Goal: Task Accomplishment & Management: Manage account settings

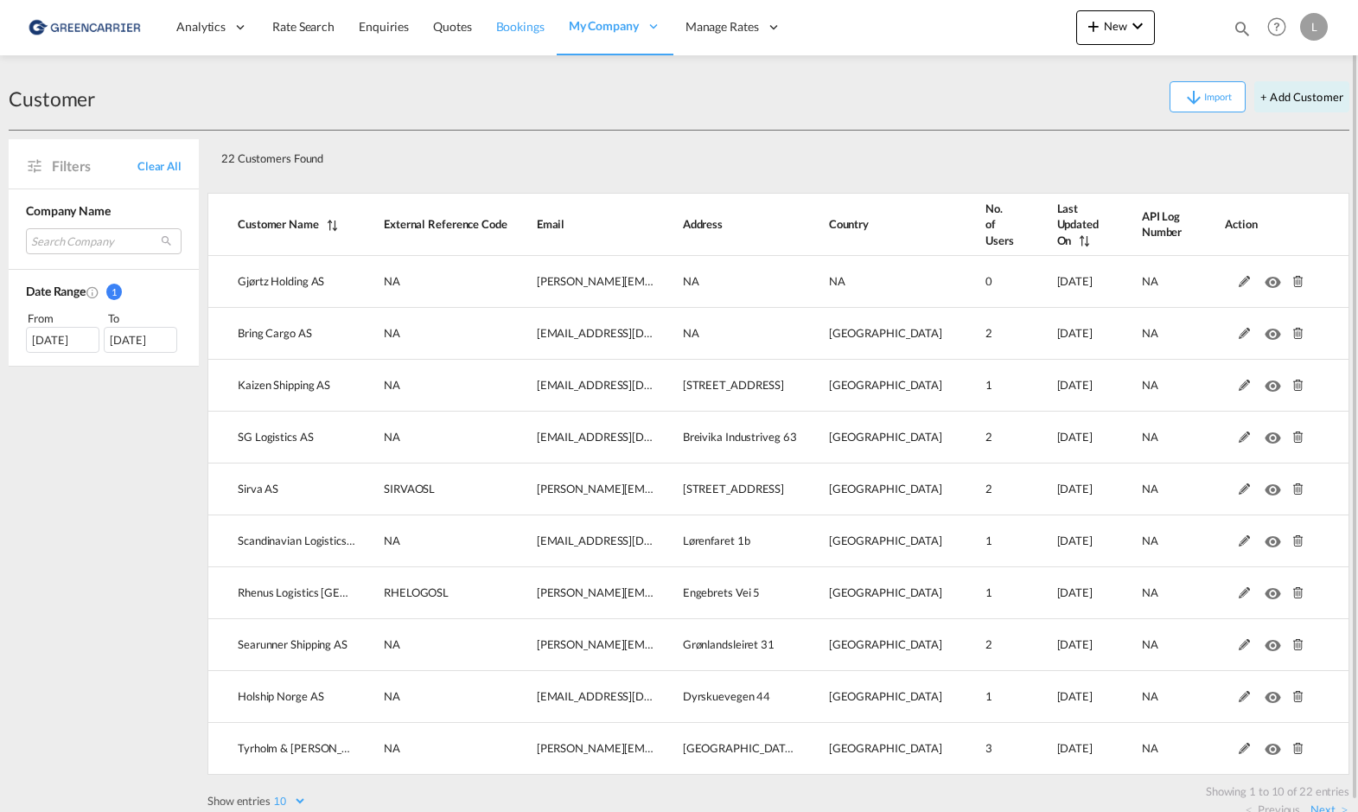
click at [529, 28] on span "Bookings" at bounding box center [520, 26] width 48 height 15
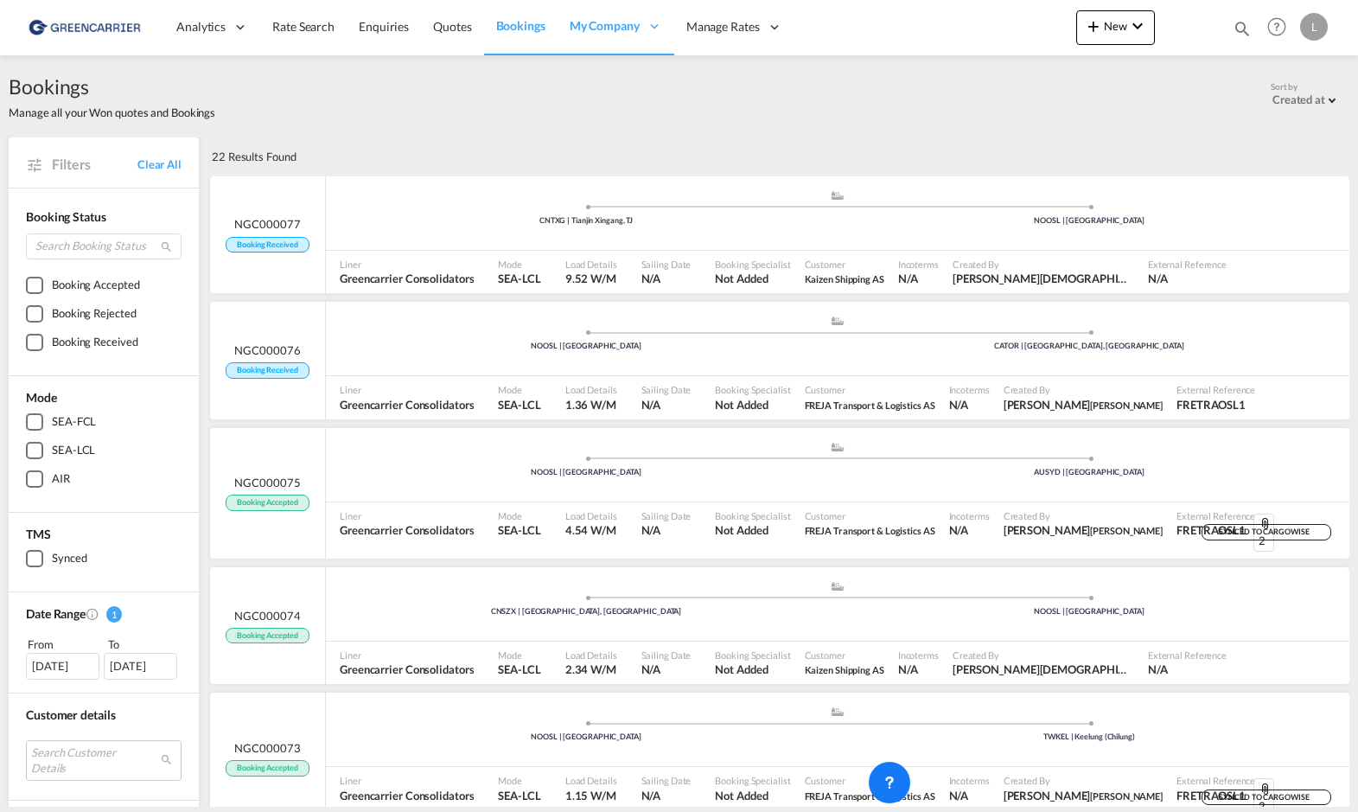
click at [273, 811] on html "Analytics Reports Dashboard Rate Search Enquiries Quotes" at bounding box center [679, 406] width 1358 height 812
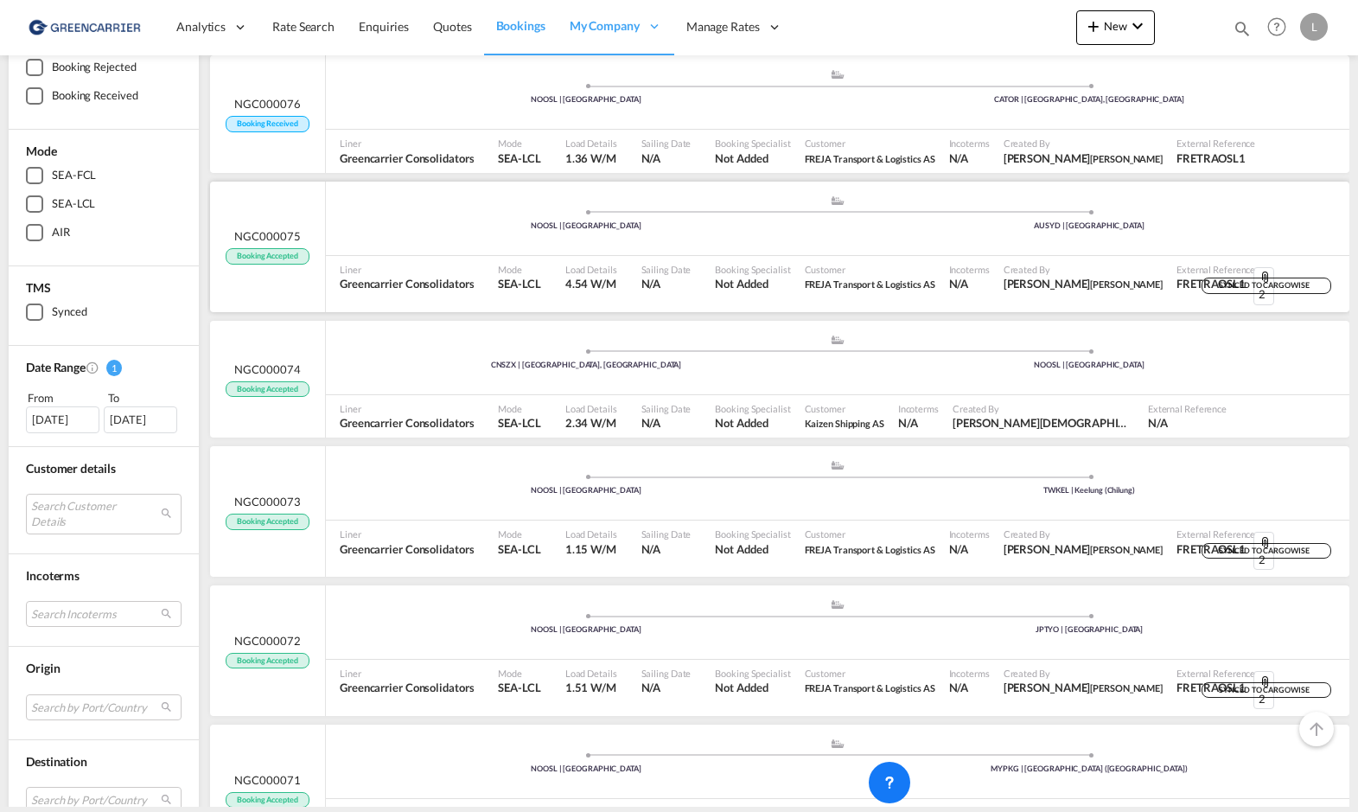
scroll to position [432, 0]
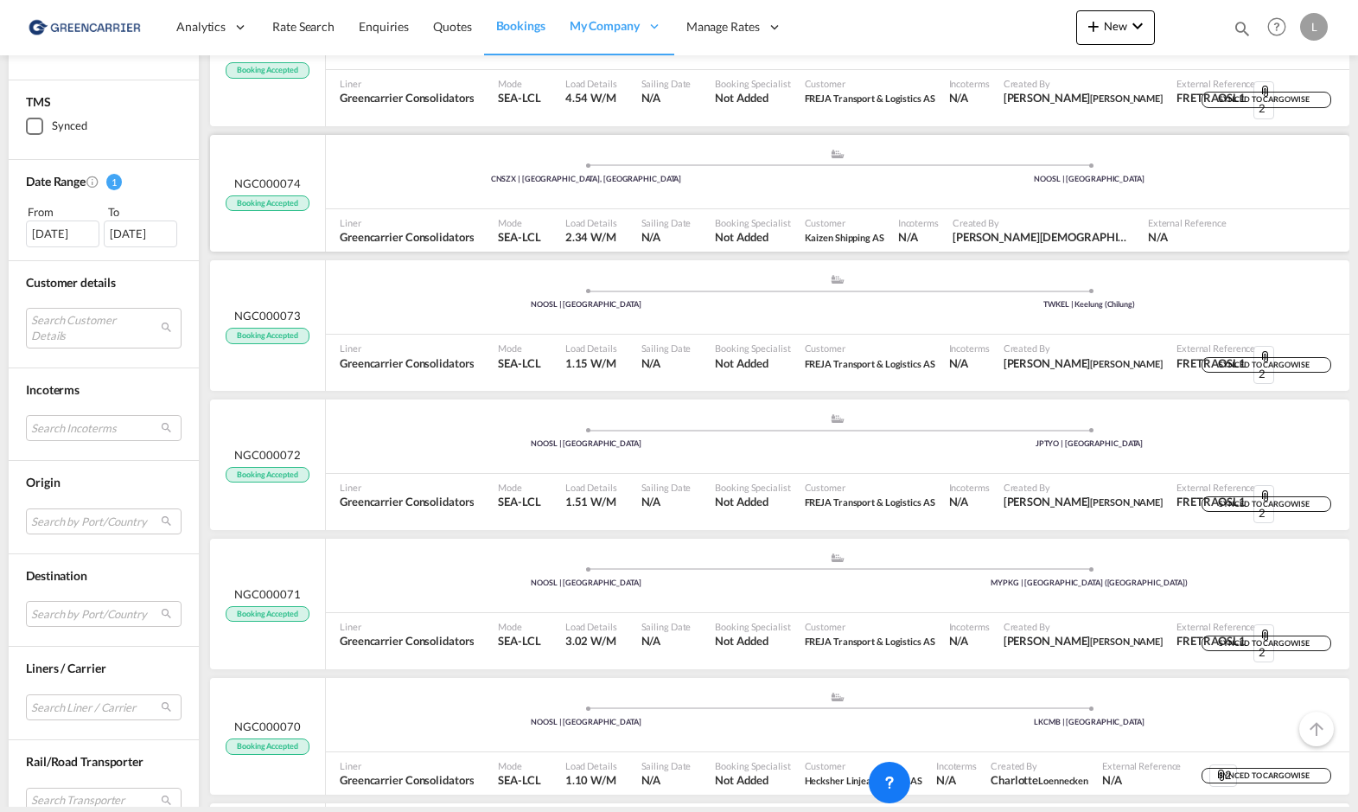
click at [429, 184] on div ".a{fill:#aaa8ad;} .a{fill:#aaa8ad;} CNSZX | [GEOGRAPHIC_DATA], GD [GEOGRAPHIC_D…" at bounding box center [838, 174] width 1024 height 52
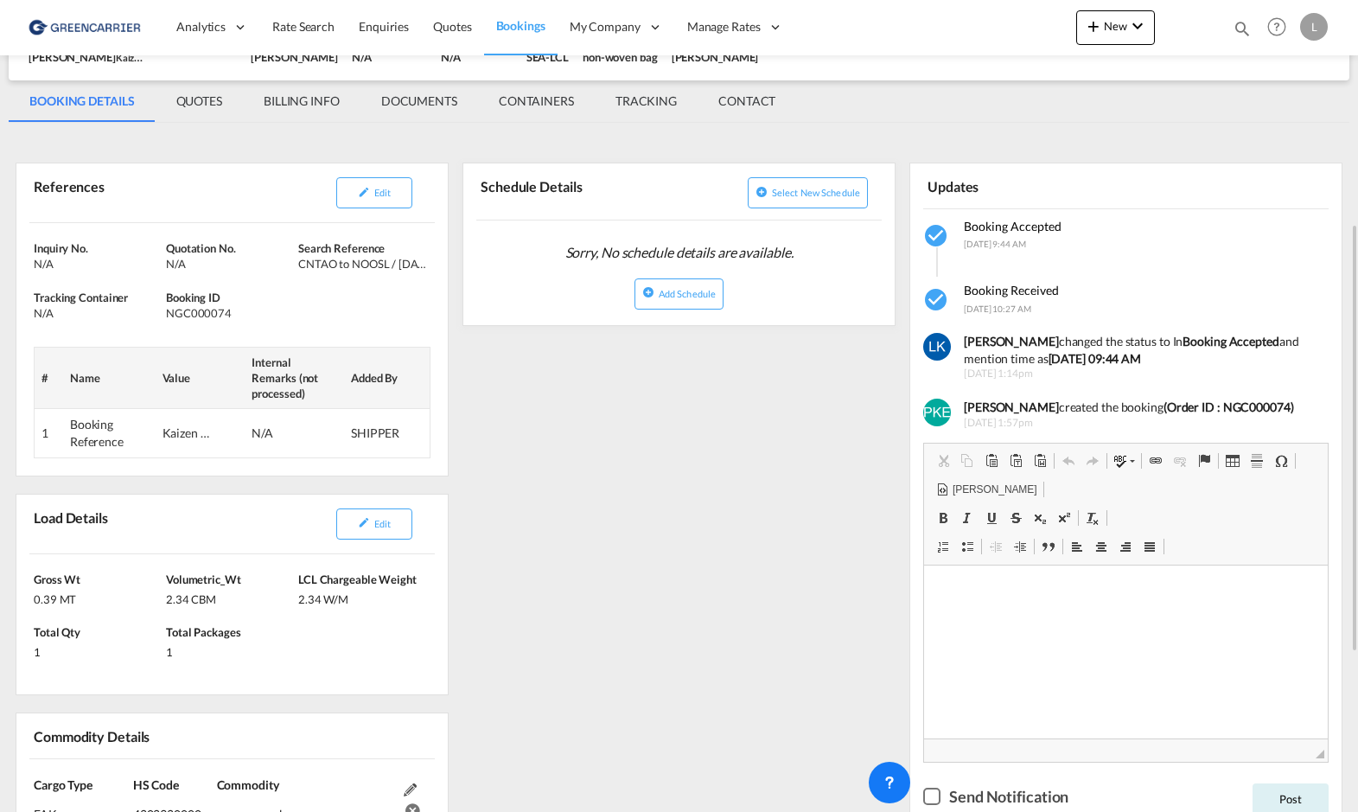
scroll to position [259, 0]
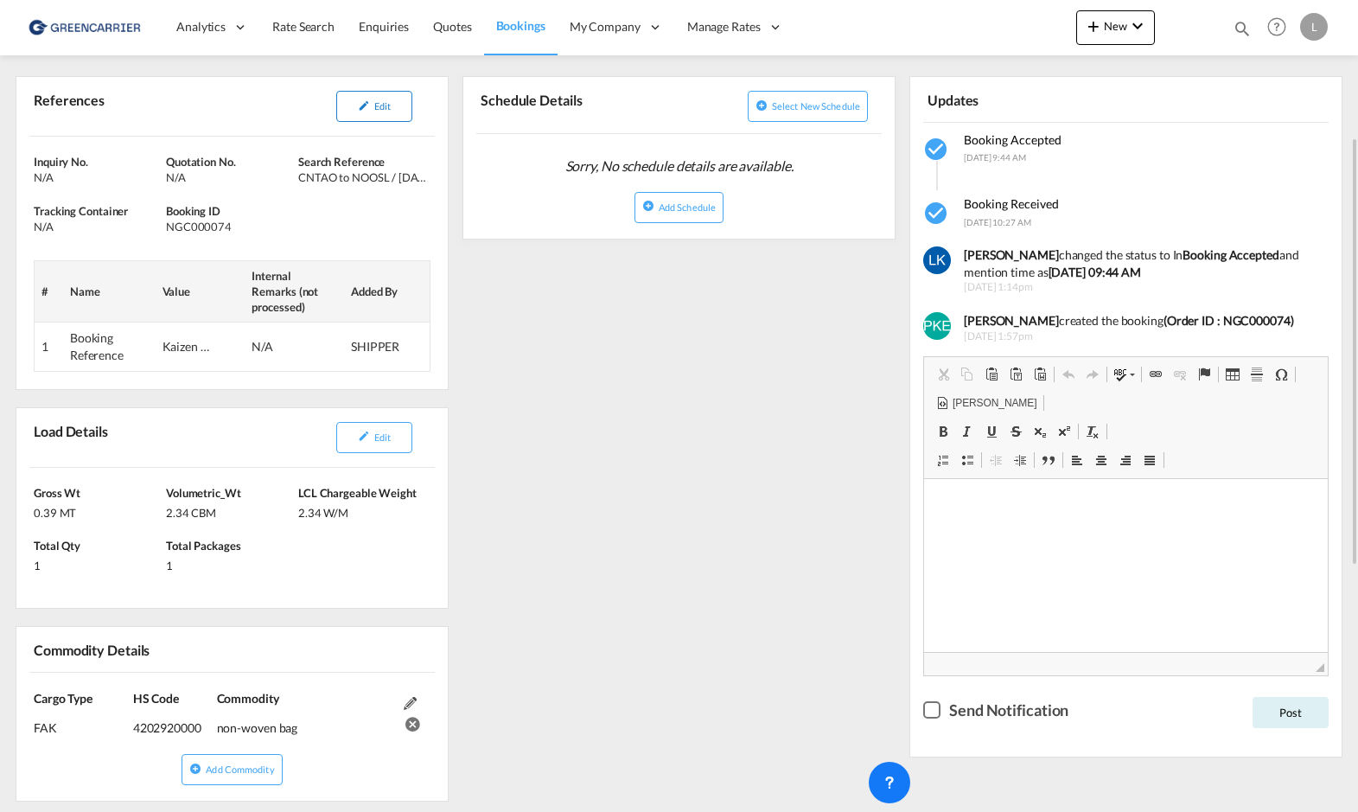
click at [359, 112] on button "Edit" at bounding box center [374, 106] width 76 height 31
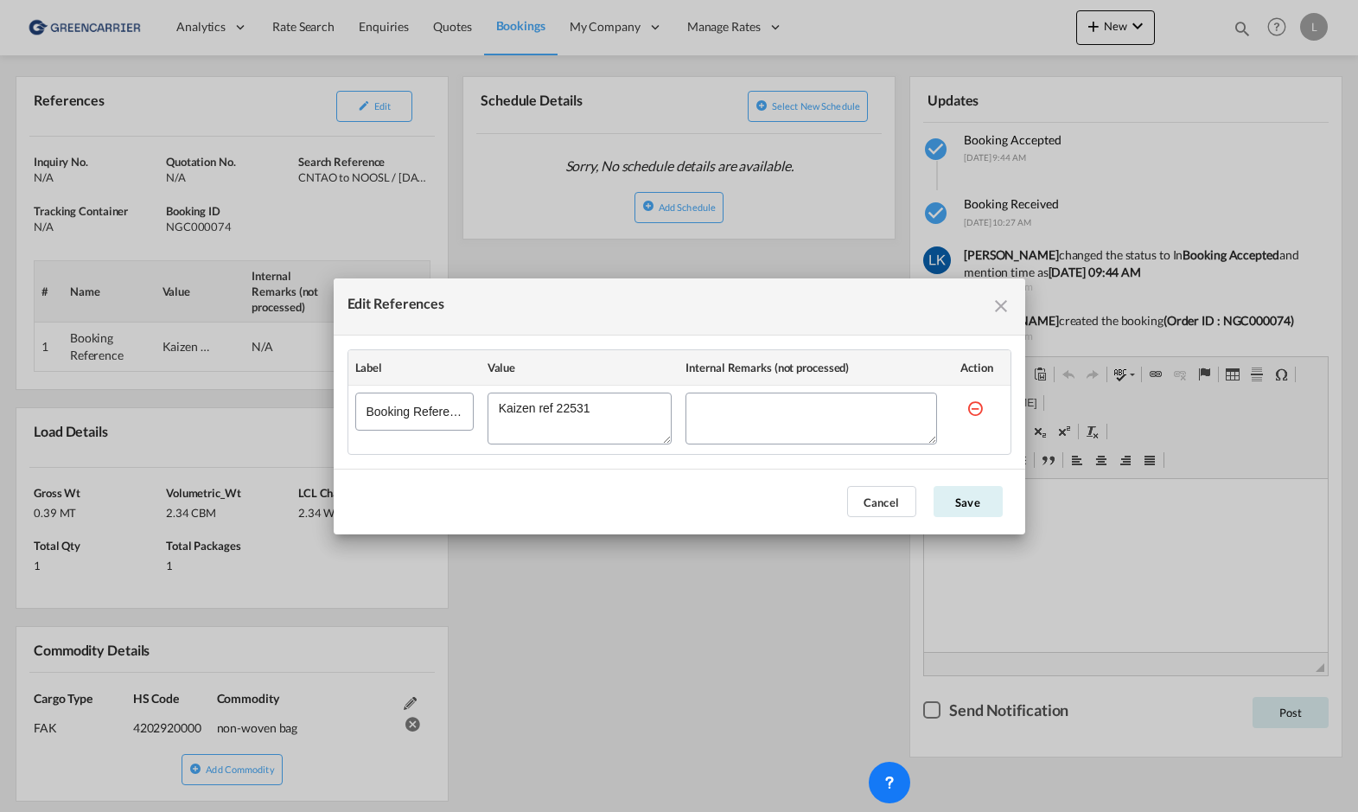
drag, startPoint x: 616, startPoint y: 405, endPoint x: 558, endPoint y: 400, distance: 58.9
click at [558, 400] on textarea "Edit References" at bounding box center [580, 418] width 185 height 52
click at [998, 309] on md-icon "icon-close fg-AAA8AD cursor" at bounding box center [1001, 306] width 21 height 21
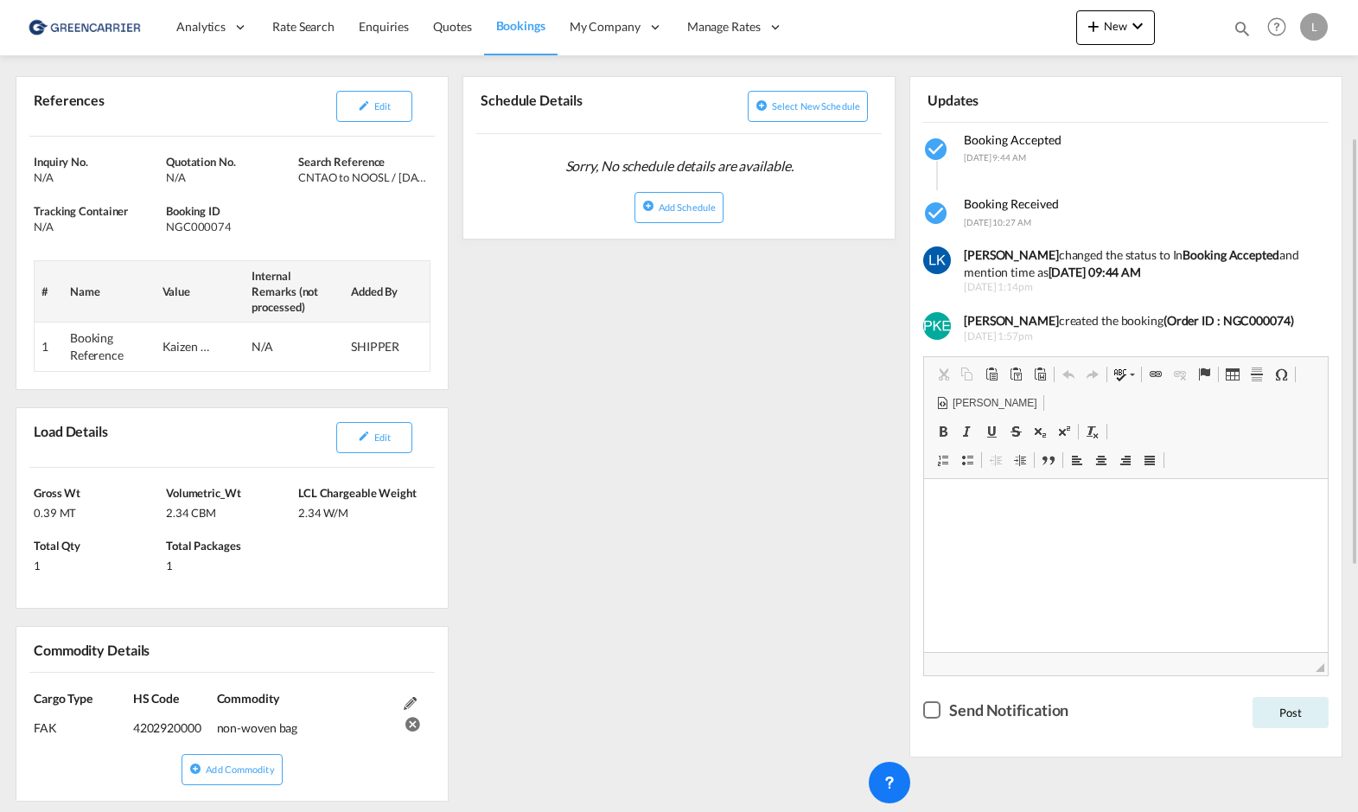
click at [553, 364] on div "References Edit Inquiry No. N/A Quotation No. N/A Search Reference CNTAO to NOO…" at bounding box center [679, 639] width 1341 height 1189
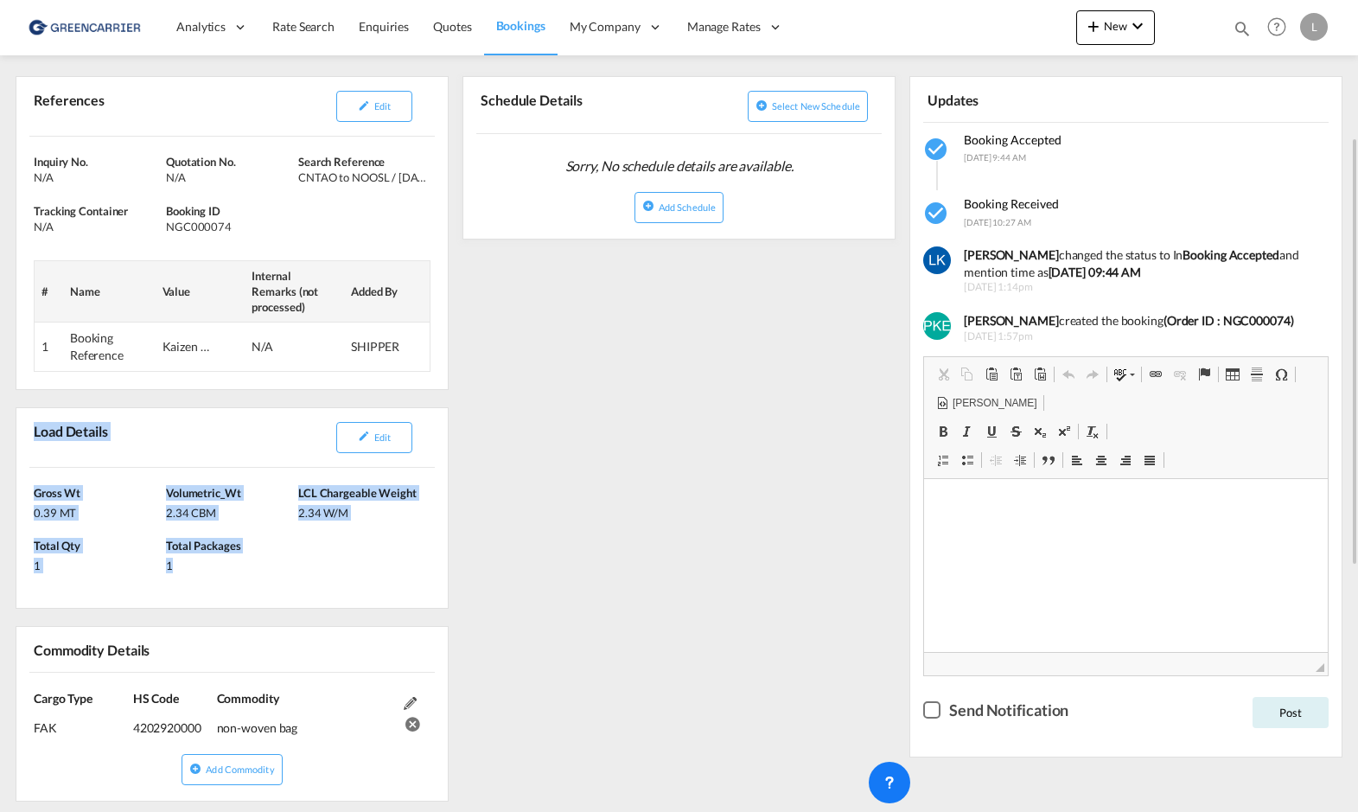
drag, startPoint x: 34, startPoint y: 430, endPoint x: 337, endPoint y: 585, distance: 341.0
click at [337, 585] on div "Load Details Edit [PERSON_NAME] 0.39 MT Volumetric_Wt 2.34 CBM LCL Chargeable W…" at bounding box center [232, 508] width 433 height 202
copy div "Load Details Edit [PERSON_NAME] 0.39 MT Volumetric_Wt 2.34 CBM LCL Chargeable W…"
click at [596, 492] on div "References Edit Inquiry No. N/A Quotation No. N/A Search Reference CNTAO to NOO…" at bounding box center [679, 639] width 1341 height 1189
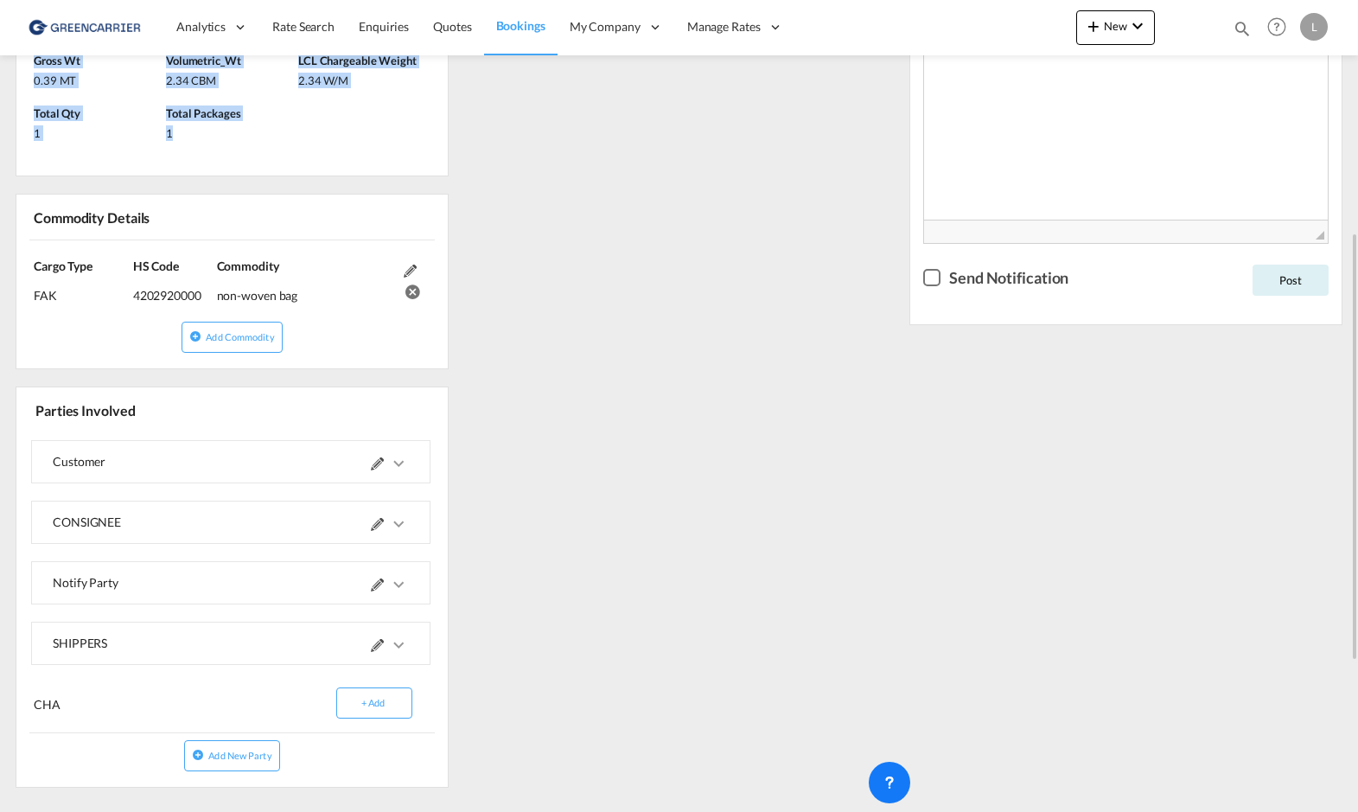
scroll to position [605, 0]
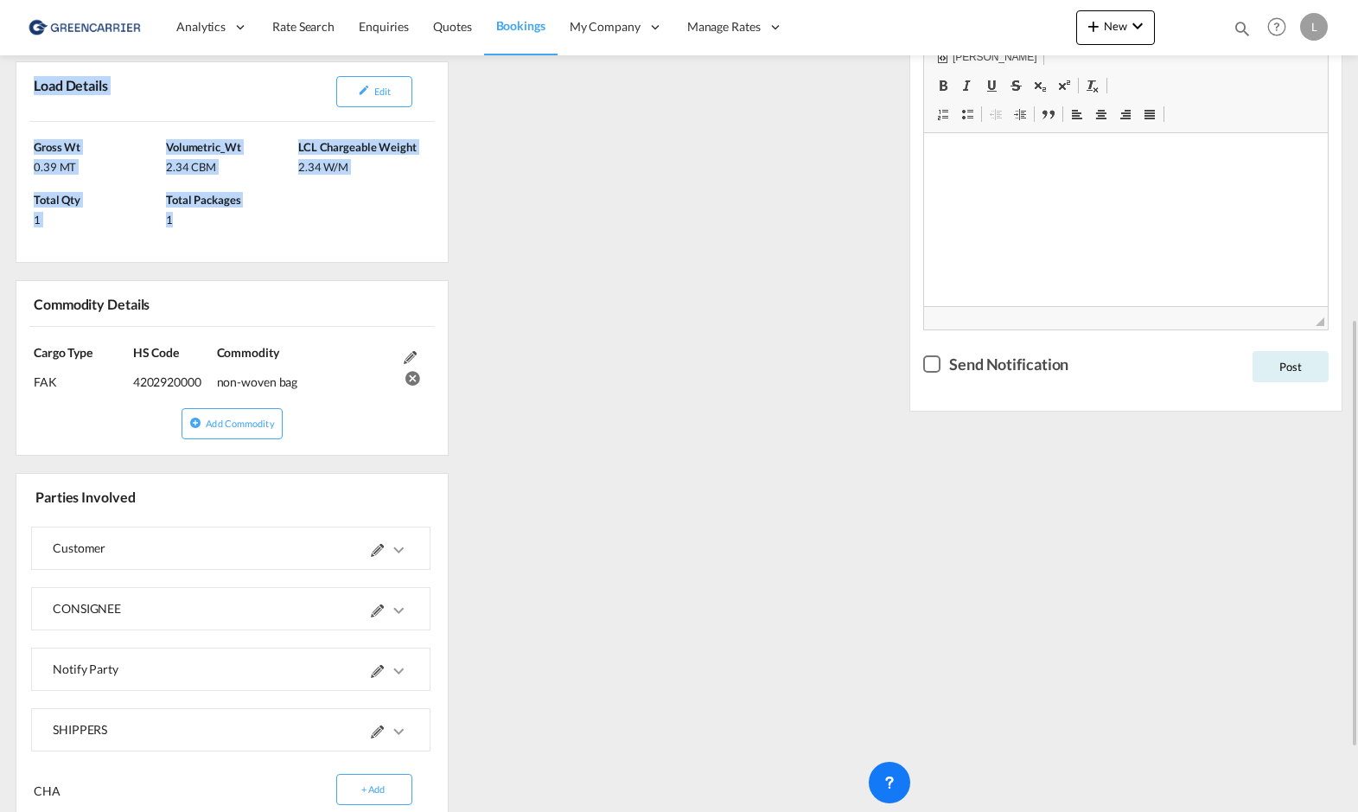
drag, startPoint x: 35, startPoint y: 307, endPoint x: 327, endPoint y: 375, distance: 299.2
click at [327, 375] on div "Commodity Details Cargo Type FAK (IMCO Code : 0) HS Code 4202920000 Commodity n…" at bounding box center [232, 367] width 433 height 175
copy div "Commodity Details Cargo Type FAK (IMCO Code : 0) HS Code 4202920000 Commodity n…"
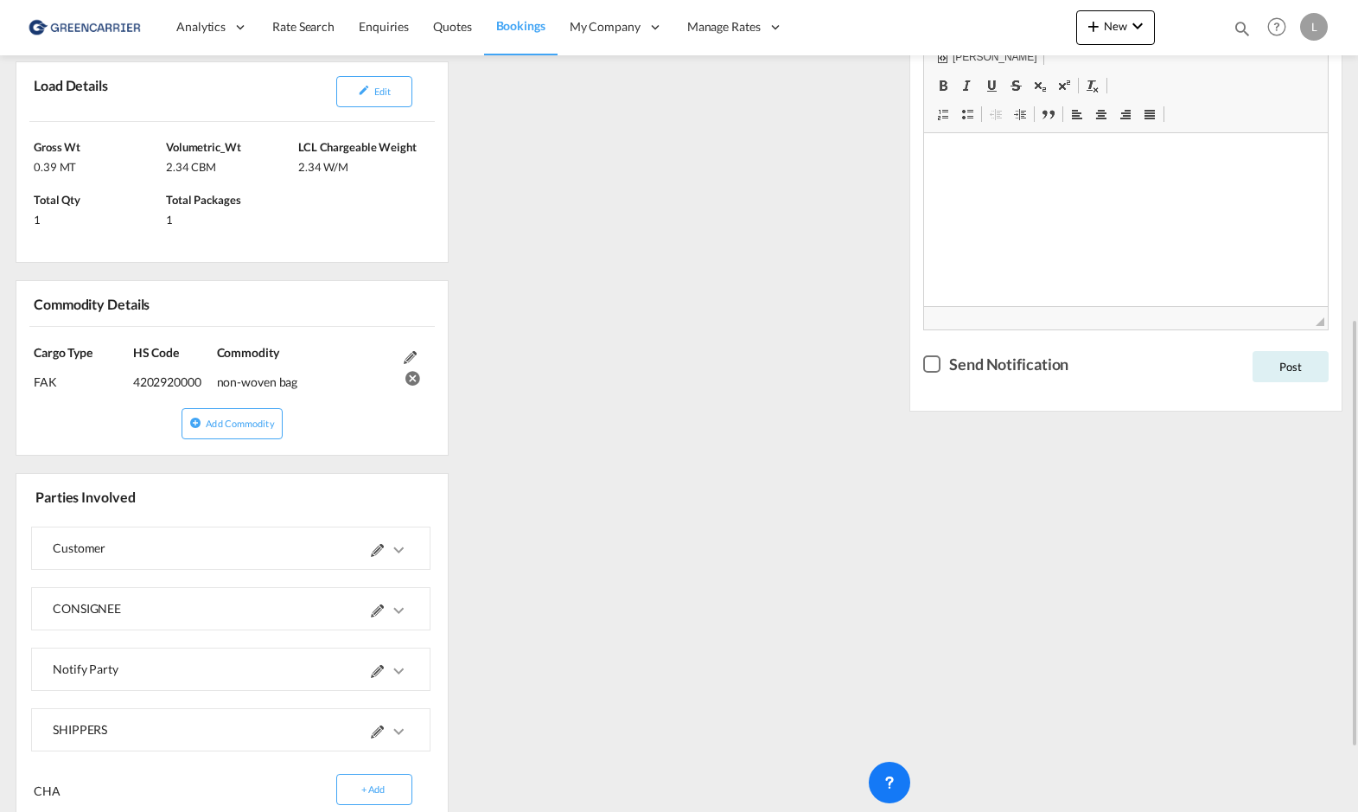
click at [595, 434] on div "References Edit Inquiry No. N/A Quotation No. N/A Search Reference CNTAO to NOO…" at bounding box center [679, 293] width 1341 height 1189
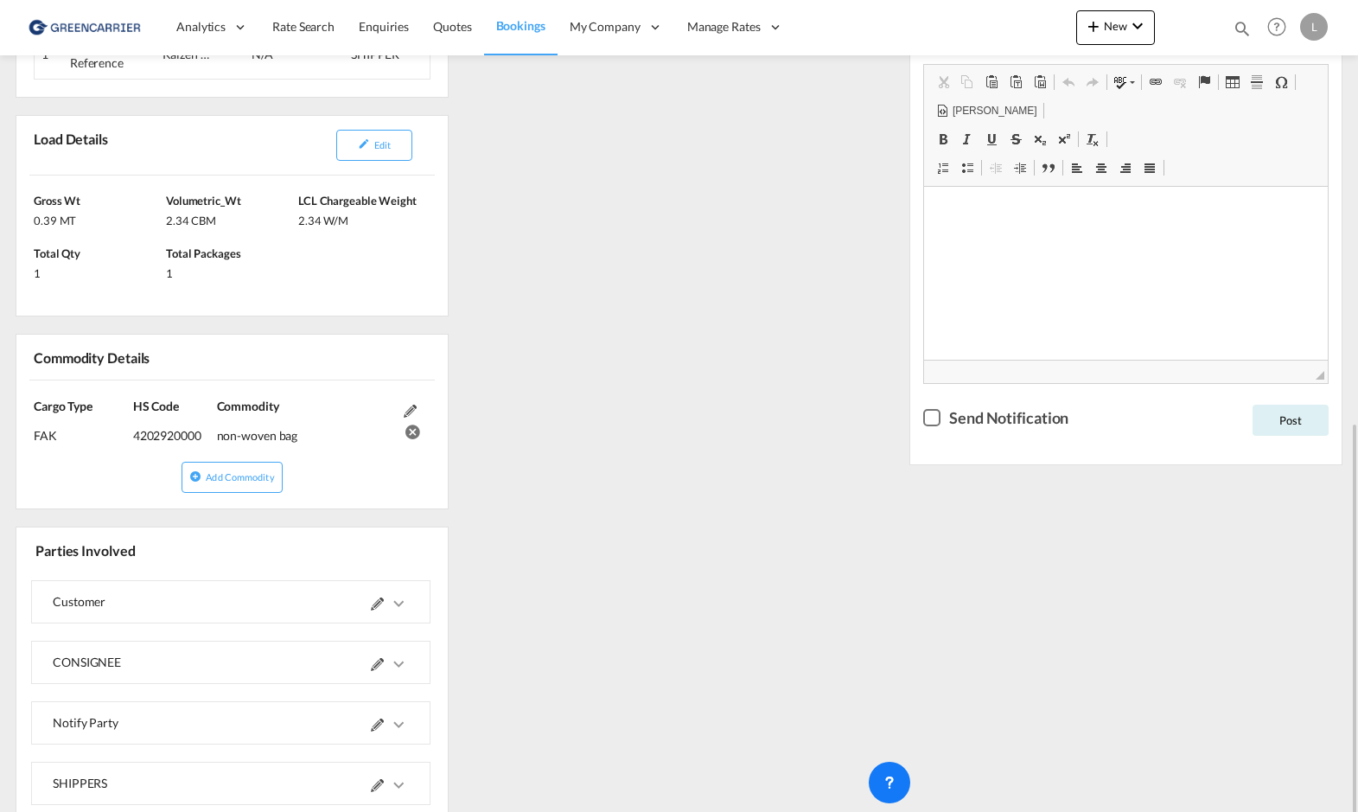
scroll to position [724, 0]
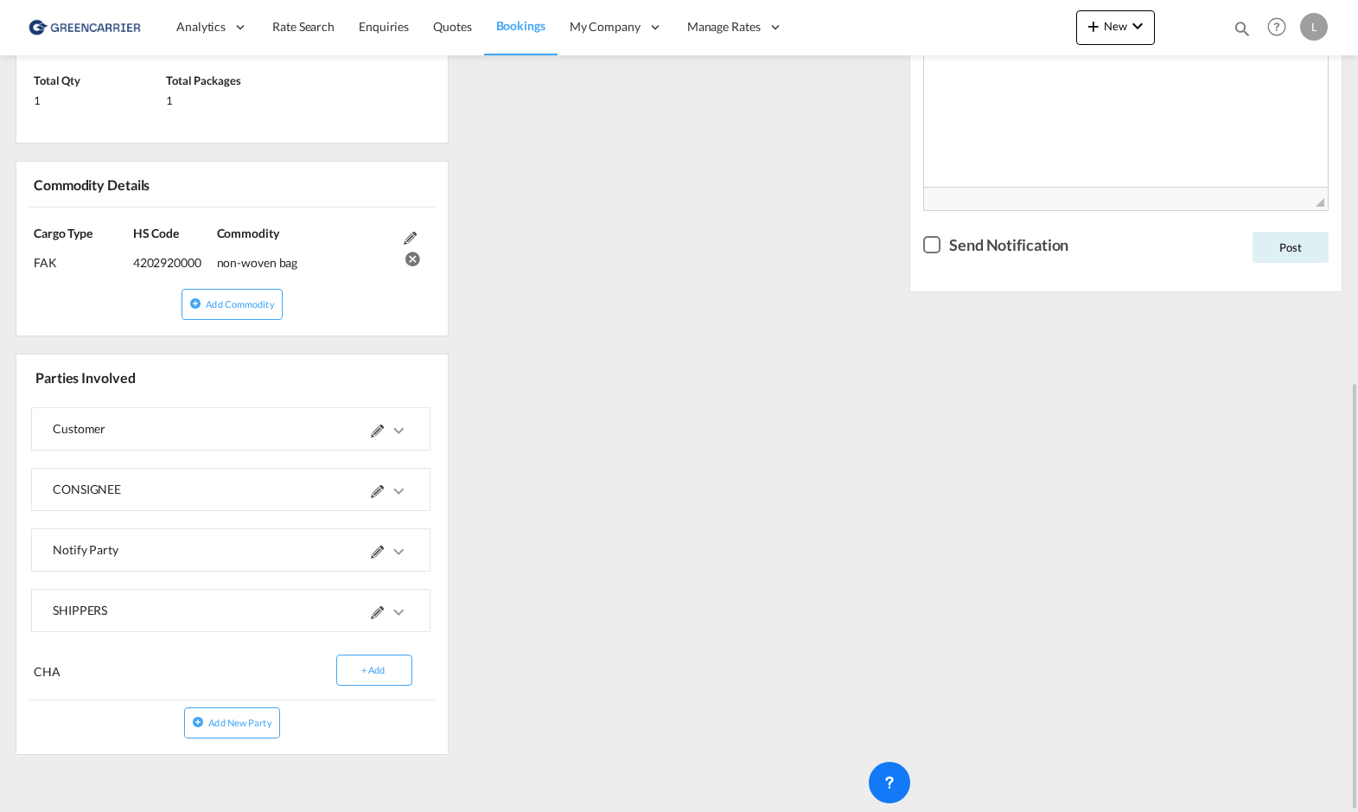
click at [400, 491] on md-icon "icons/ic_keyboard_arrow_right_black_24px.svg" at bounding box center [398, 491] width 21 height 21
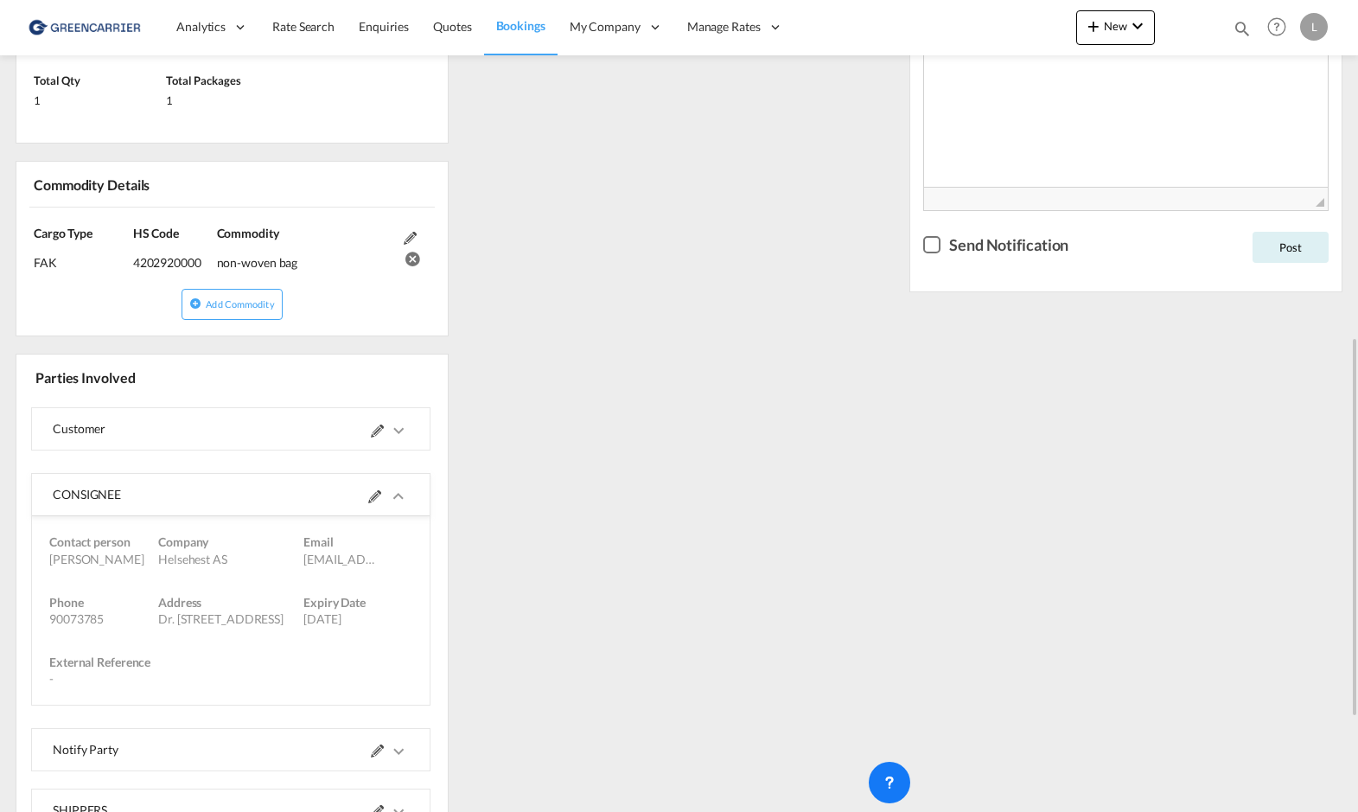
scroll to position [897, 0]
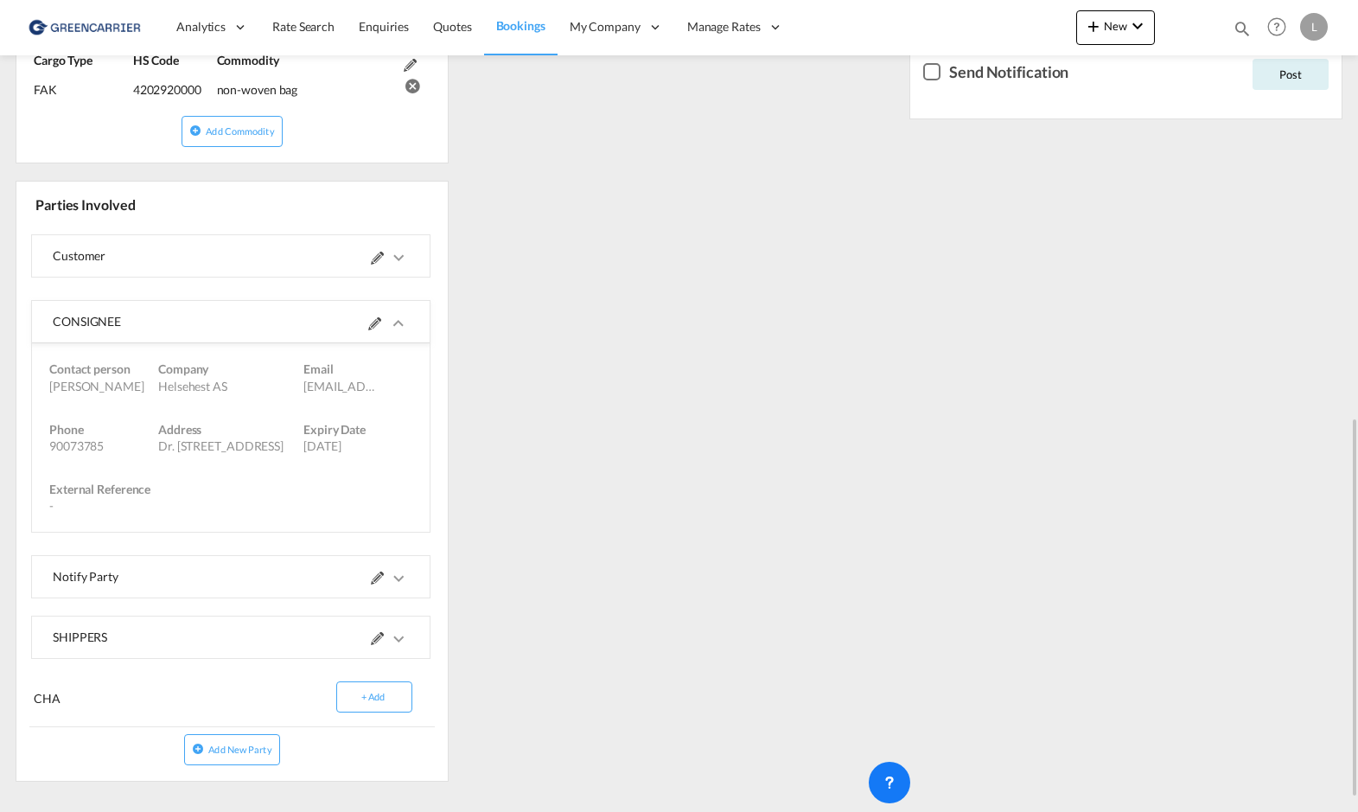
drag, startPoint x: 48, startPoint y: 367, endPoint x: 389, endPoint y: 449, distance: 350.4
click at [389, 449] on md-expansion-panel-content "Contact person [PERSON_NAME] Company Helsehest AS Email [EMAIL_ADDRESS][DOMAIN_…" at bounding box center [231, 437] width 398 height 188
copy md-expansion-panel-content "Contact person [PERSON_NAME] Company Helsehest AS Email [EMAIL_ADDRESS][DOMAIN_…"
drag, startPoint x: 144, startPoint y: 322, endPoint x: 36, endPoint y: 322, distance: 107.2
click at [36, 322] on div "CONSIGNEE" at bounding box center [231, 322] width 398 height 42
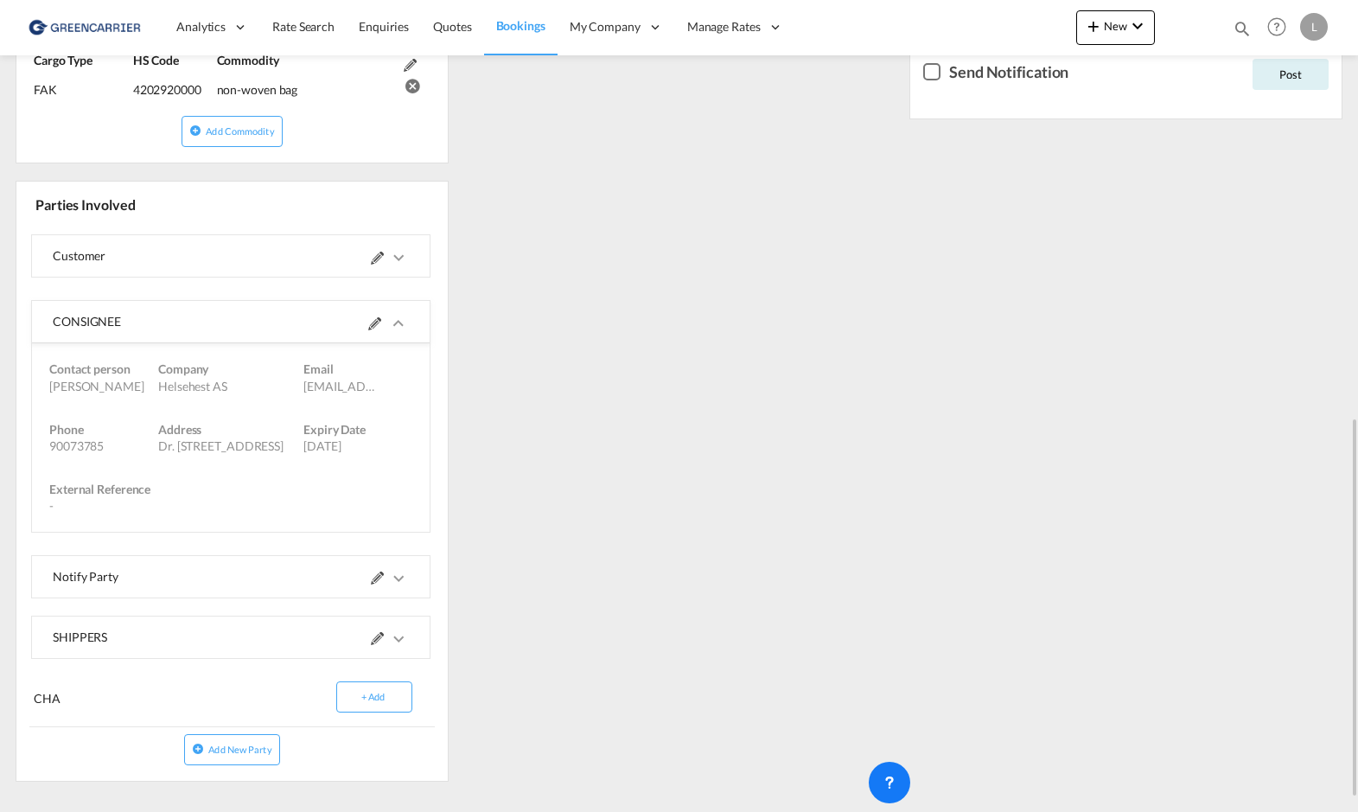
copy div "CONSIGNEE"
click at [407, 637] on md-icon "icons/ic_keyboard_arrow_right_black_24px.svg" at bounding box center [398, 638] width 21 height 21
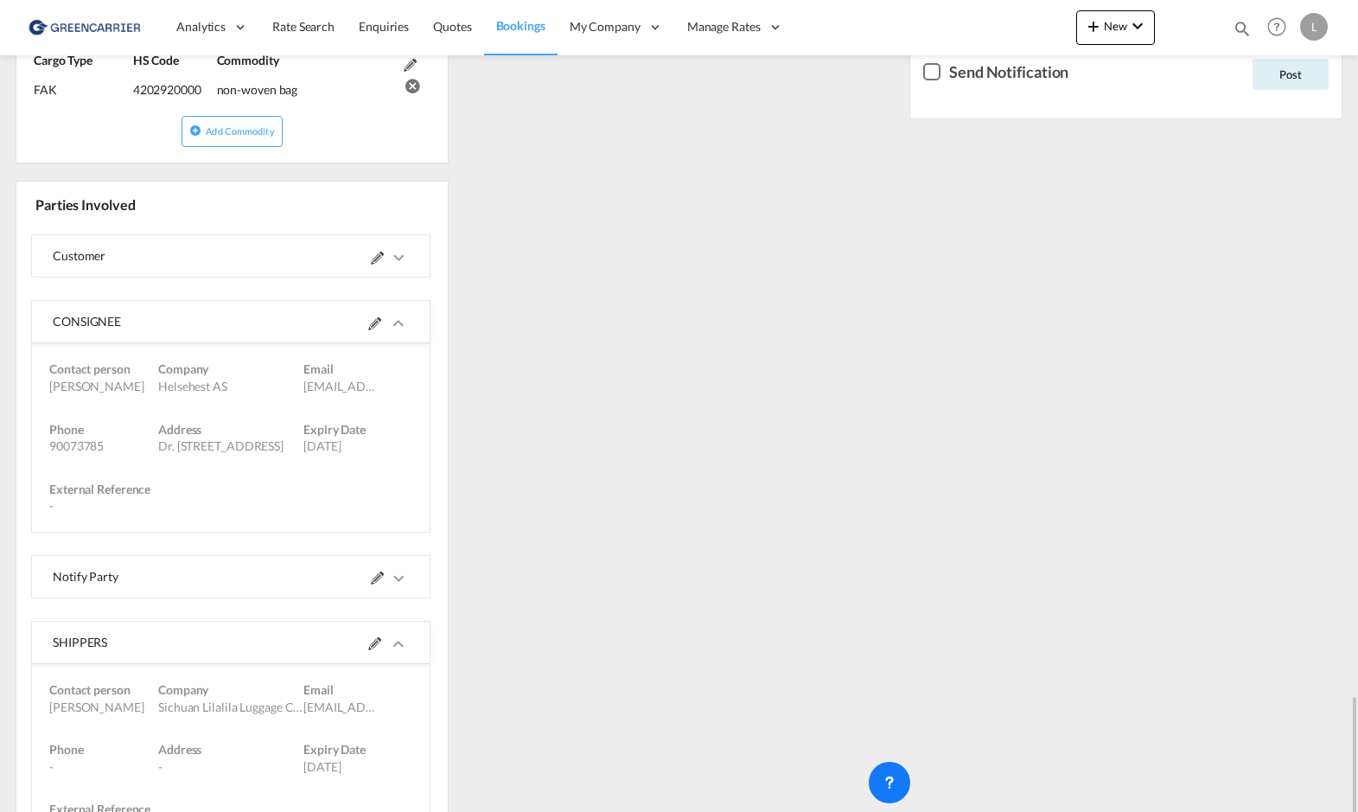
scroll to position [1123, 0]
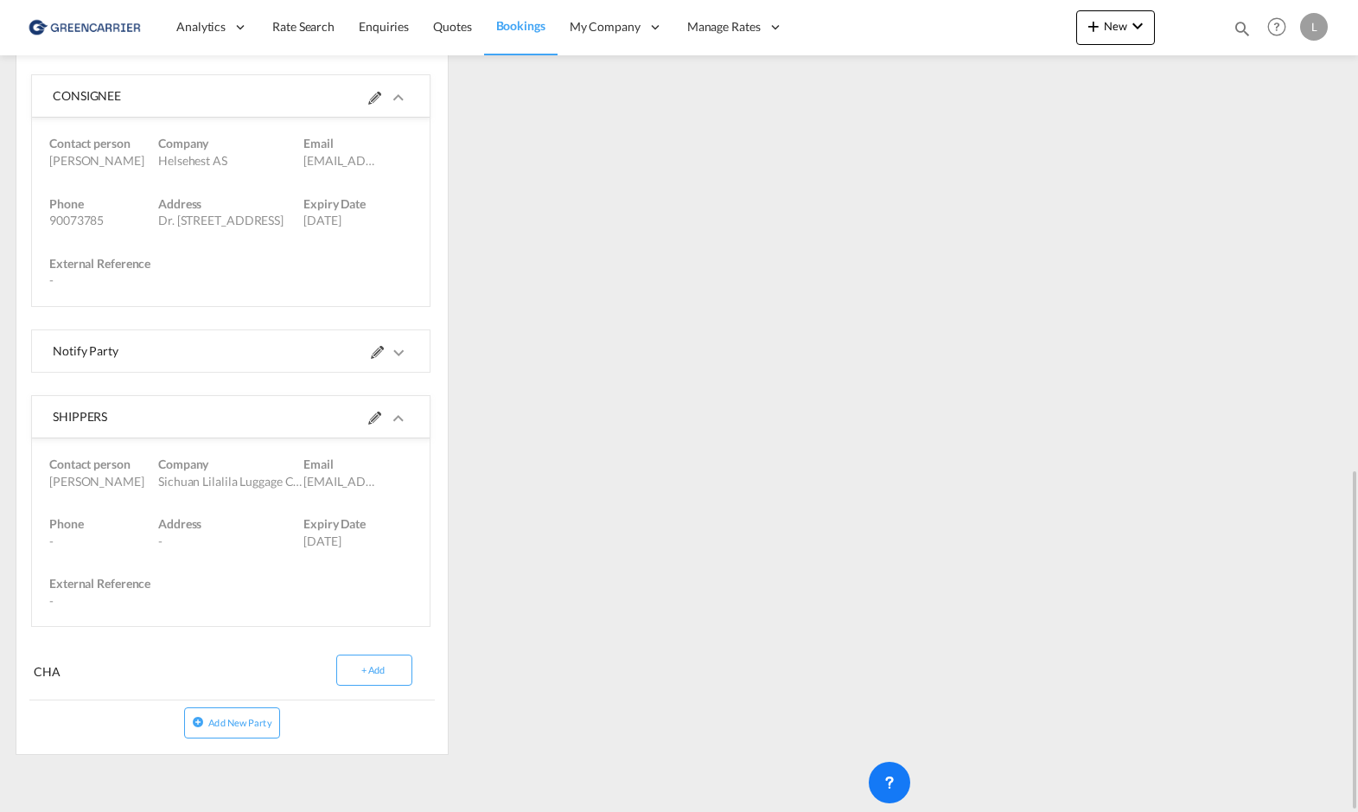
drag, startPoint x: 50, startPoint y: 462, endPoint x: 385, endPoint y: 541, distance: 343.9
click at [385, 541] on md-expansion-panel-content "Contact person [PERSON_NAME] Company Sichuan Lilalila Luggage Co., Ltd. Email […" at bounding box center [231, 532] width 398 height 188
copy md-expansion-panel-content "Contact person [PERSON_NAME] Company [GEOGRAPHIC_DATA] Lilalila Luggage Co., Lt…"
drag, startPoint x: 131, startPoint y: 415, endPoint x: 37, endPoint y: 418, distance: 94.3
click at [37, 418] on div "SHIPPERS" at bounding box center [231, 417] width 398 height 42
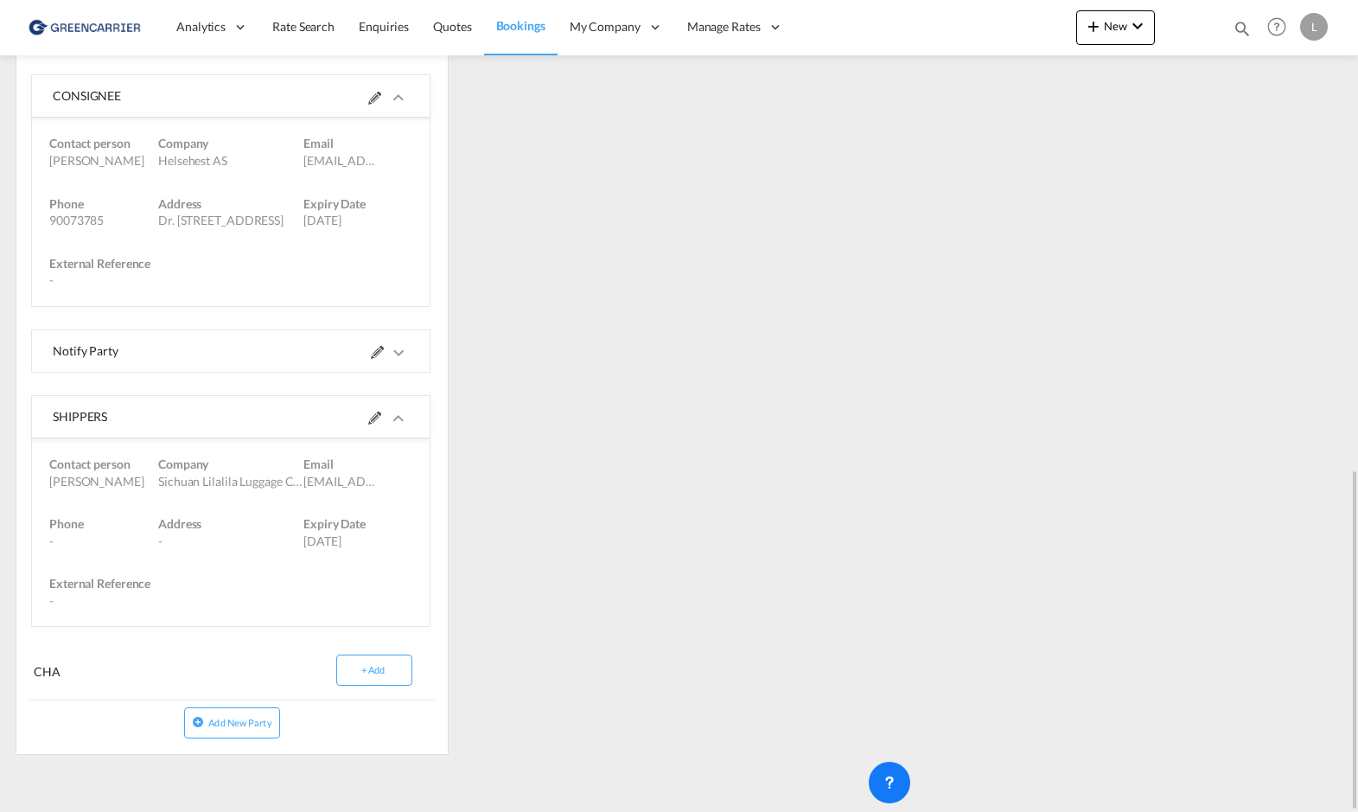
copy div "SHIPPERS"
click at [367, 418] on div at bounding box center [320, 416] width 178 height 41
click at [373, 418] on md-icon at bounding box center [374, 417] width 13 height 13
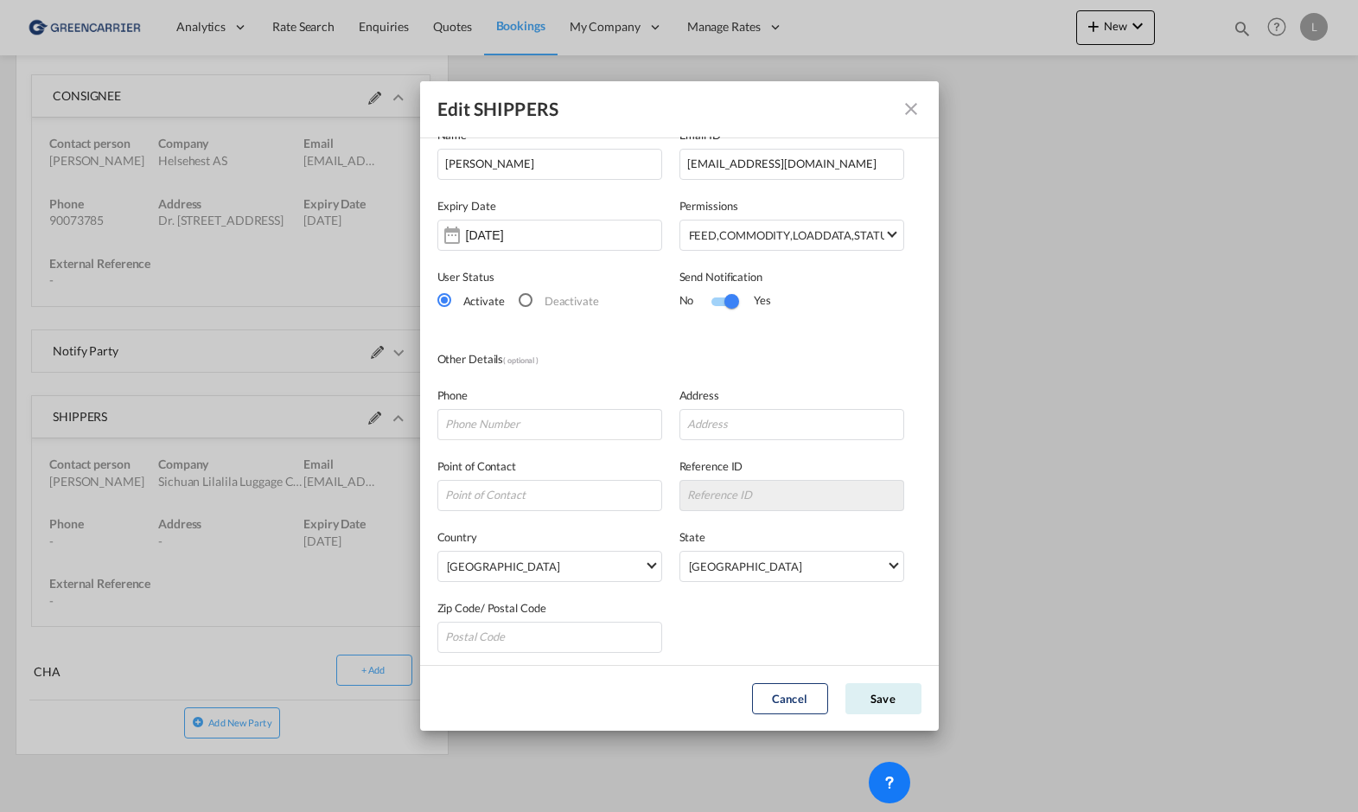
scroll to position [104, 0]
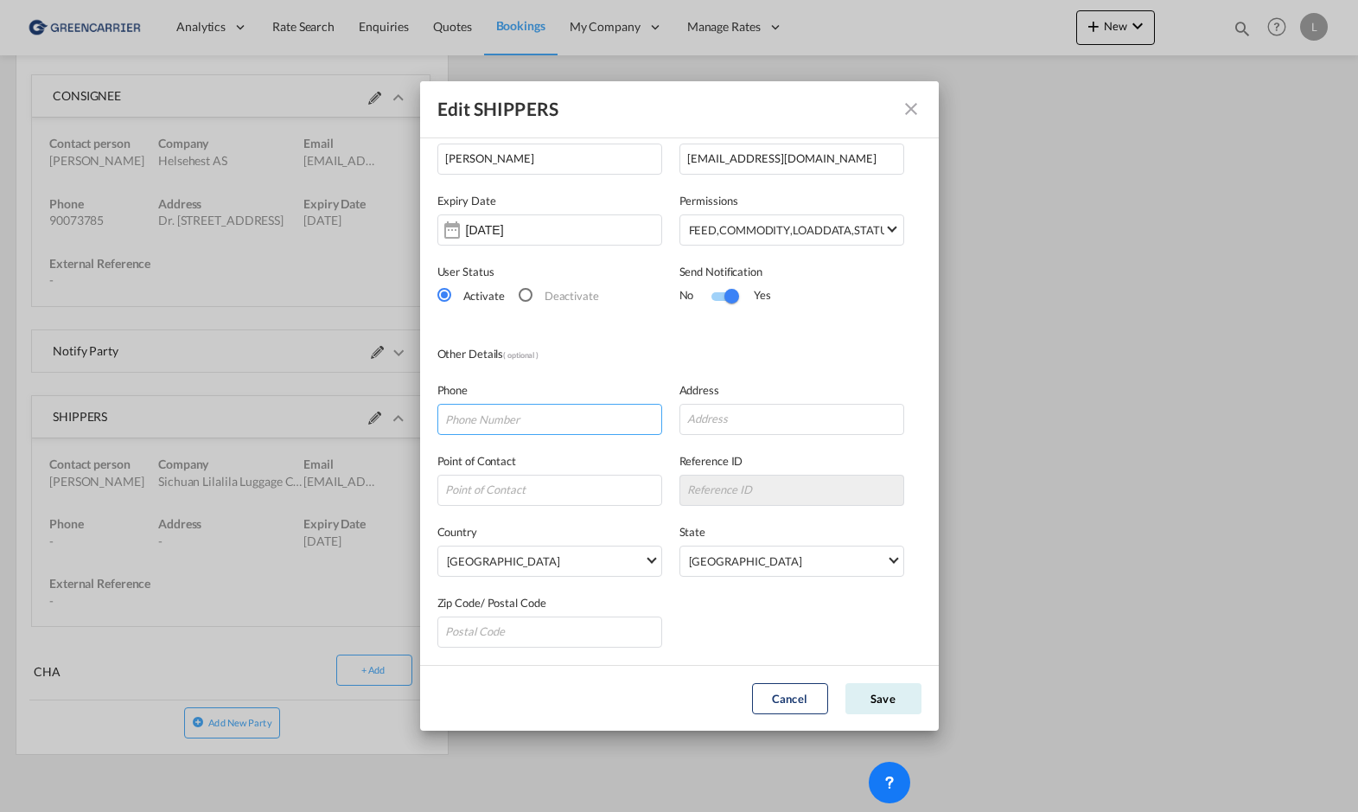
drag, startPoint x: 494, startPoint y: 421, endPoint x: 531, endPoint y: 424, distance: 37.3
click at [494, 421] on input "Edit SHIPPERS Company ..." at bounding box center [549, 419] width 225 height 31
paste input "[PHONE_NUMBER]"
type input "[PHONE_NUMBER]"
click at [727, 427] on input "Edit SHIPPERS Company ..." at bounding box center [791, 419] width 225 height 31
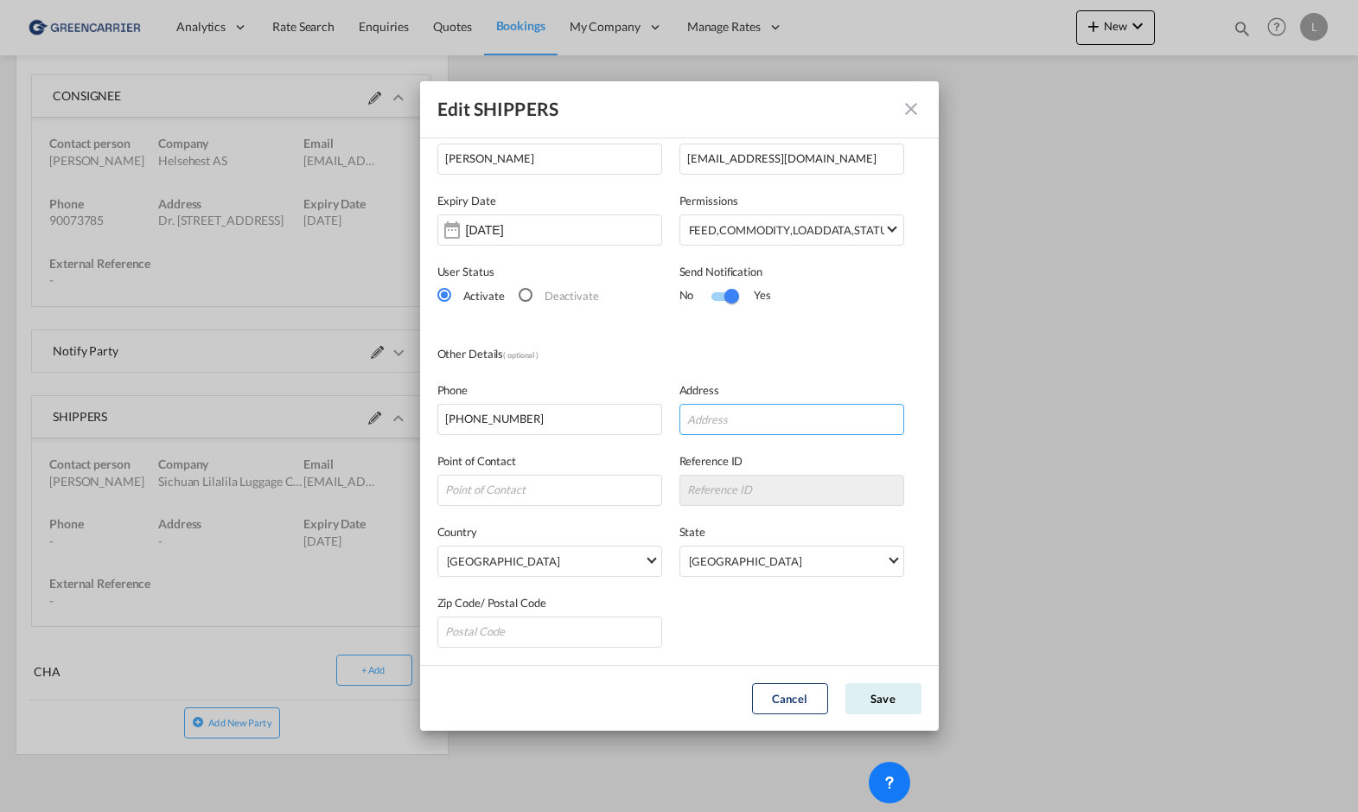
paste input "Rm.[STREET_ADDRESS]"
type input "Rm.[STREET_ADDRESS]"
click at [889, 698] on button "Save" at bounding box center [883, 698] width 76 height 31
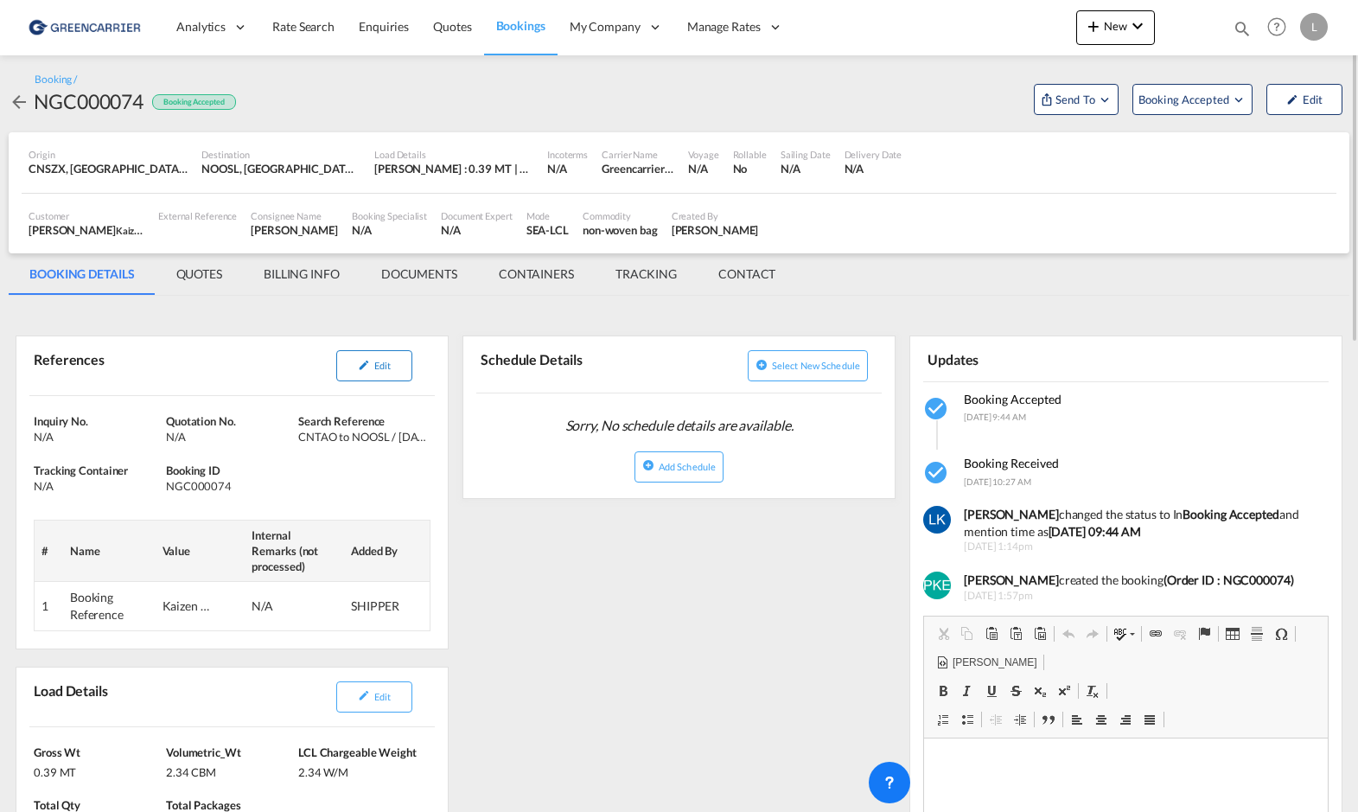
click at [385, 360] on span "Edit" at bounding box center [382, 365] width 16 height 11
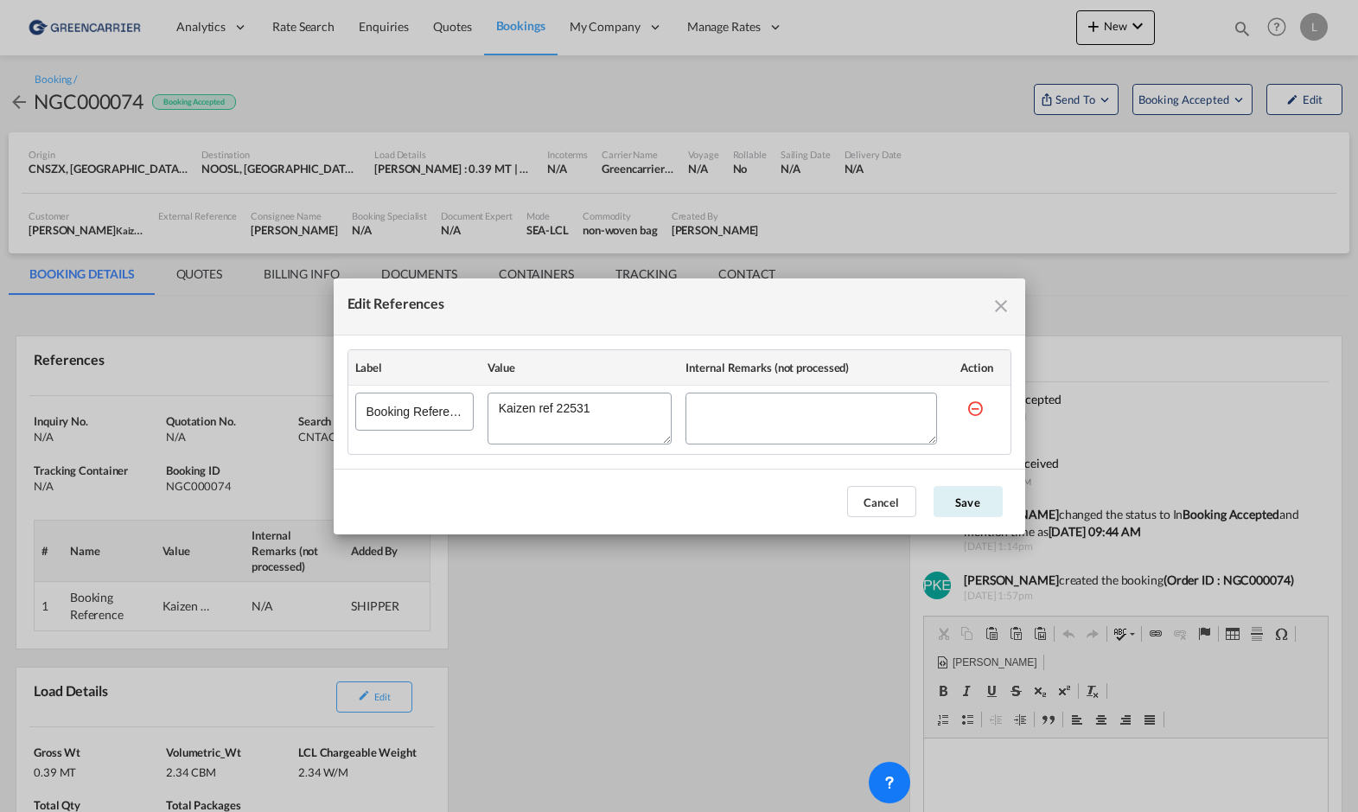
click at [1001, 311] on md-icon "icon-close fg-AAA8AD cursor" at bounding box center [1001, 306] width 21 height 21
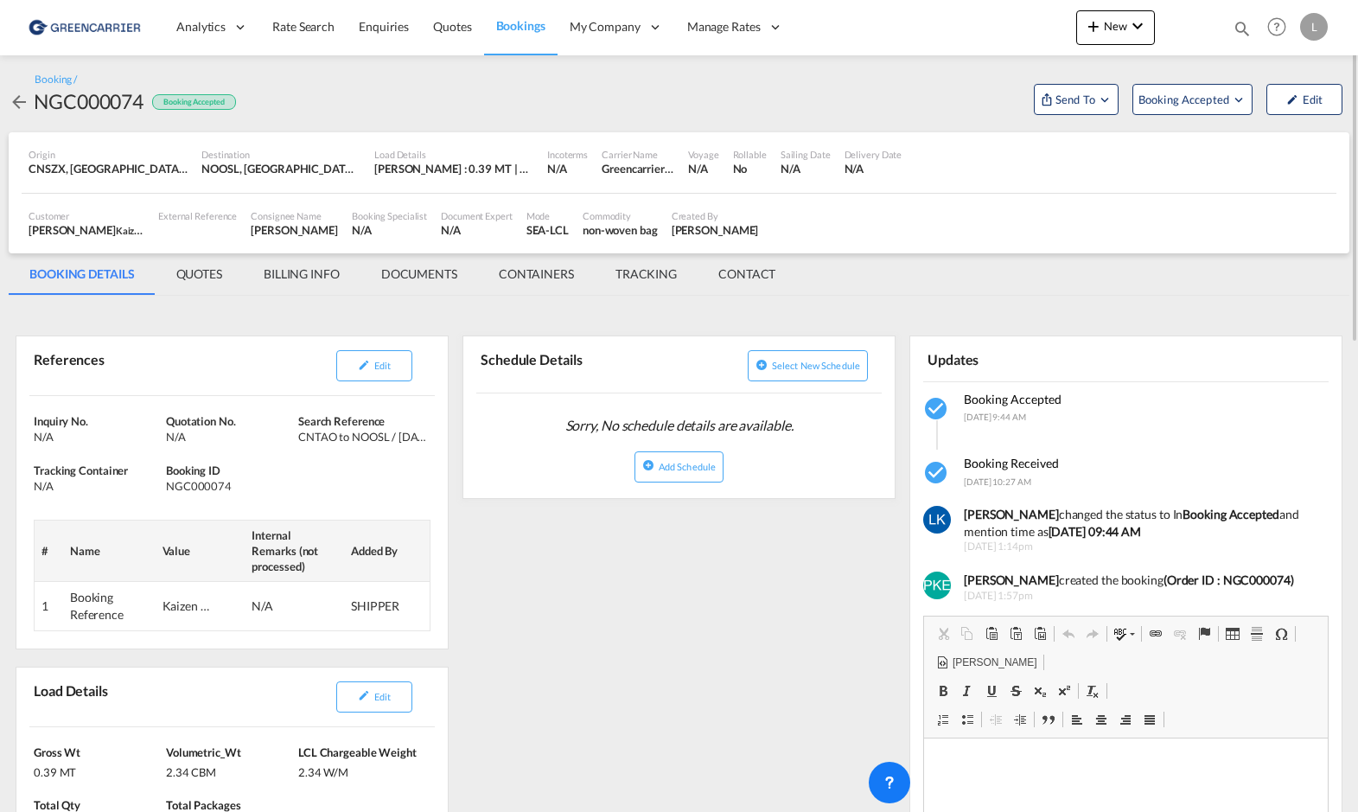
click at [17, 98] on md-icon "icon-arrow-left" at bounding box center [19, 102] width 21 height 21
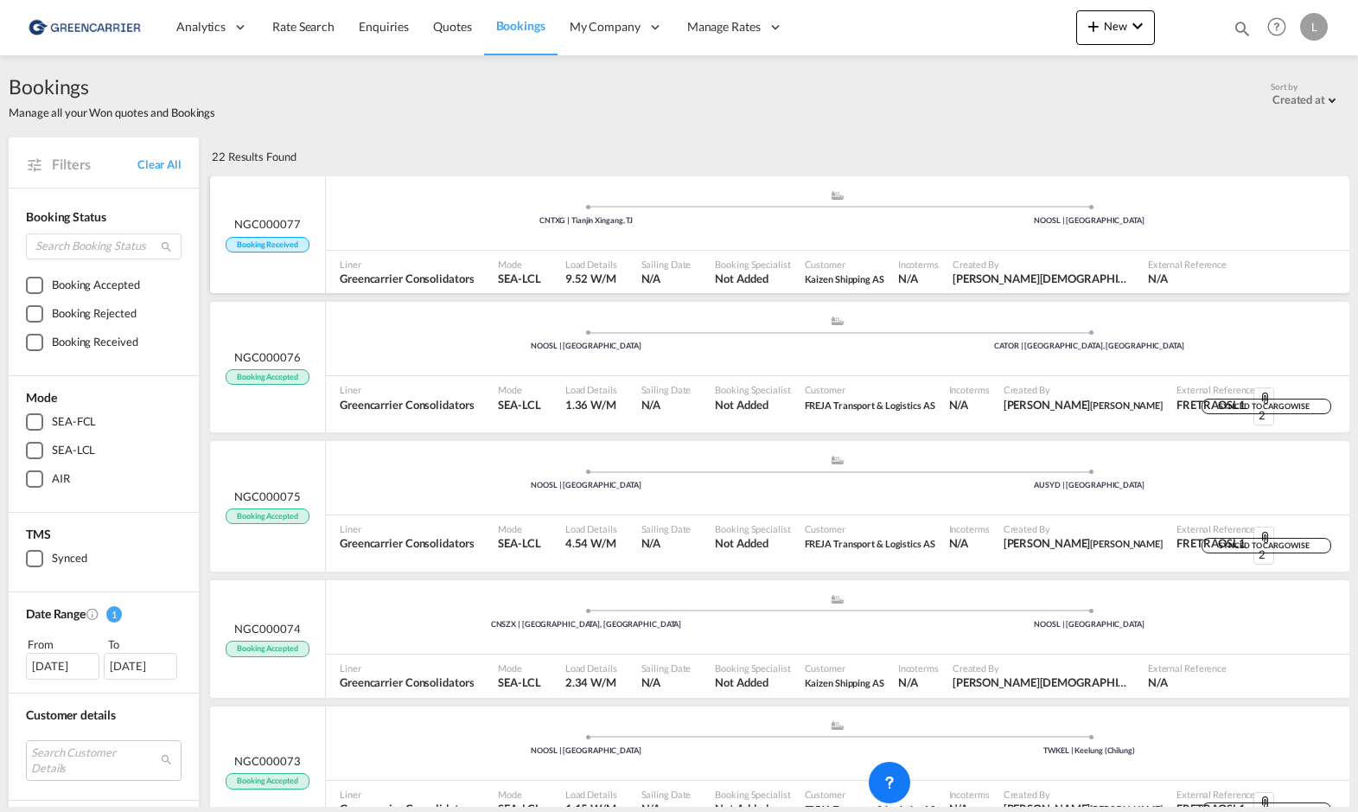
click at [390, 230] on div ".a{fill:#aaa8ad;} .a{fill:#aaa8ad;} CNTXG | Tianjin Xingang, TJ [GEOGRAPHIC_DAT…" at bounding box center [838, 215] width 1024 height 52
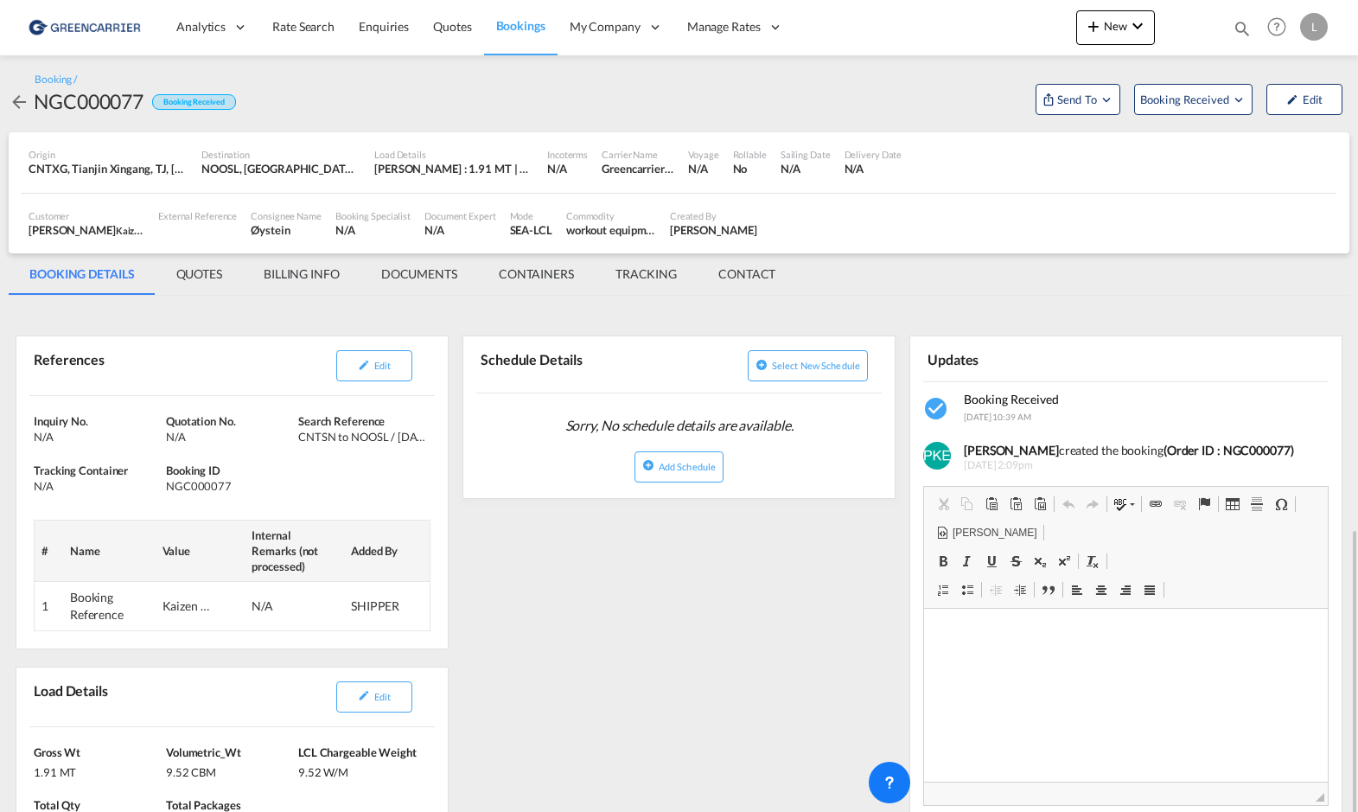
scroll to position [692, 0]
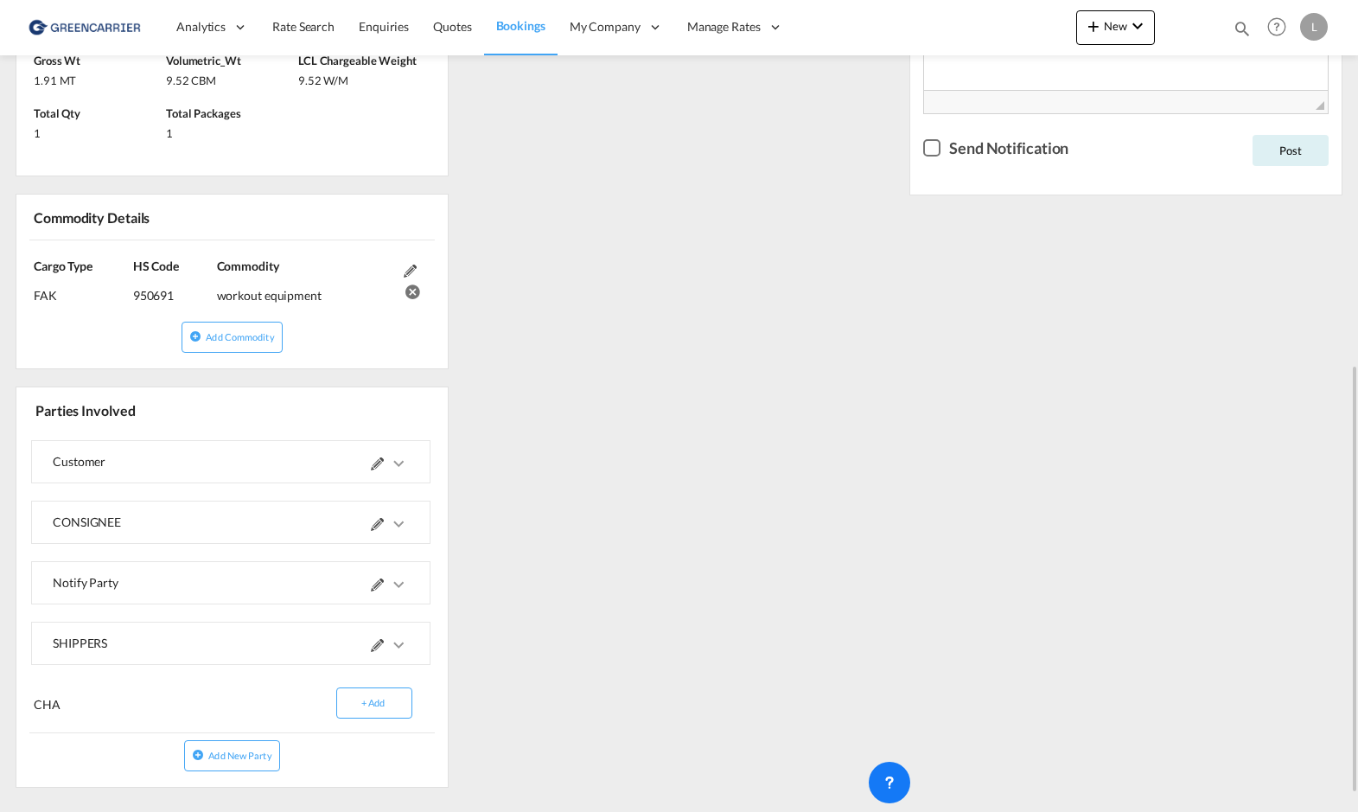
click at [401, 646] on md-icon "icons/ic_keyboard_arrow_right_black_24px.svg" at bounding box center [398, 645] width 21 height 21
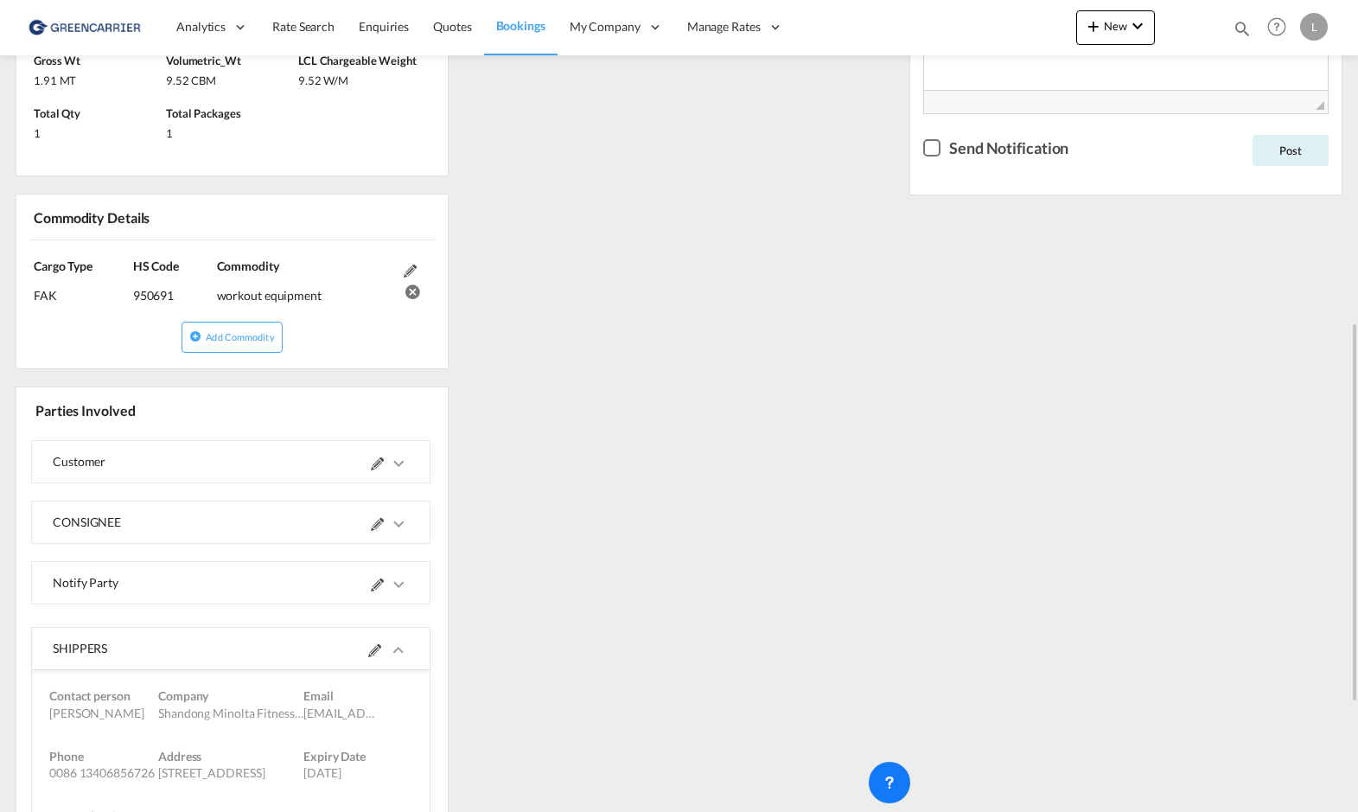
scroll to position [924, 0]
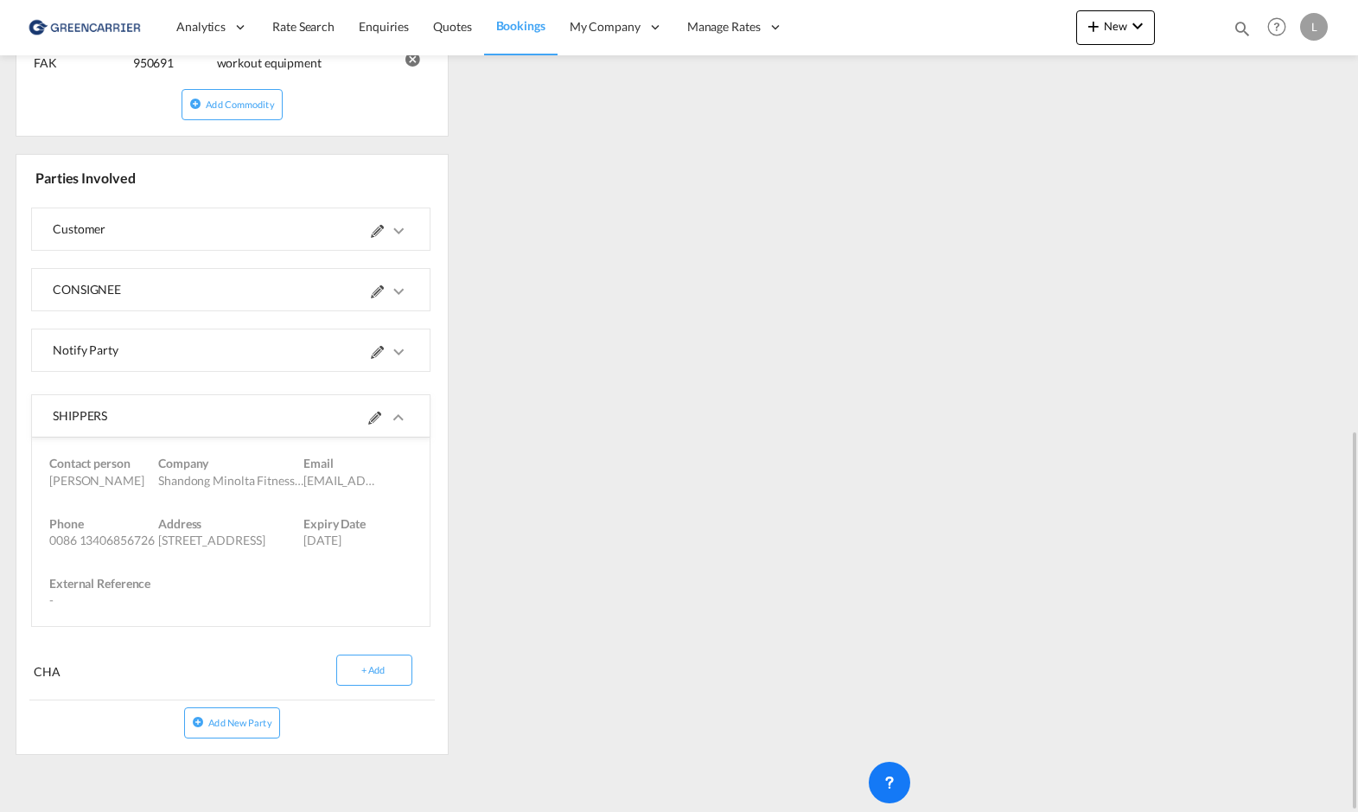
click at [397, 297] on md-icon "icons/ic_keyboard_arrow_right_black_24px.svg" at bounding box center [398, 291] width 21 height 21
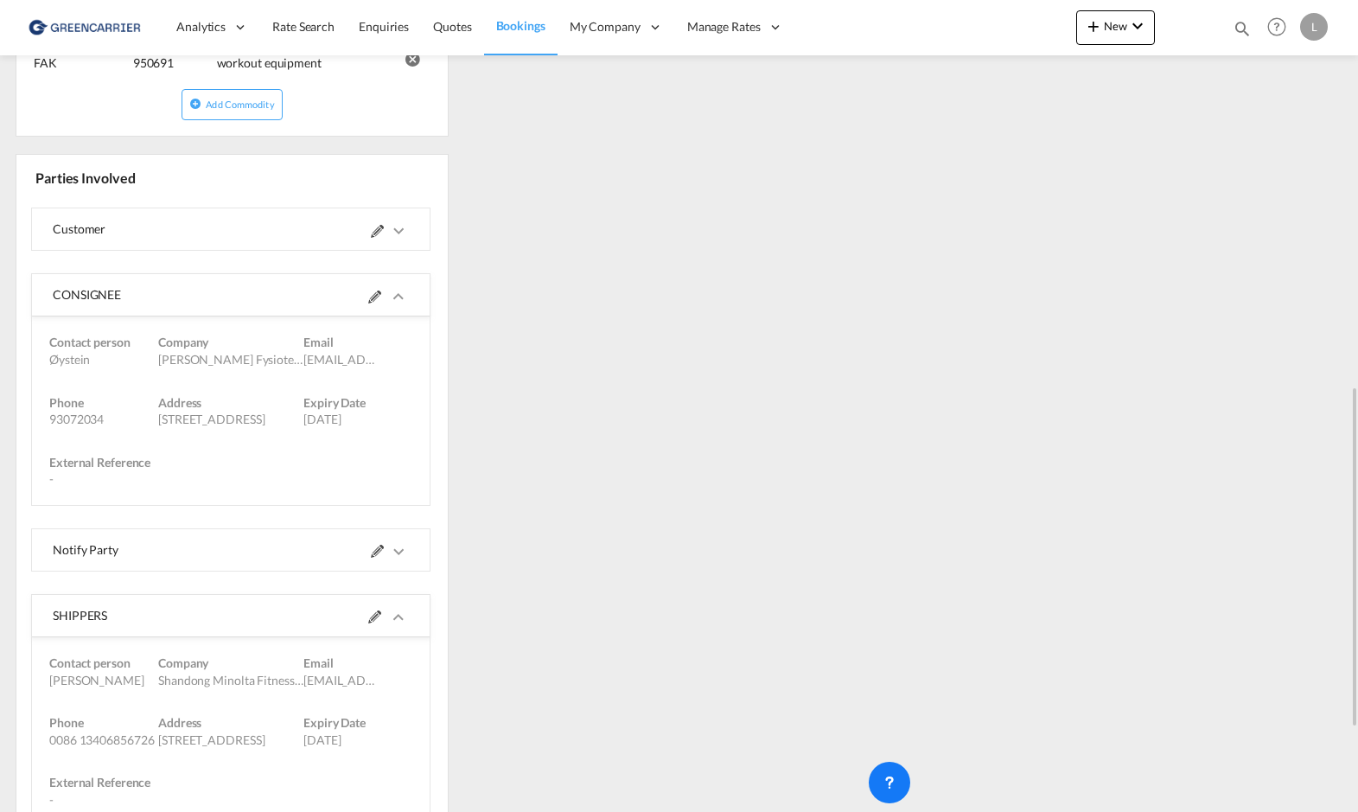
click at [399, 552] on md-icon "icons/ic_keyboard_arrow_right_black_24px.svg" at bounding box center [398, 551] width 21 height 21
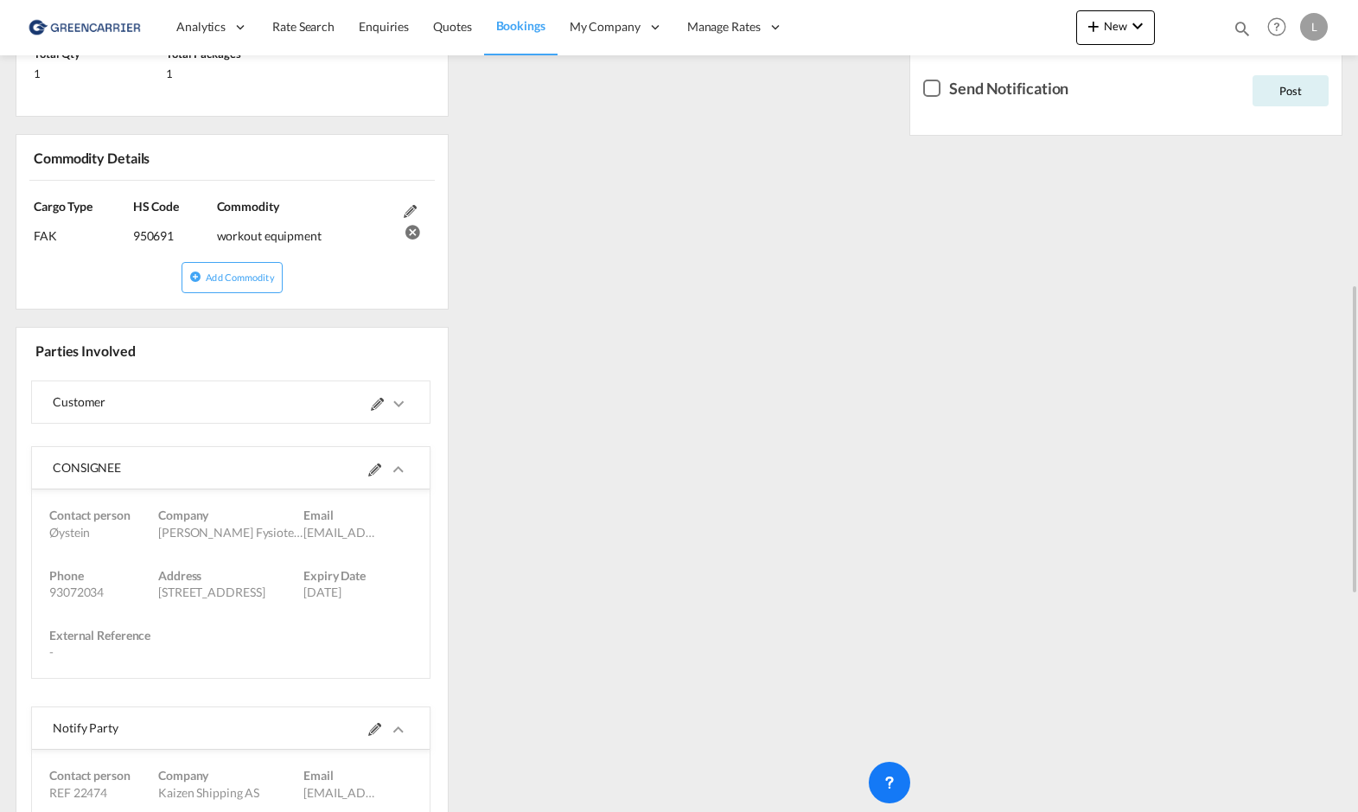
scroll to position [665, 0]
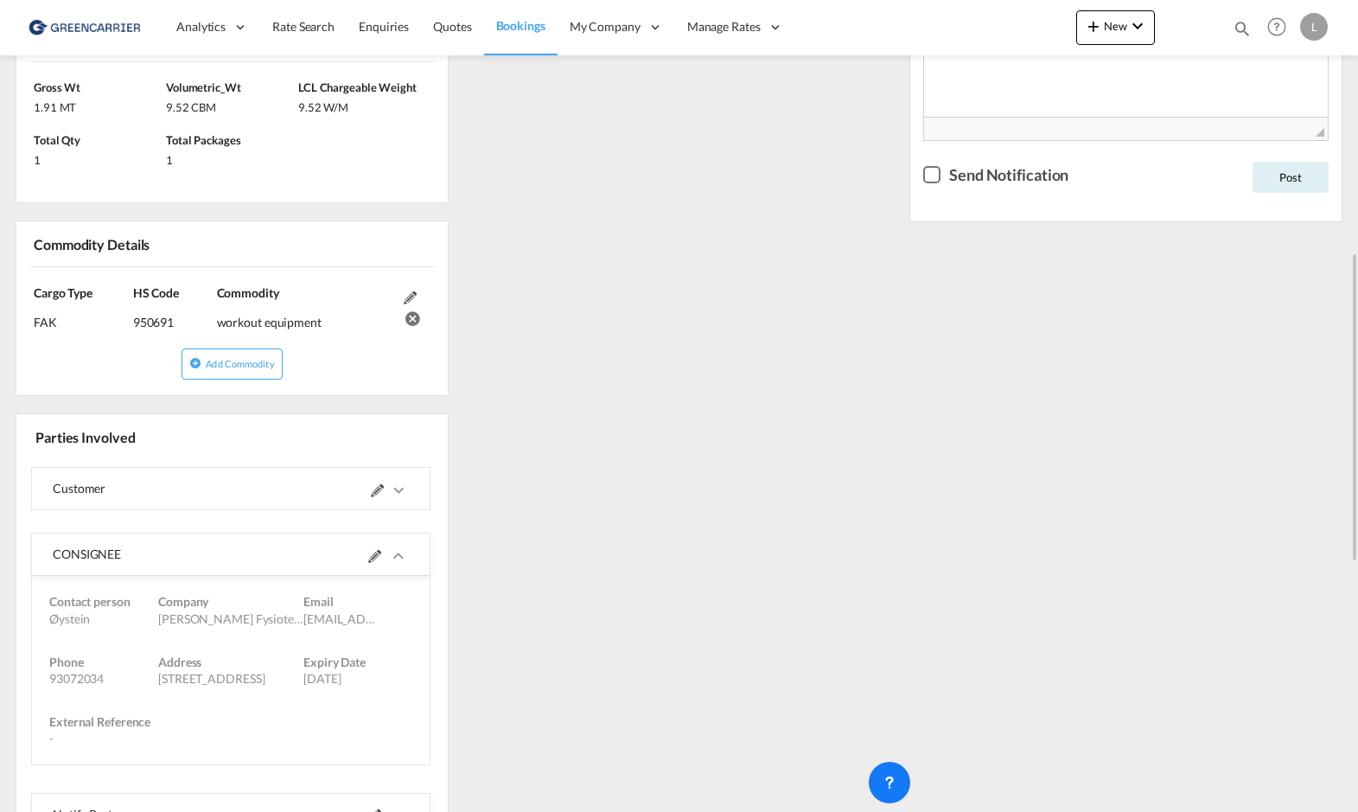
click at [395, 491] on md-icon "icons/ic_keyboard_arrow_right_black_24px.svg" at bounding box center [398, 490] width 21 height 21
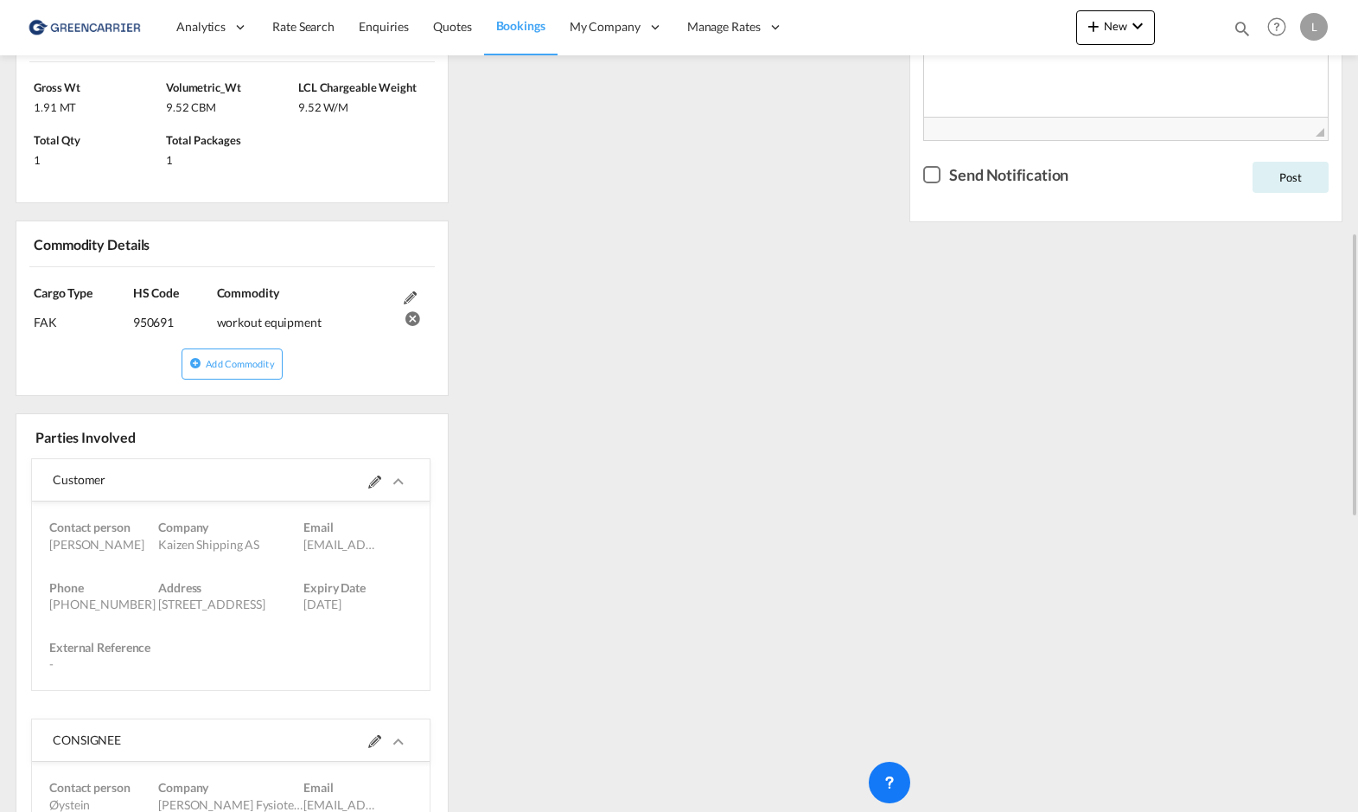
click at [399, 488] on md-icon "icons/ic_keyboard_arrow_right_black_24px.svg" at bounding box center [398, 481] width 21 height 21
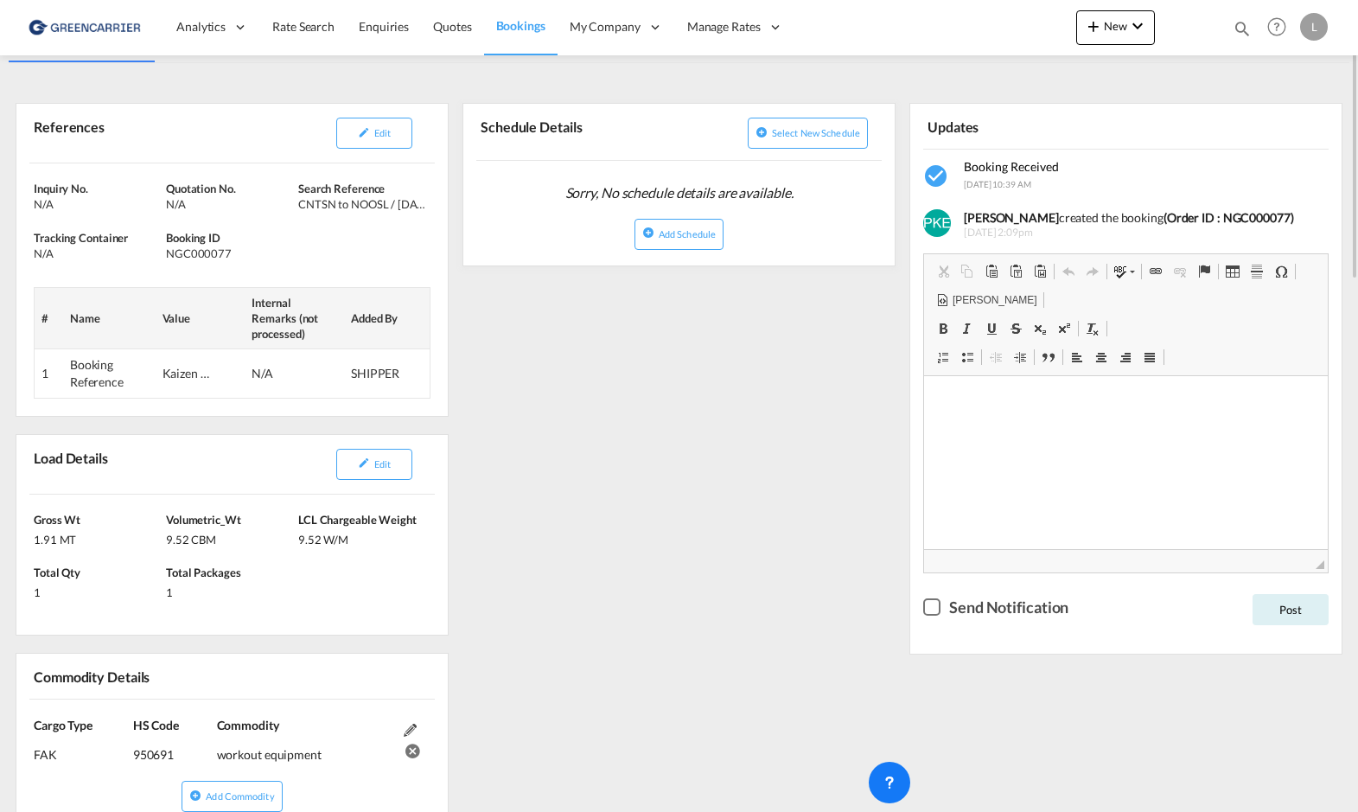
scroll to position [146, 0]
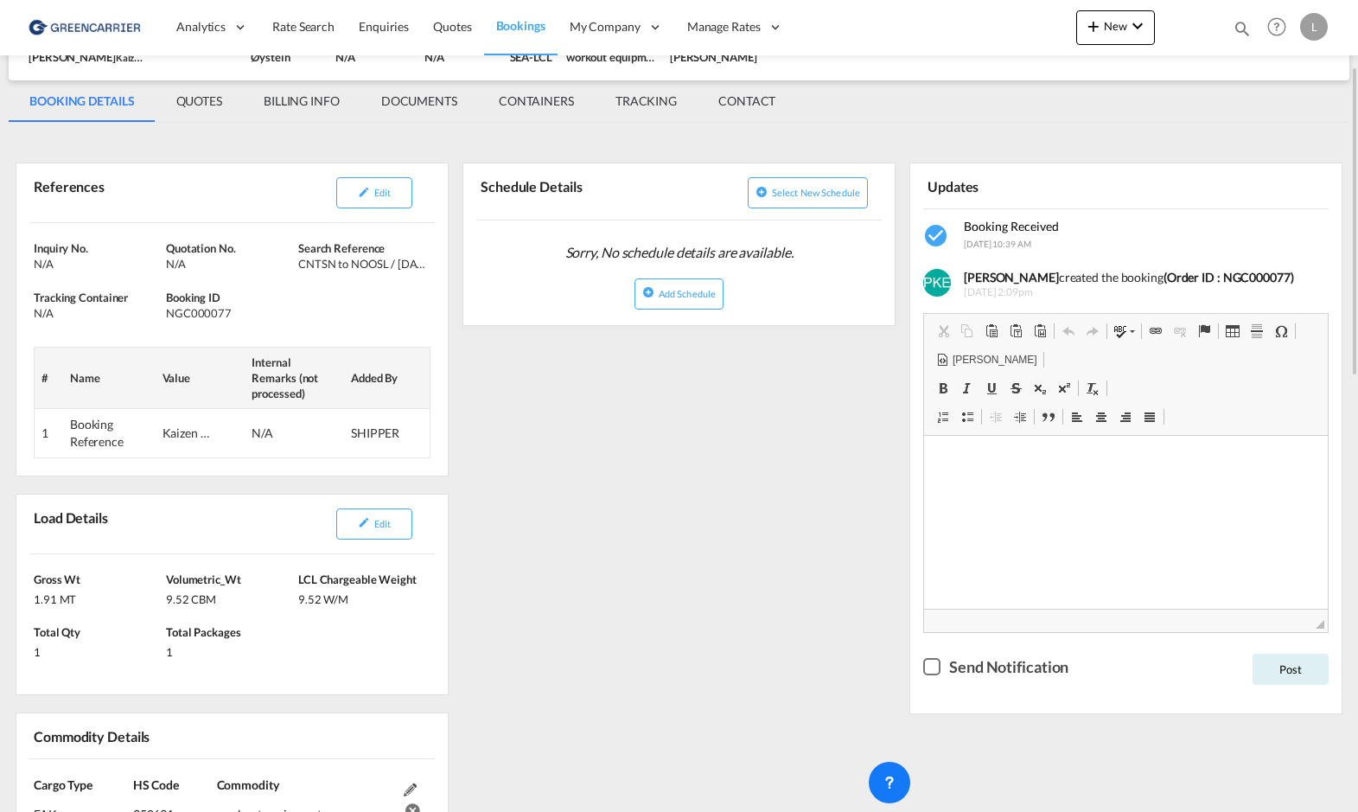
scroll to position [0, 0]
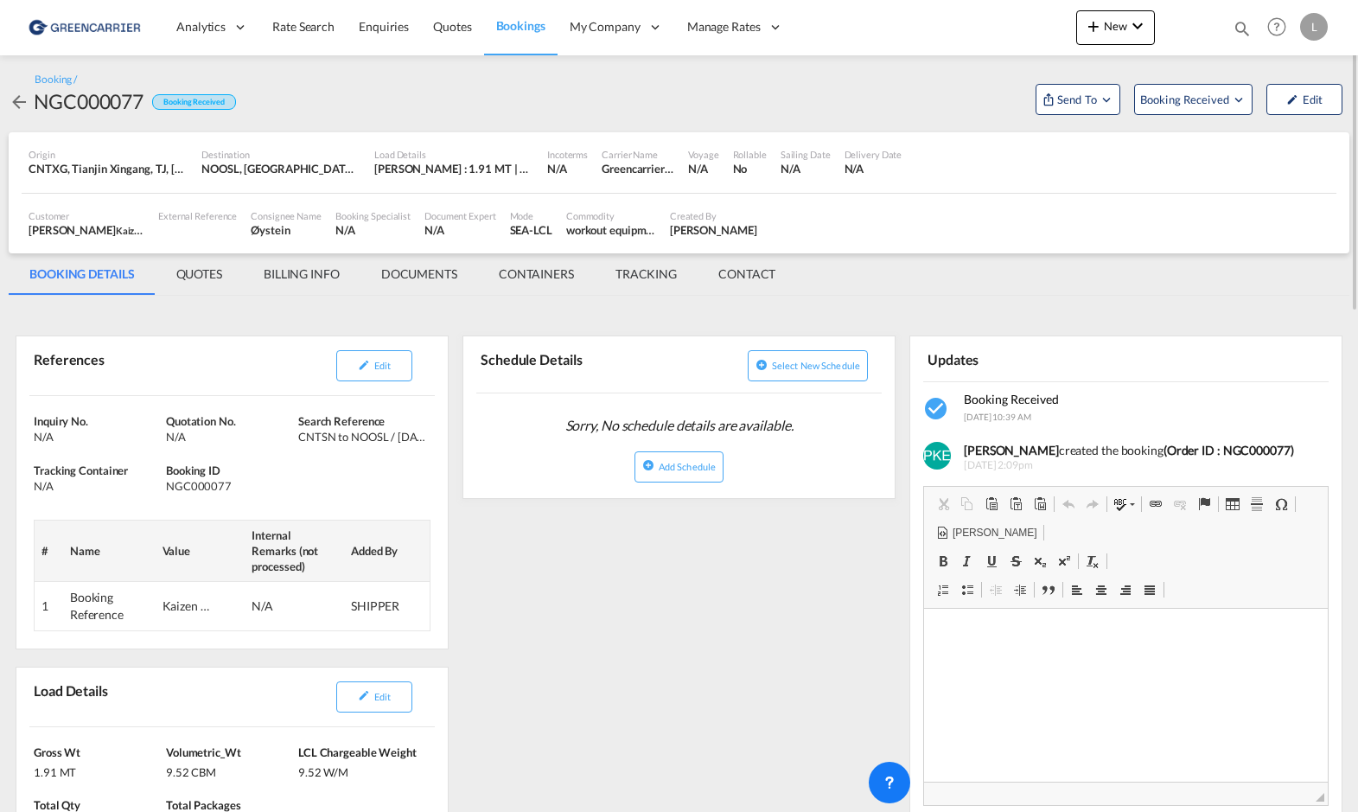
click at [951, 269] on md-tabs-canvas "BOOKING DETAILS QUOTES BILLING INFO DOCUMENTS CONTAINERS TRACKING CONTACT BOOKI…" at bounding box center [679, 273] width 1341 height 41
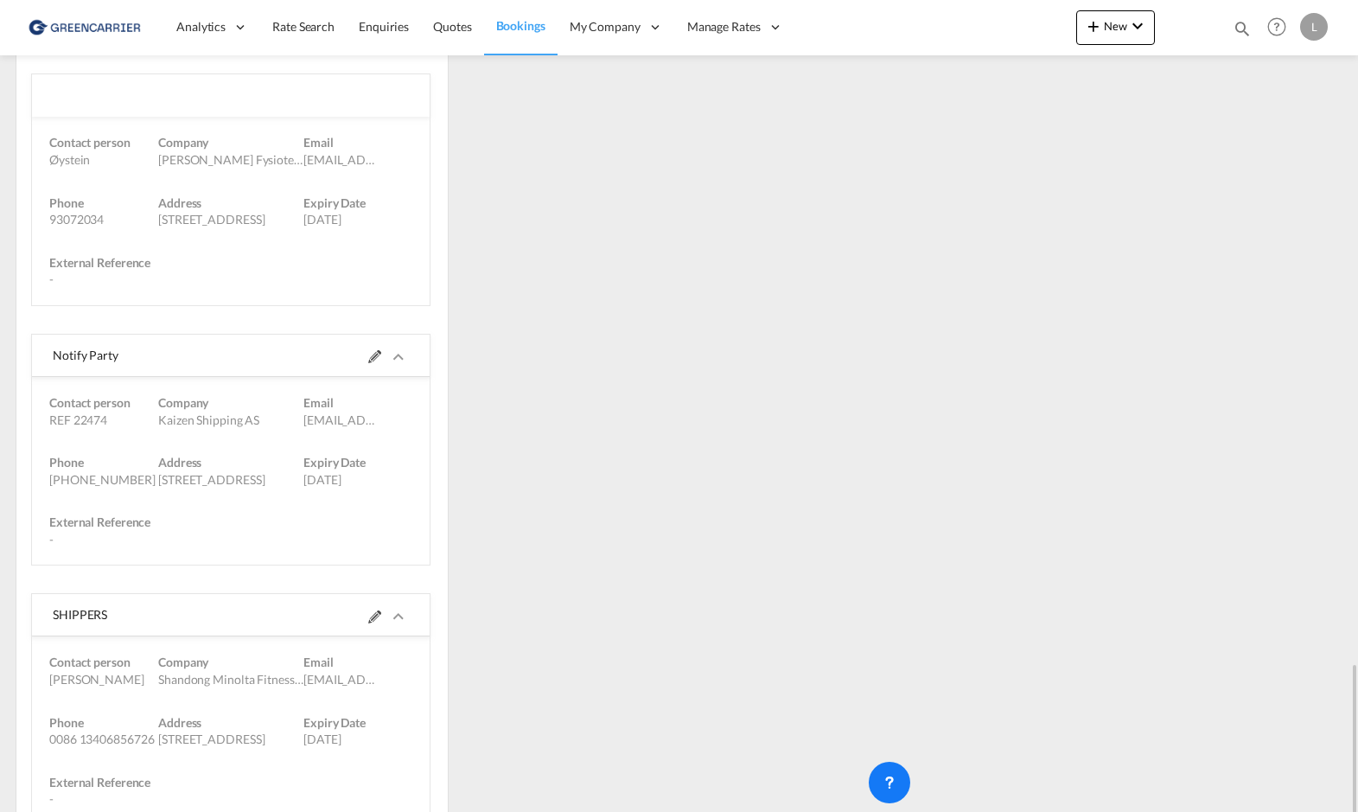
scroll to position [1323, 0]
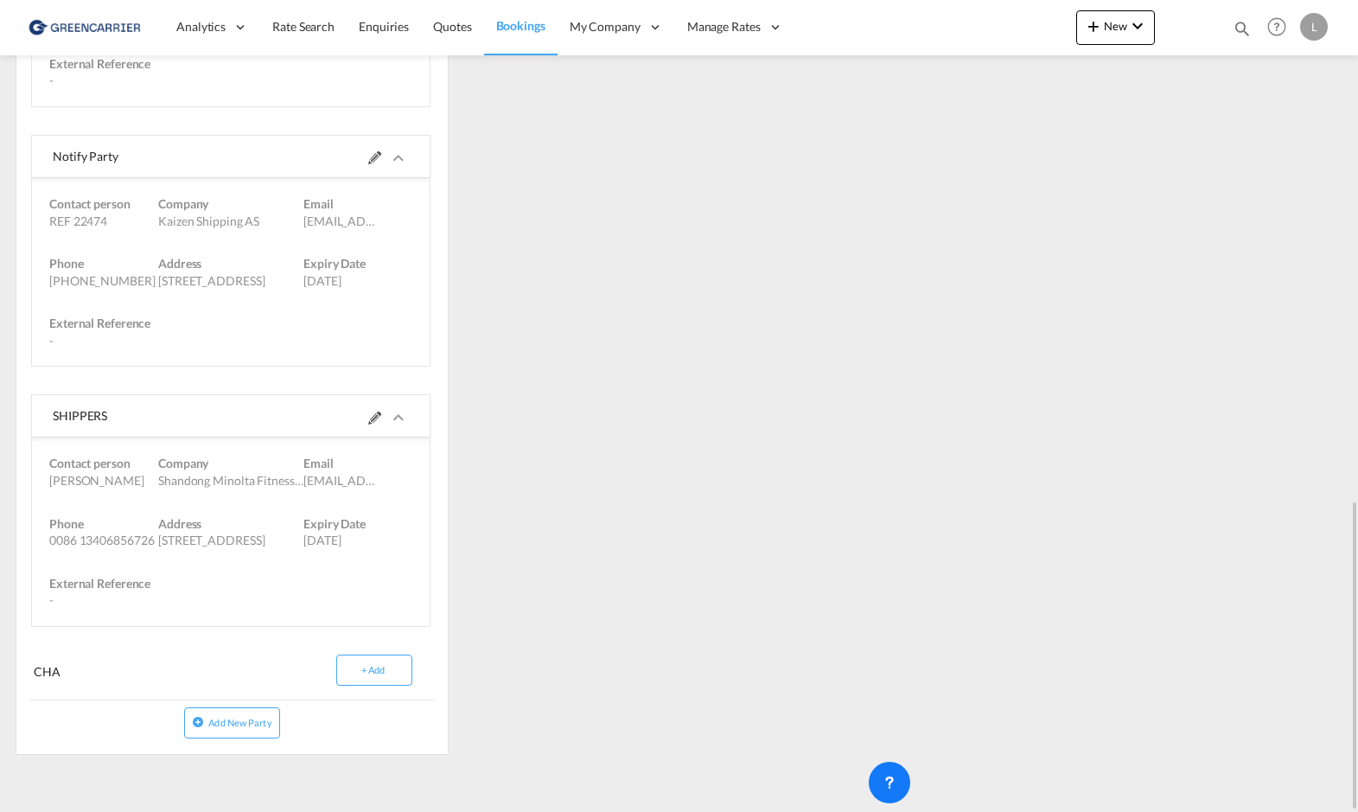
click at [376, 416] on md-icon at bounding box center [374, 417] width 13 height 13
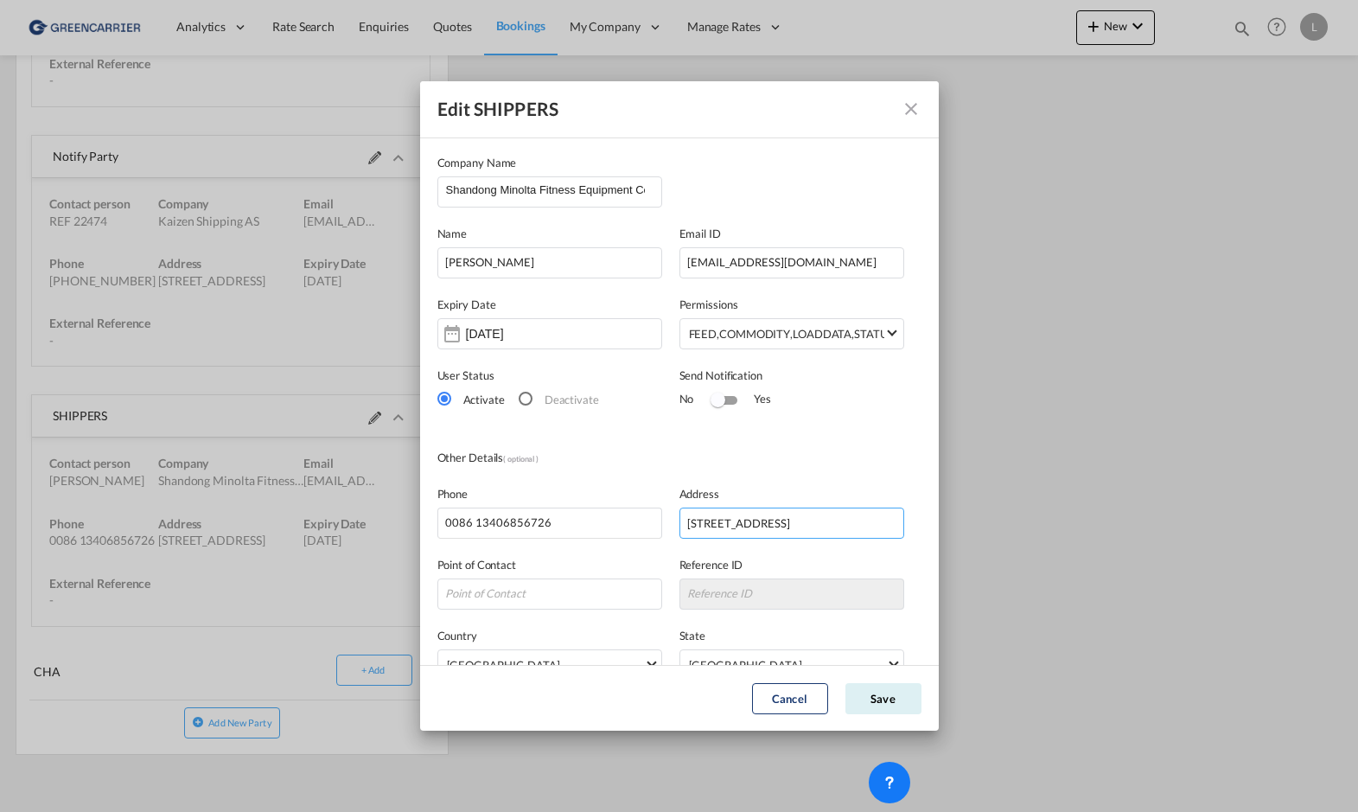
scroll to position [0, 79]
drag, startPoint x: 676, startPoint y: 525, endPoint x: 981, endPoint y: 526, distance: 305.2
click at [981, 526] on div "Edit SHIPPERS Company Name Shandong Minolta Fitness Equipment Co., Ltd Name [PE…" at bounding box center [679, 406] width 1358 height 812
click at [903, 119] on button "Edit SHIPPERS Company ..." at bounding box center [911, 109] width 35 height 35
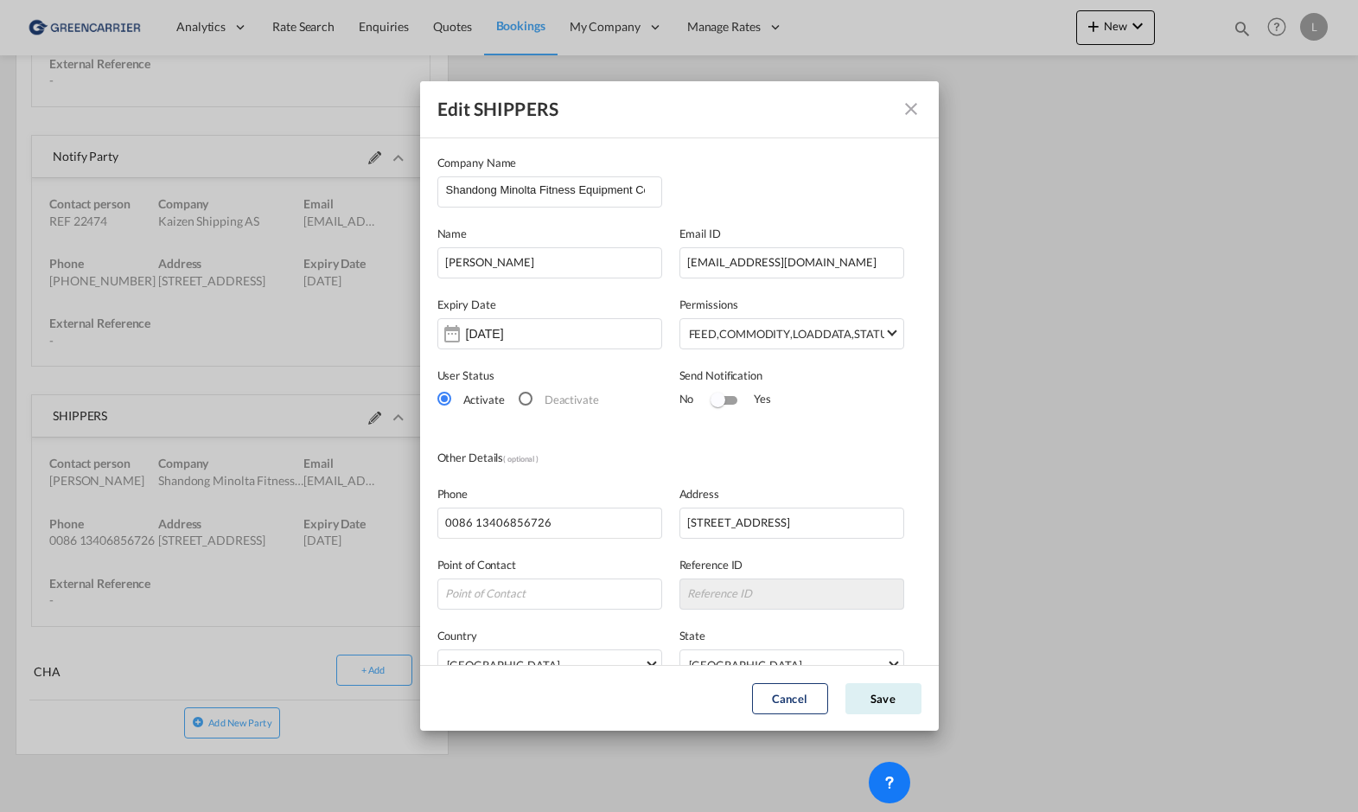
click at [911, 118] on md-icon "icon-close" at bounding box center [911, 109] width 21 height 21
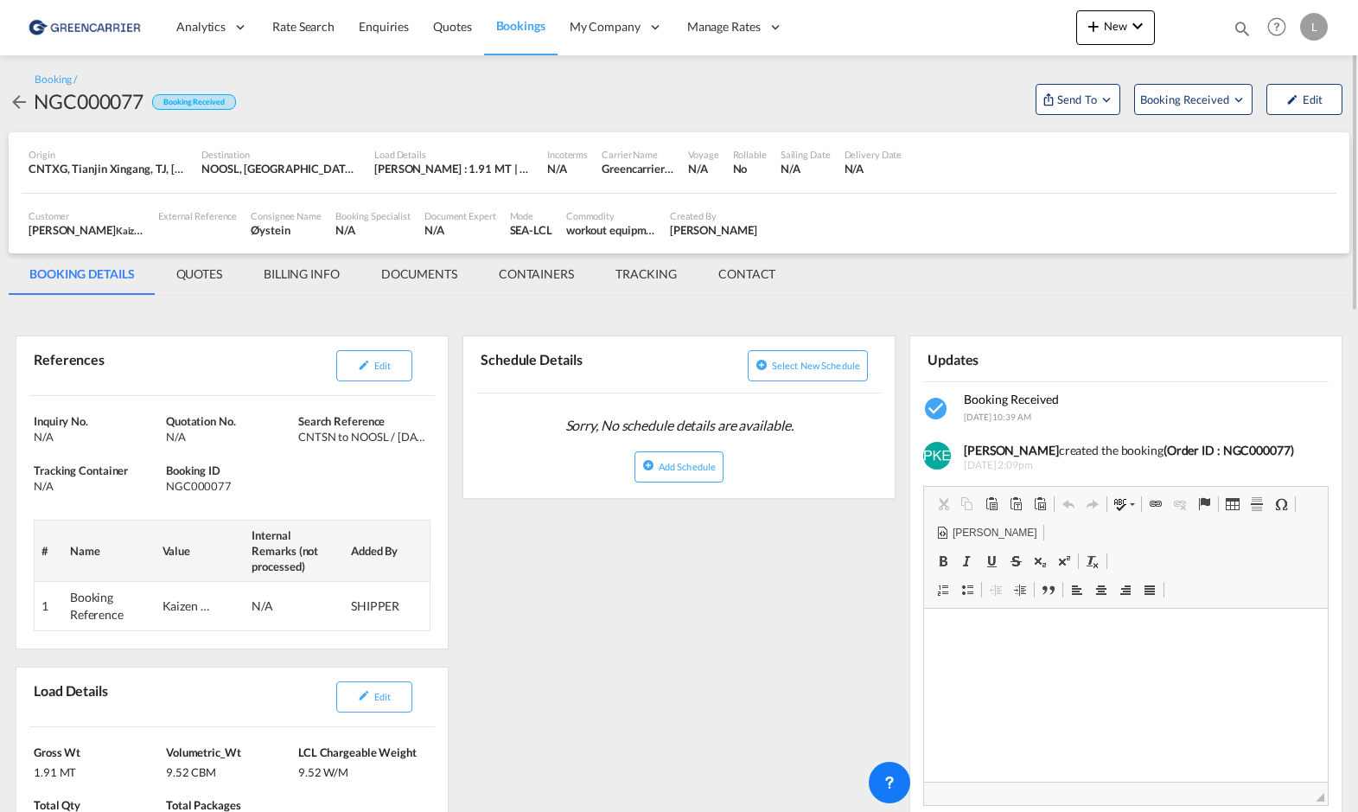
click at [112, 108] on div "NGC000077" at bounding box center [89, 101] width 110 height 28
copy div "NGC000077"
click at [367, 373] on button "Edit" at bounding box center [374, 365] width 76 height 31
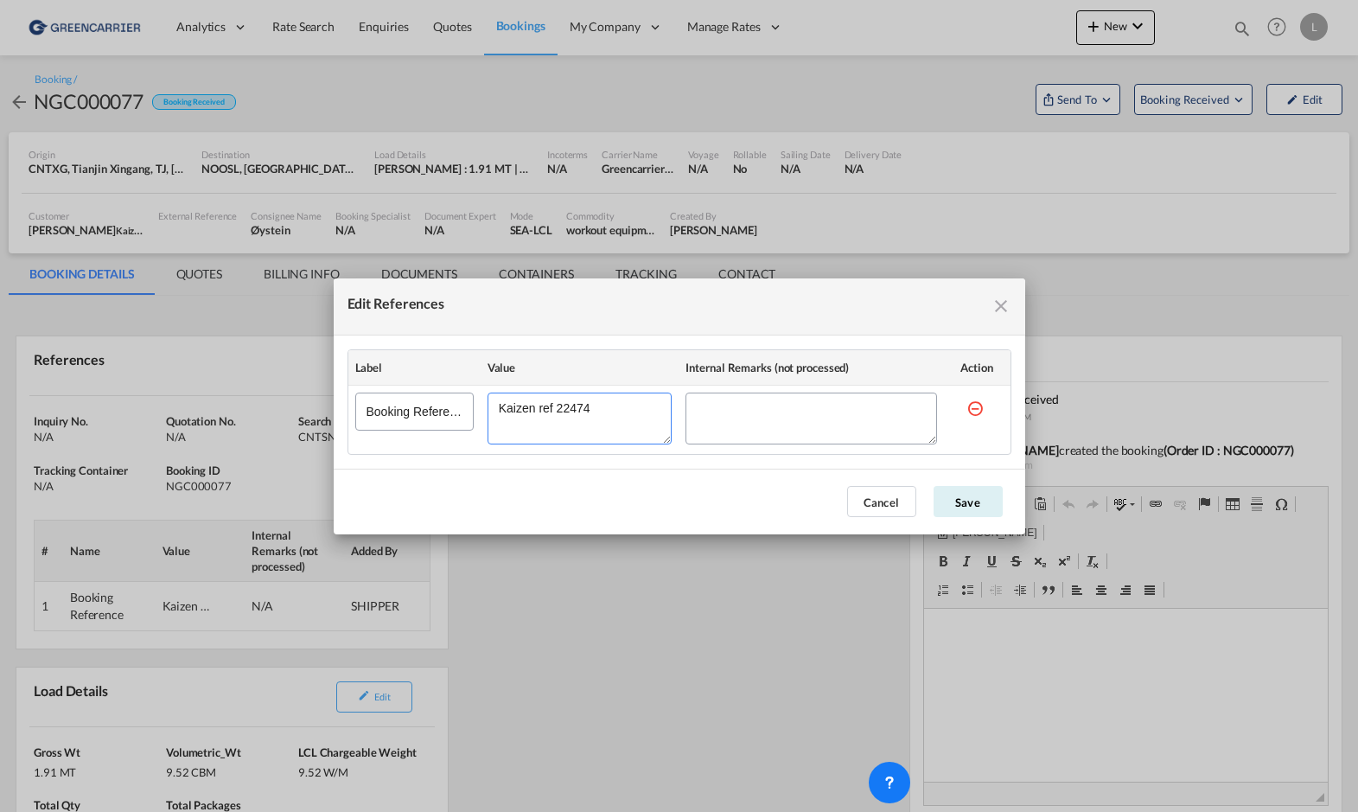
click at [570, 409] on textarea "Edit References" at bounding box center [580, 418] width 185 height 52
click at [1003, 310] on md-icon "icon-close fg-AAA8AD cursor" at bounding box center [1001, 306] width 21 height 21
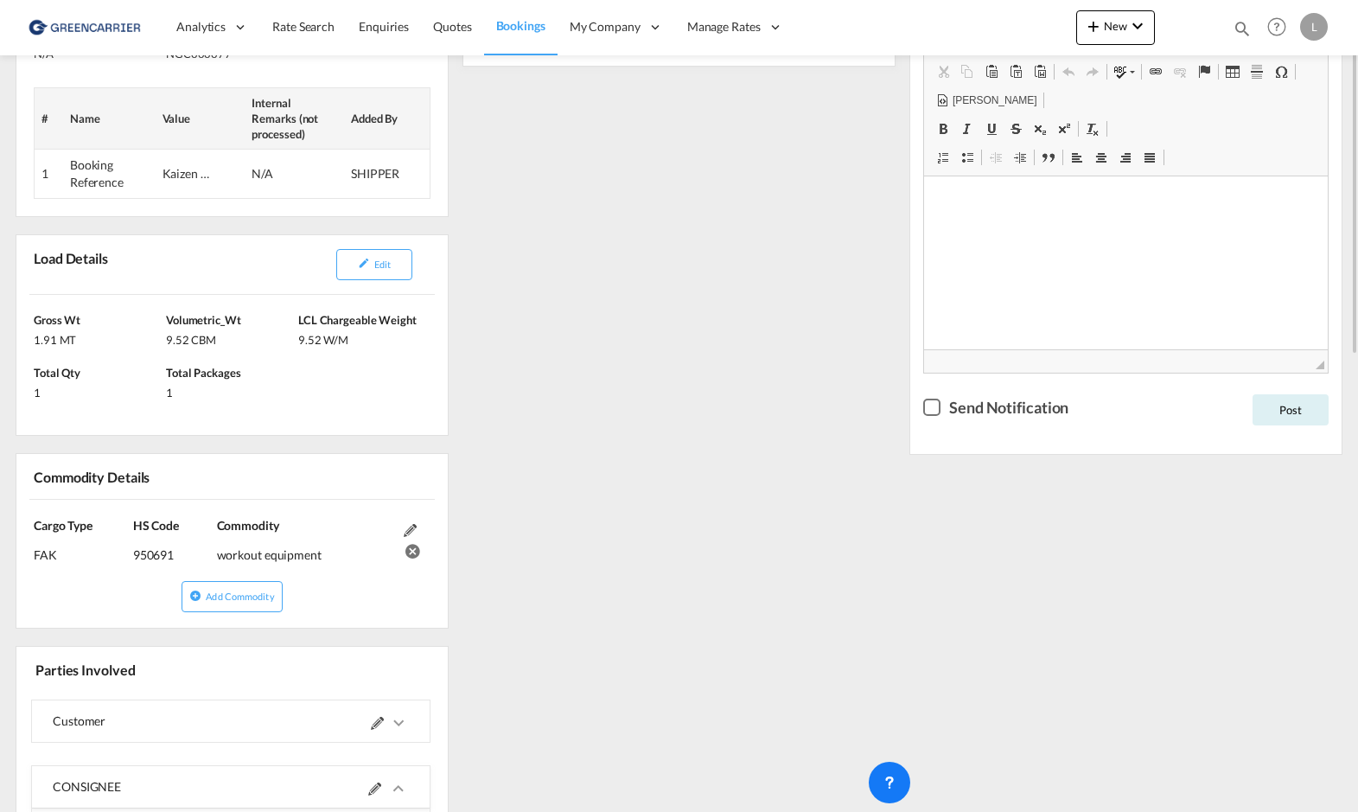
scroll to position [346, 0]
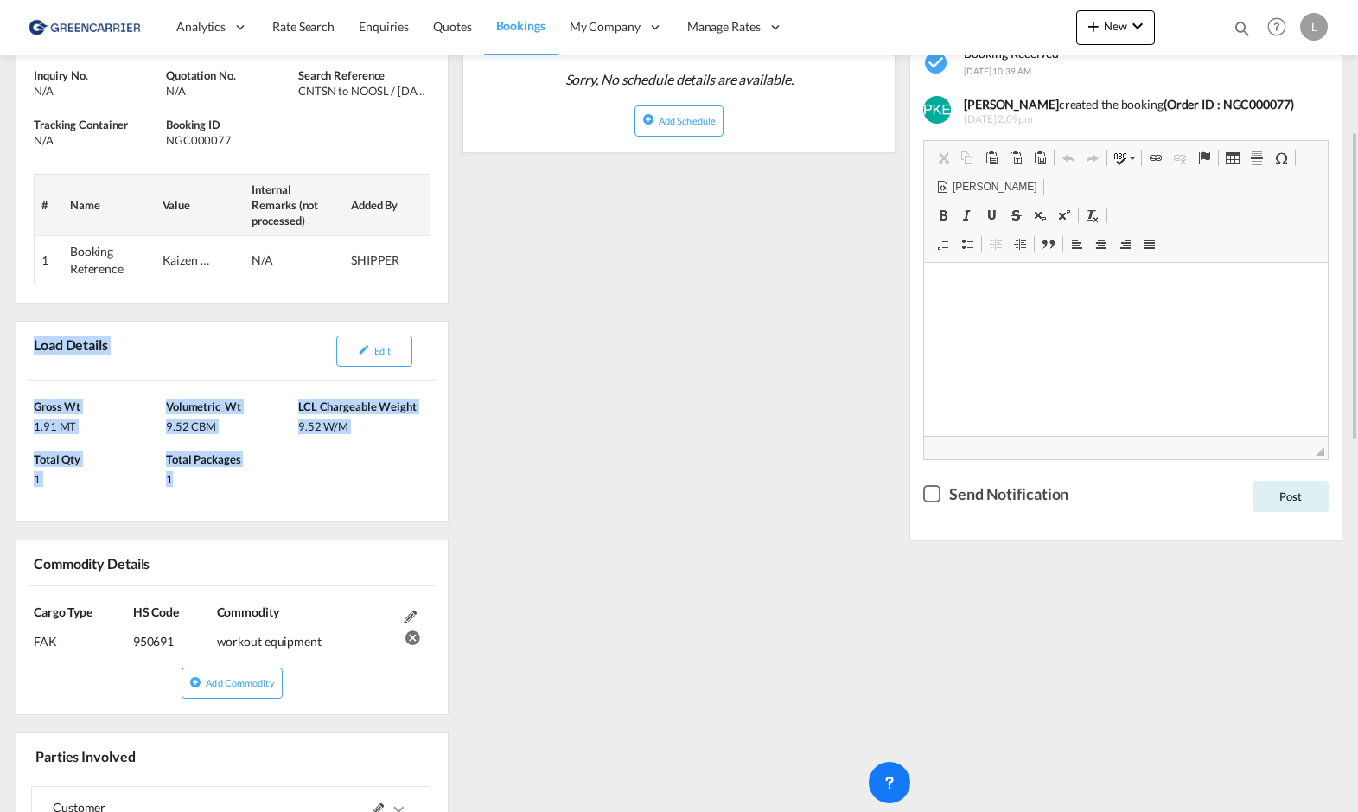
drag, startPoint x: 34, startPoint y: 347, endPoint x: 279, endPoint y: 494, distance: 286.6
click at [279, 494] on div "Load Details Edit [PERSON_NAME] 1.91 MT Volumetric_Wt 9.52 CBM LCL Chargeable W…" at bounding box center [232, 422] width 433 height 202
copy div "Load Details Edit [PERSON_NAME] 1.91 MT Volumetric_Wt 9.52 CBM LCL Chargeable W…"
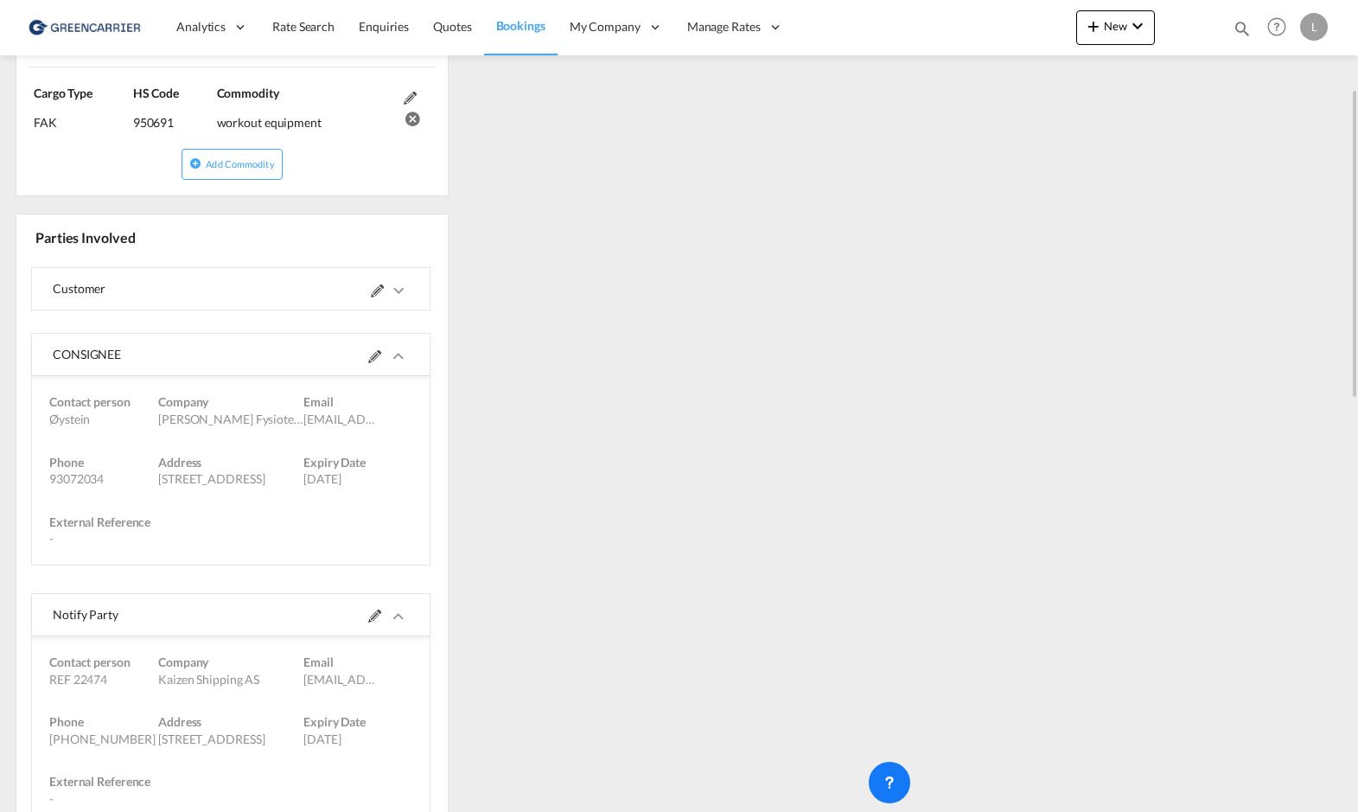
scroll to position [692, 0]
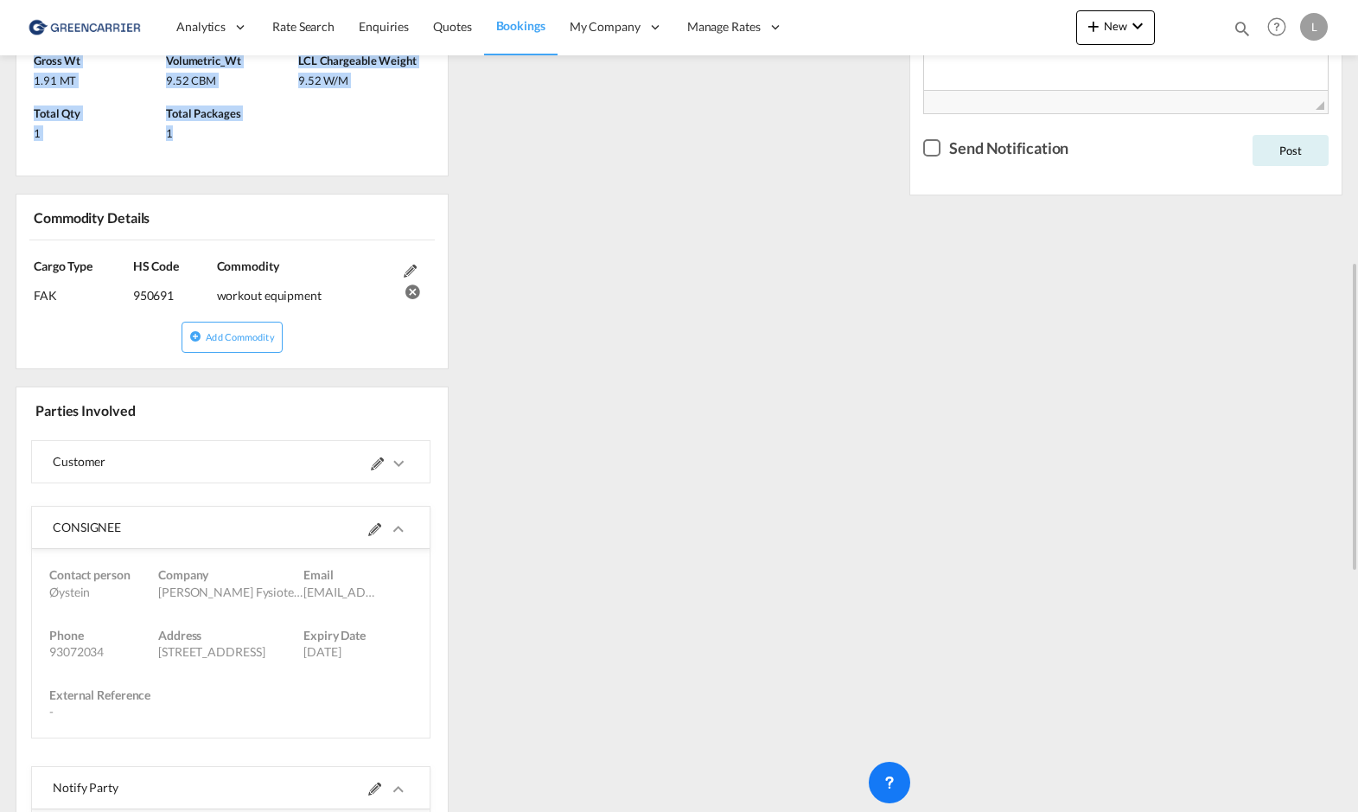
drag, startPoint x: 34, startPoint y: 215, endPoint x: 342, endPoint y: 299, distance: 319.8
click at [342, 299] on div "Commodity Details Cargo Type FAK (IMCO Code : 0) HS Code 950691 Commodity worko…" at bounding box center [232, 281] width 433 height 175
copy div "Commodity Details Cargo Type FAK (IMCO Code : 0) HS Code 950691 Commodity worko…"
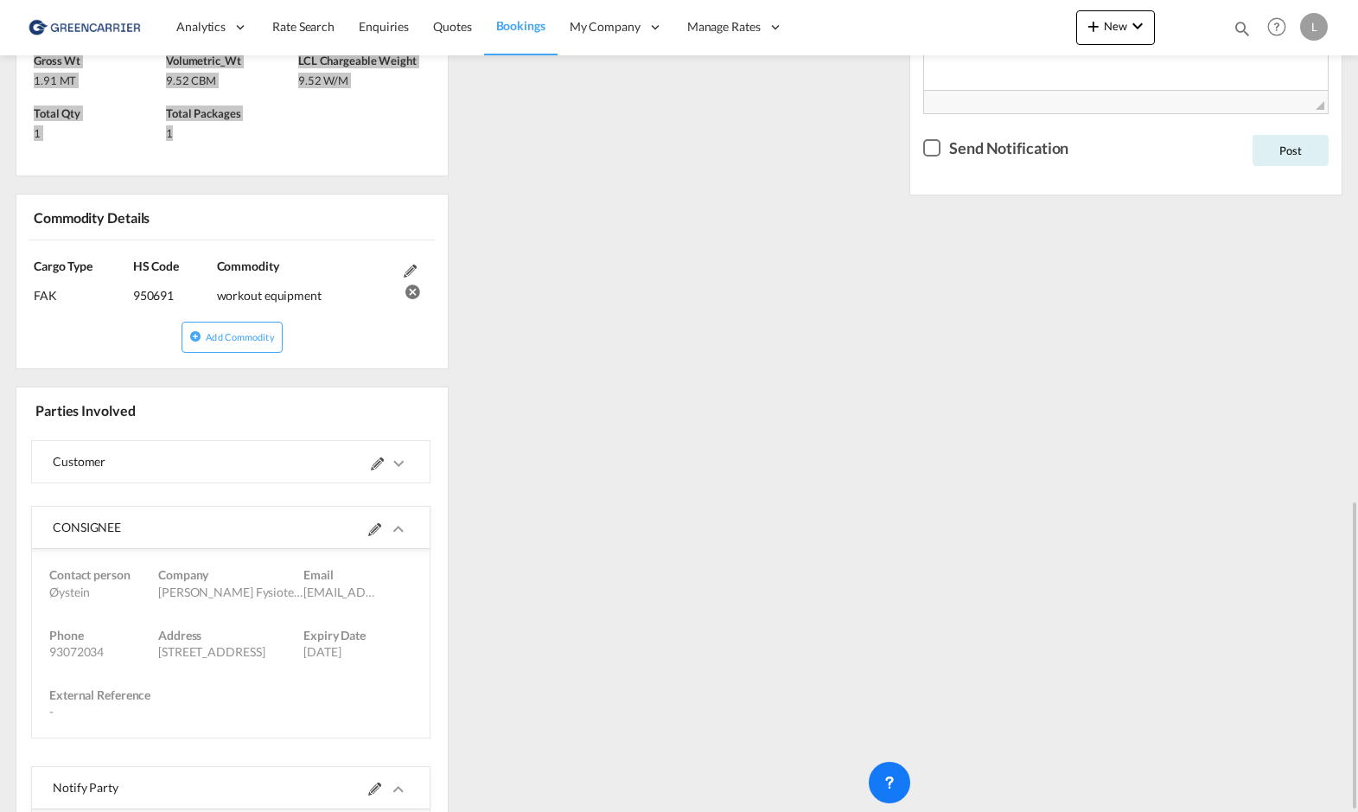
scroll to position [864, 0]
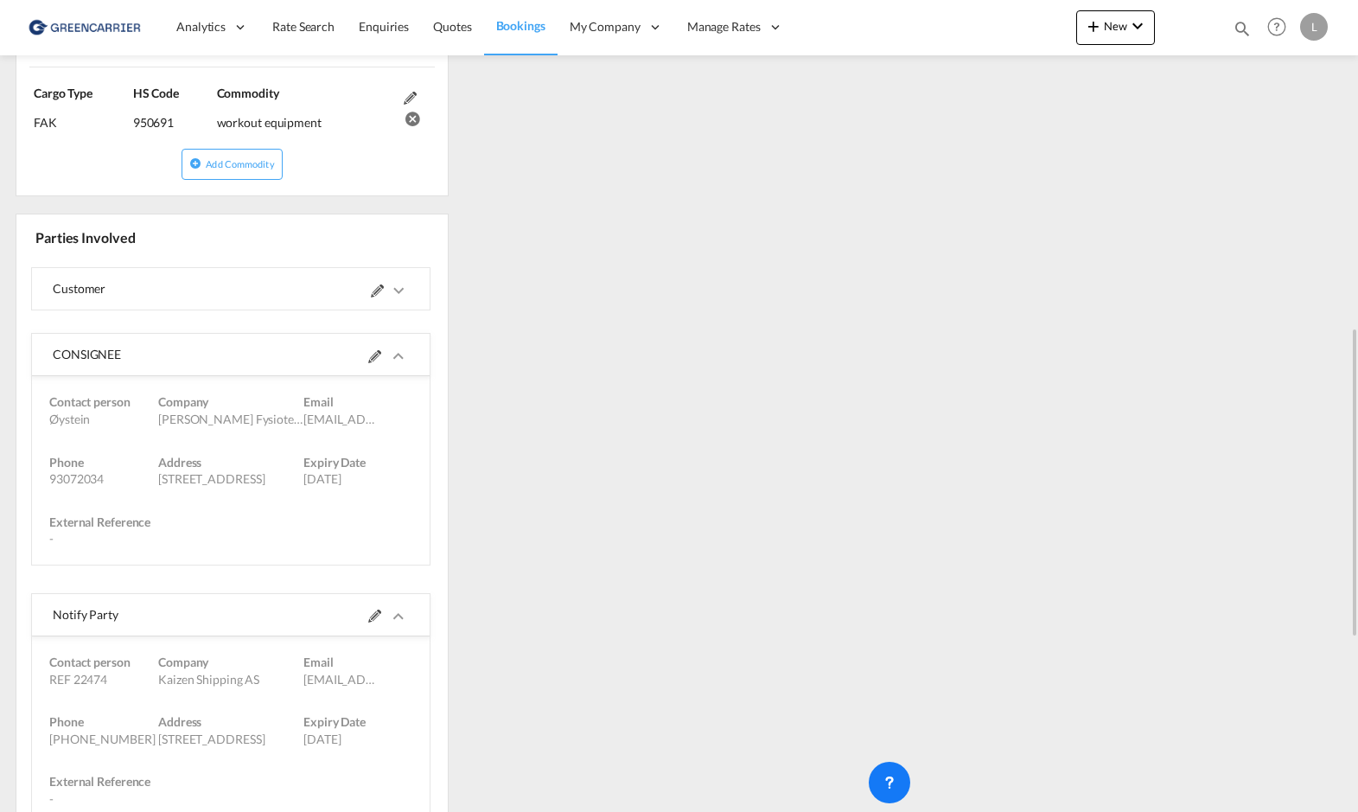
drag, startPoint x: 54, startPoint y: 352, endPoint x: 406, endPoint y: 489, distance: 377.7
click at [406, 489] on md-expansion-panel-expanded "CONSIGNEE Contact person Øystein Company [PERSON_NAME] Fysioterapi [PERSON_NAME…" at bounding box center [231, 449] width 398 height 231
copy md-expansion-panel-expanded "CONSIGNEE Contact person Øystein Company [PERSON_NAME] Fysioterapi [PERSON_NAME…"
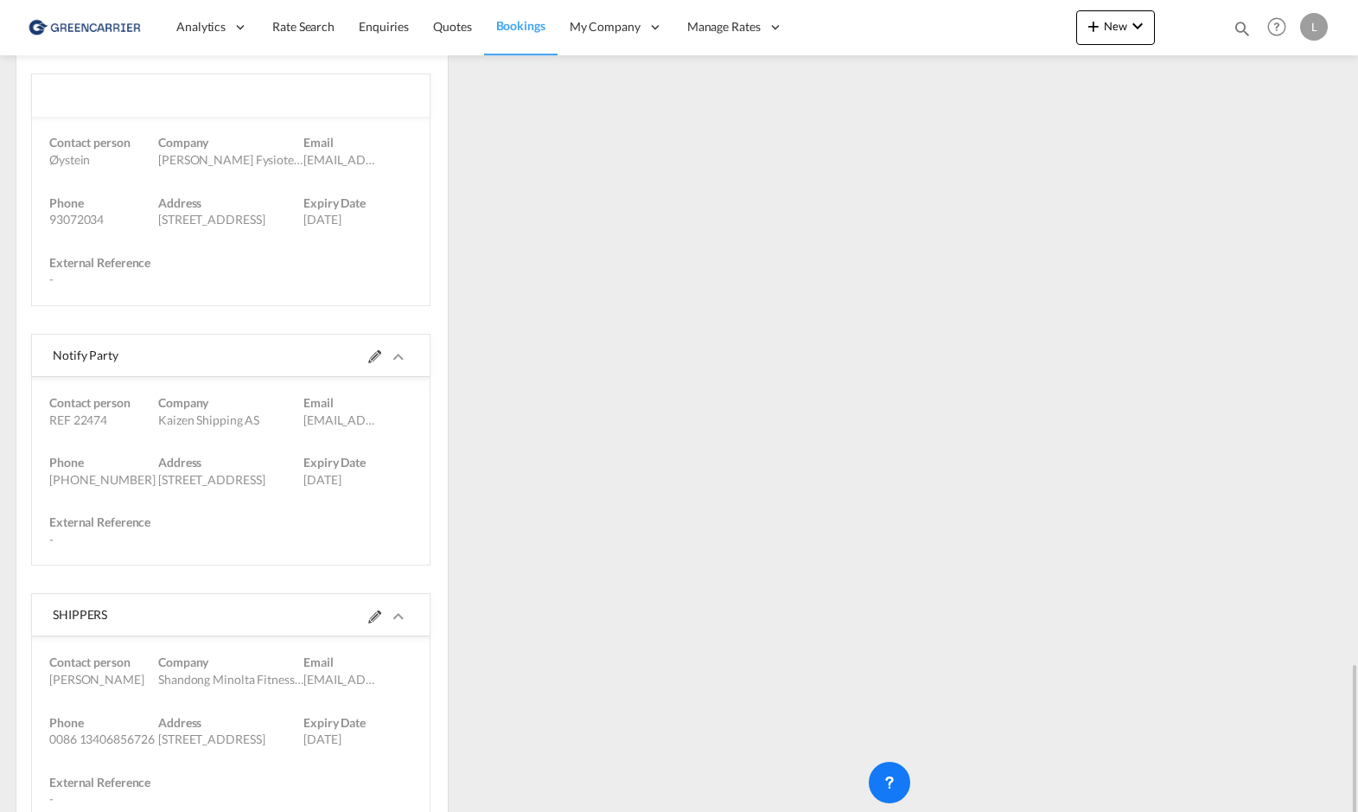
scroll to position [1297, 0]
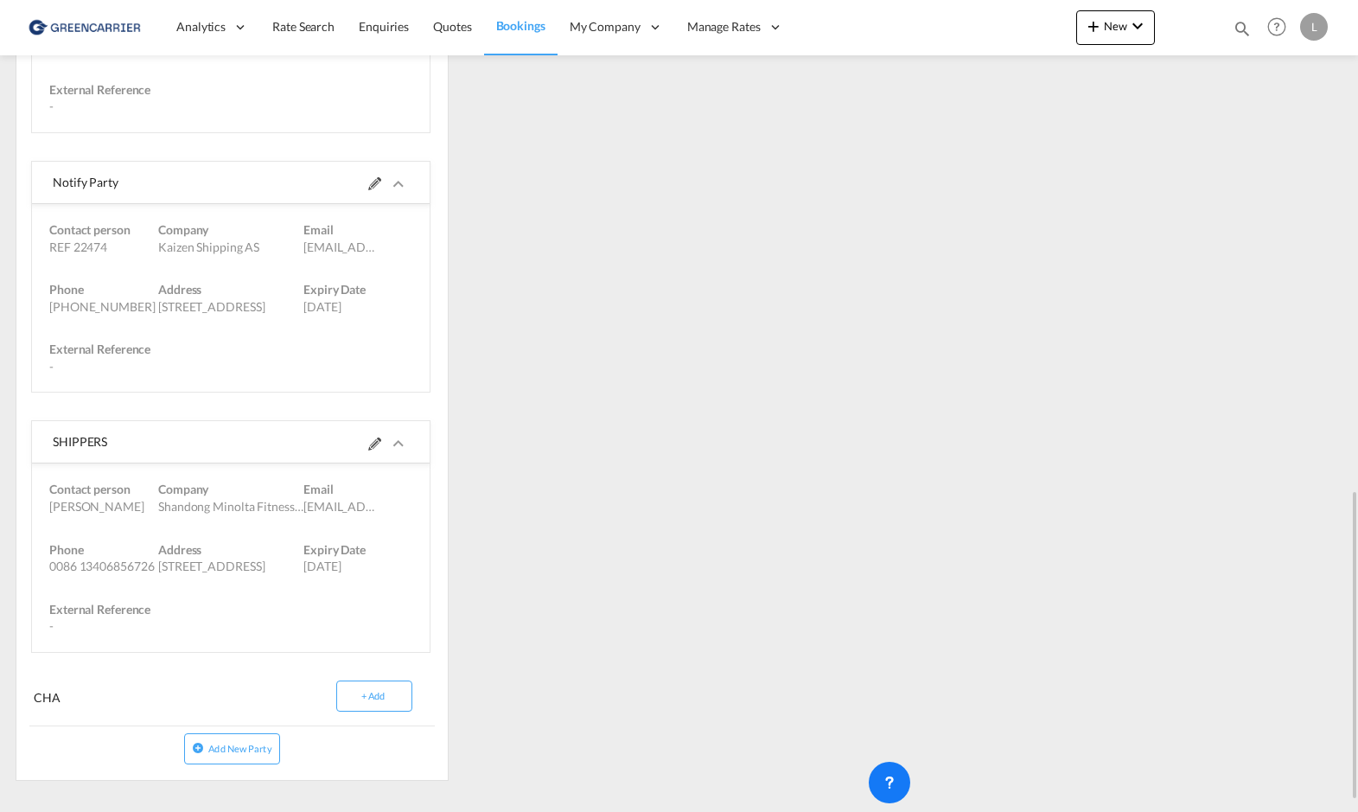
drag, startPoint x: 54, startPoint y: 440, endPoint x: 406, endPoint y: 584, distance: 380.3
click at [406, 584] on md-expansion-panel-expanded "SHIPPERS Contact person [PERSON_NAME] Company Shandong Minolta Fitness Equipmen…" at bounding box center [231, 536] width 398 height 231
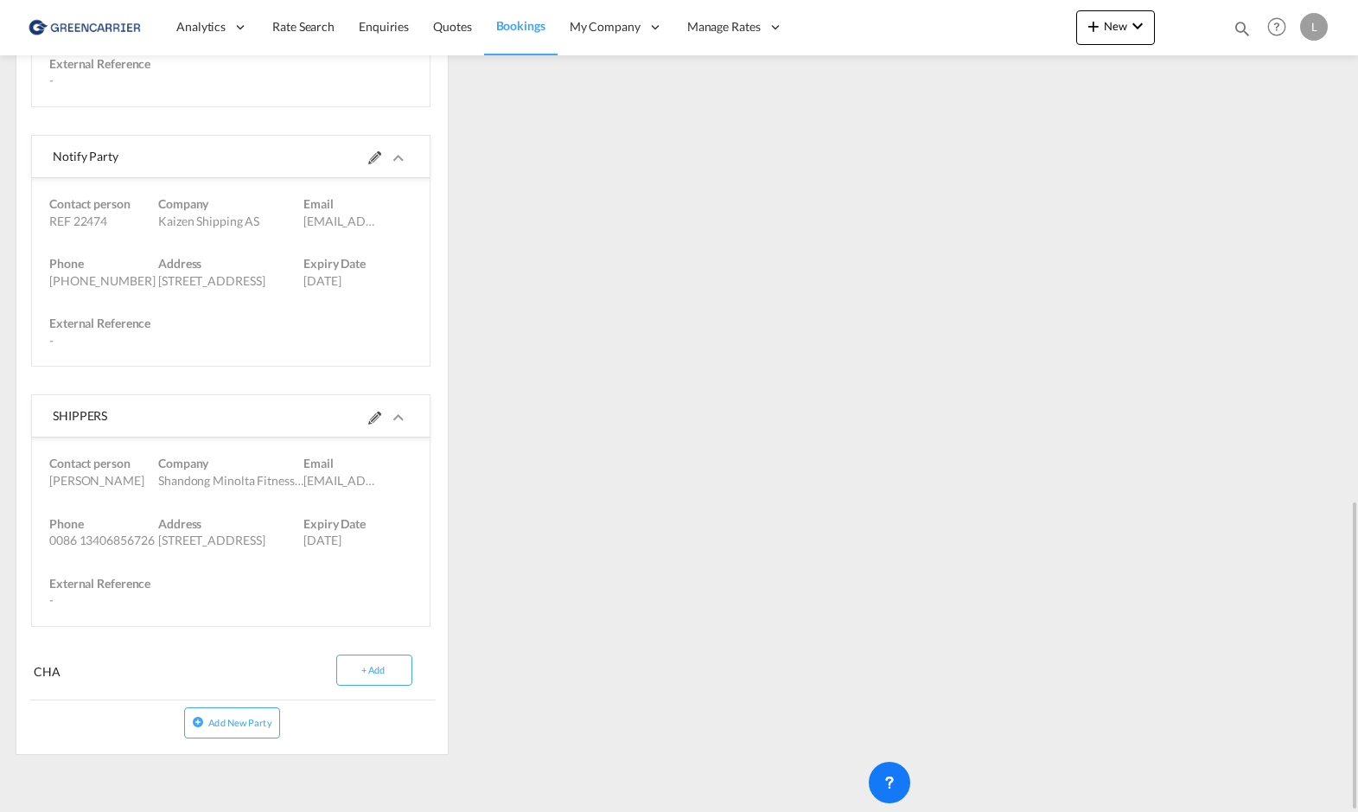
scroll to position [1150, 0]
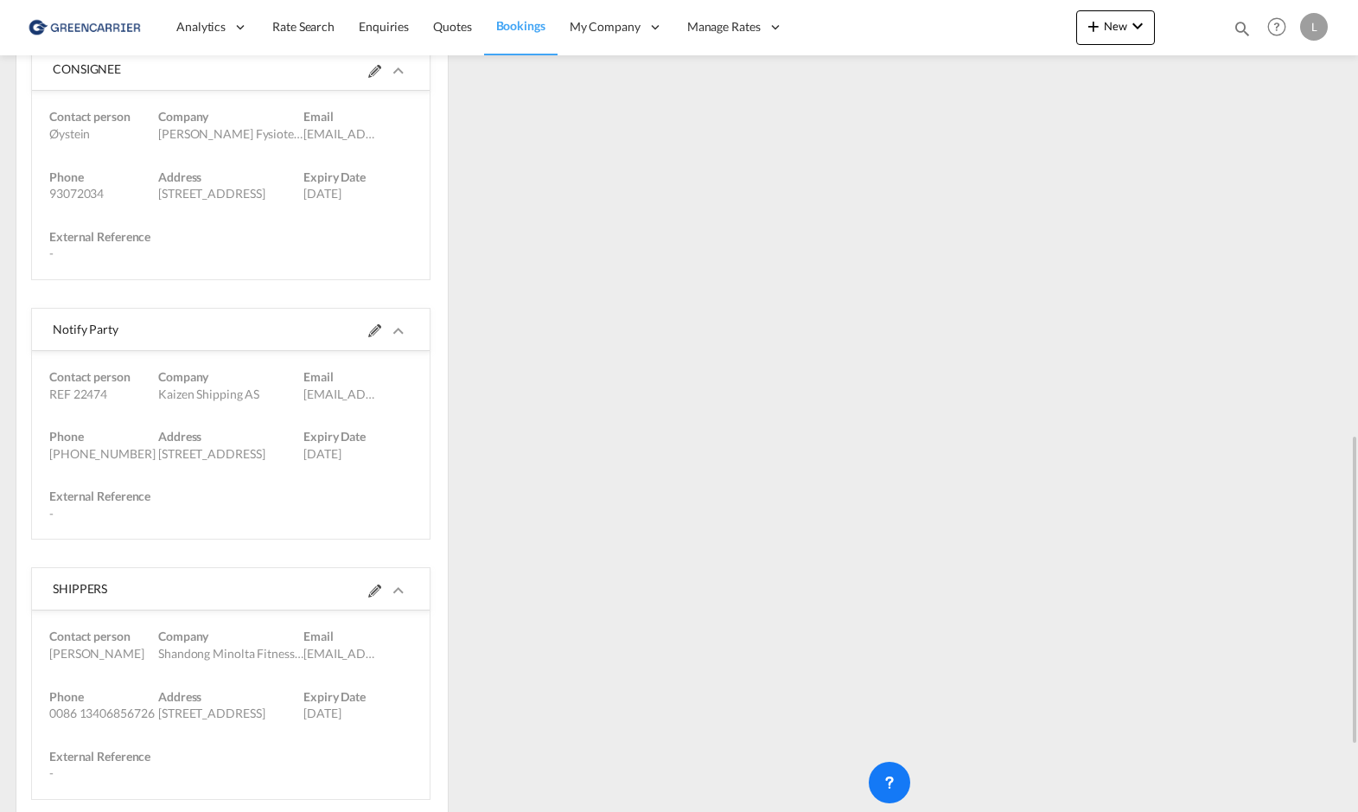
click at [277, 491] on div "External Reference -" at bounding box center [230, 505] width 389 height 60
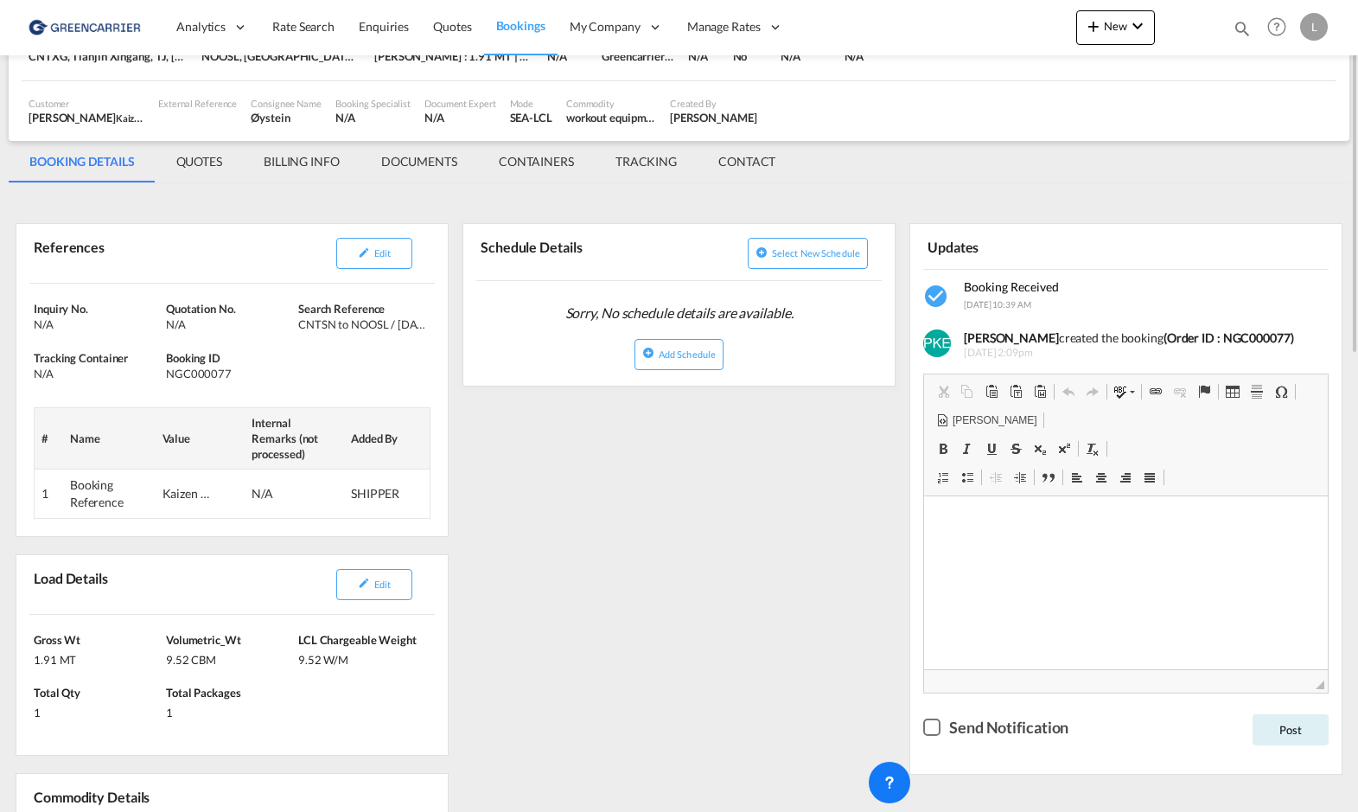
scroll to position [0, 0]
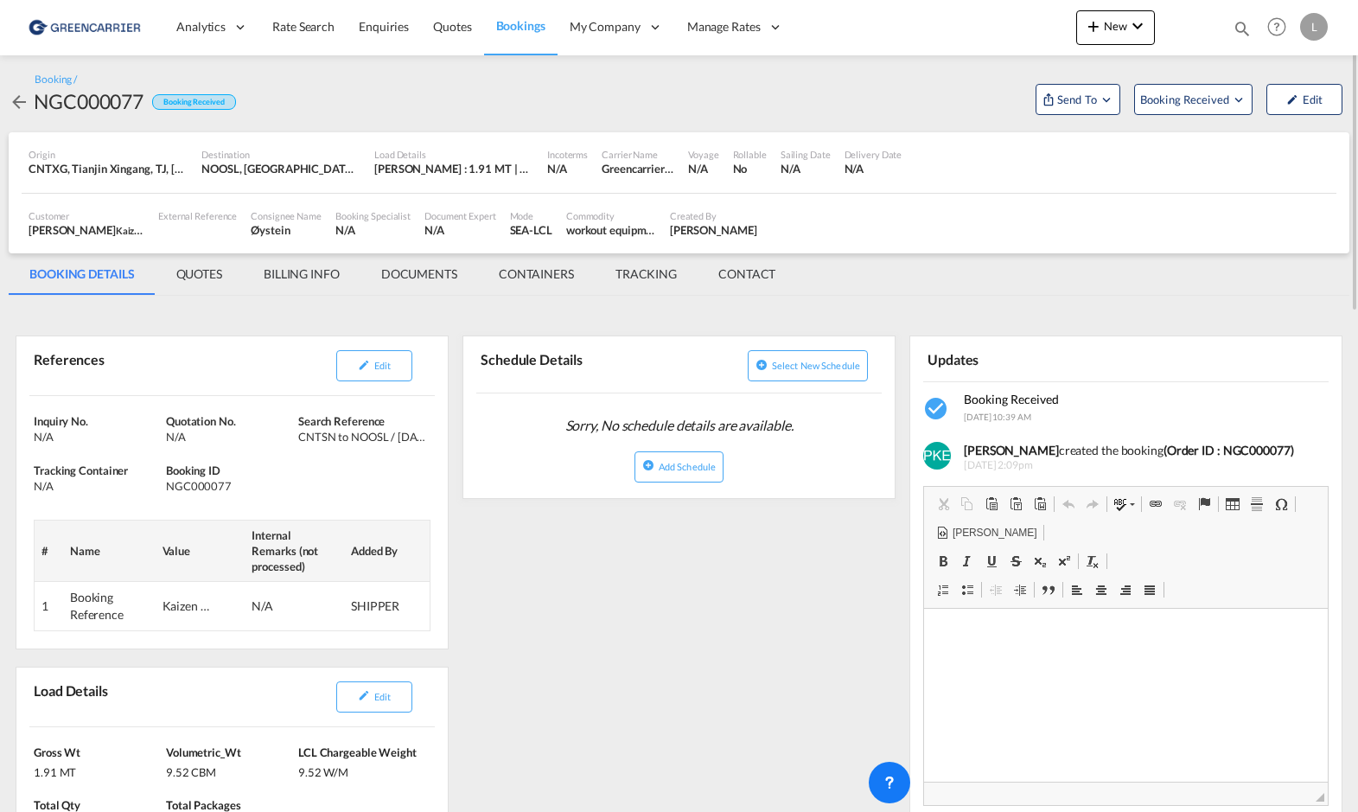
click at [1194, 98] on span "Booking Received" at bounding box center [1185, 99] width 91 height 17
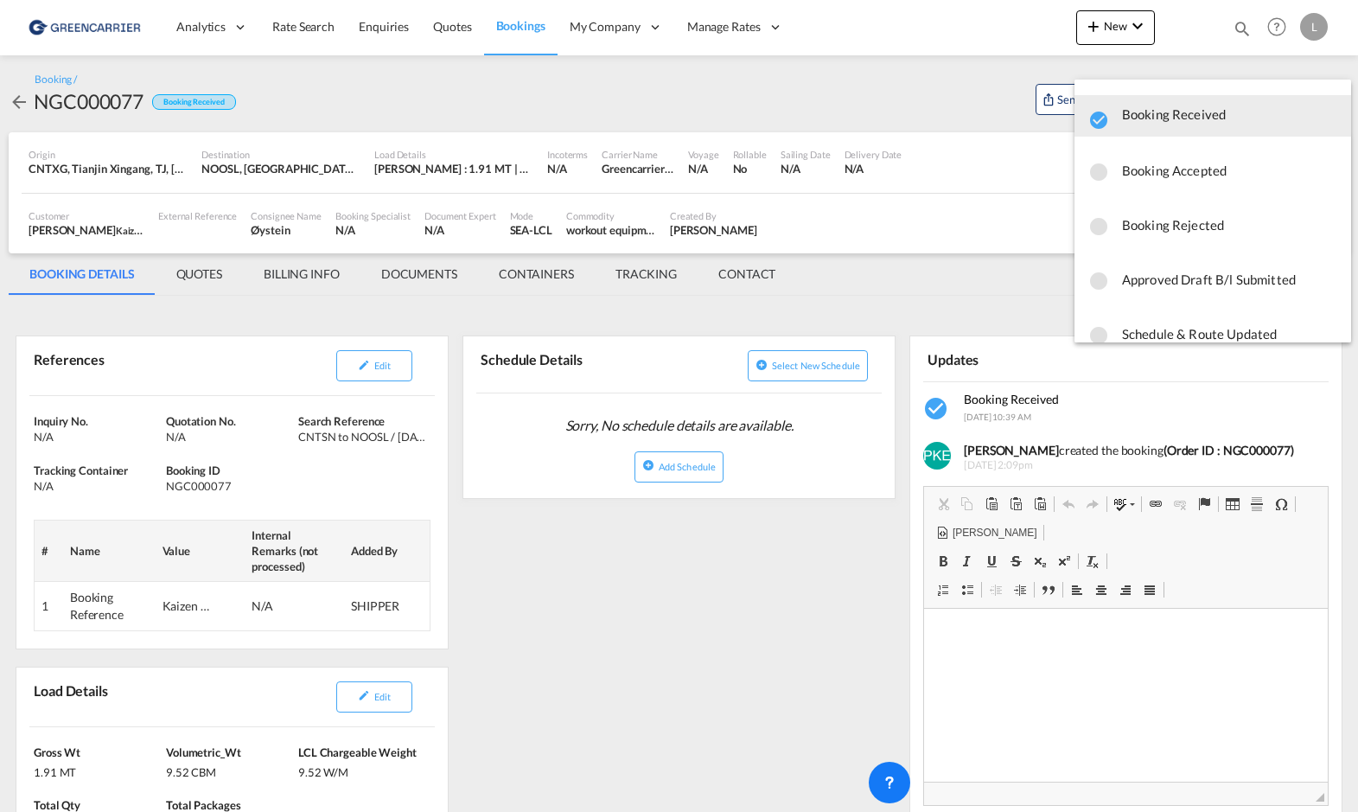
click at [1181, 165] on span "Booking Accepted" at bounding box center [1229, 170] width 215 height 31
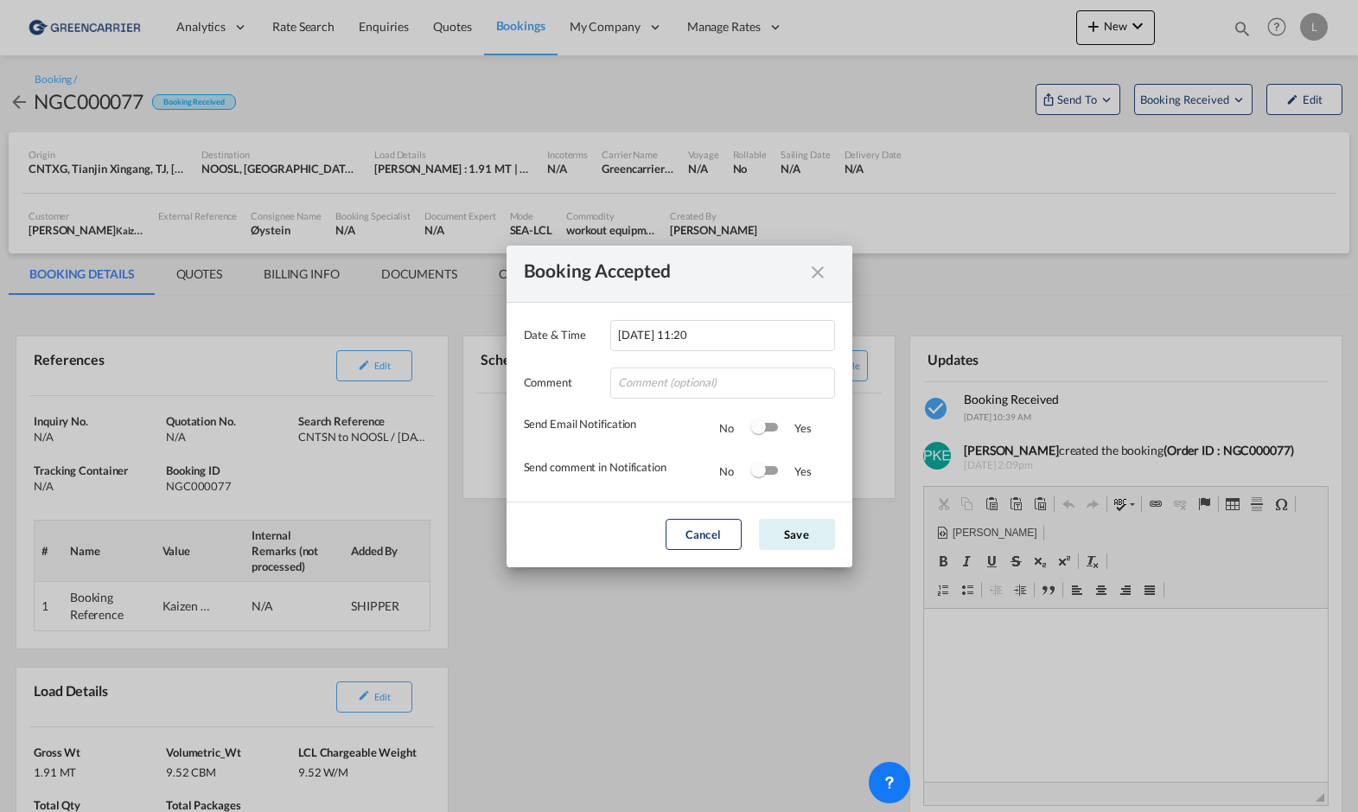
click at [760, 430] on div "Switch 1" at bounding box center [758, 426] width 15 height 15
click at [791, 531] on button "Save" at bounding box center [797, 534] width 76 height 31
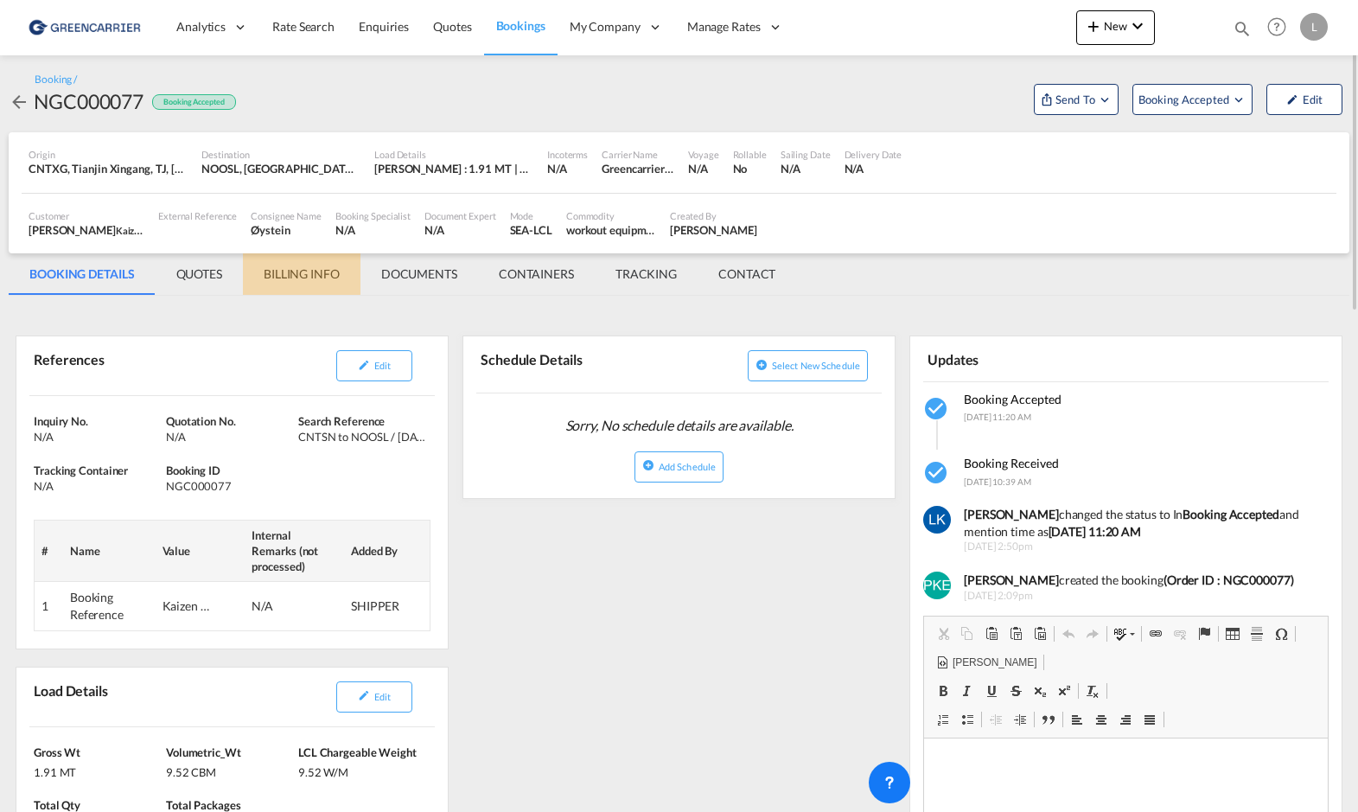
click at [266, 266] on md-tab-item "BILLING INFO" at bounding box center [302, 273] width 118 height 41
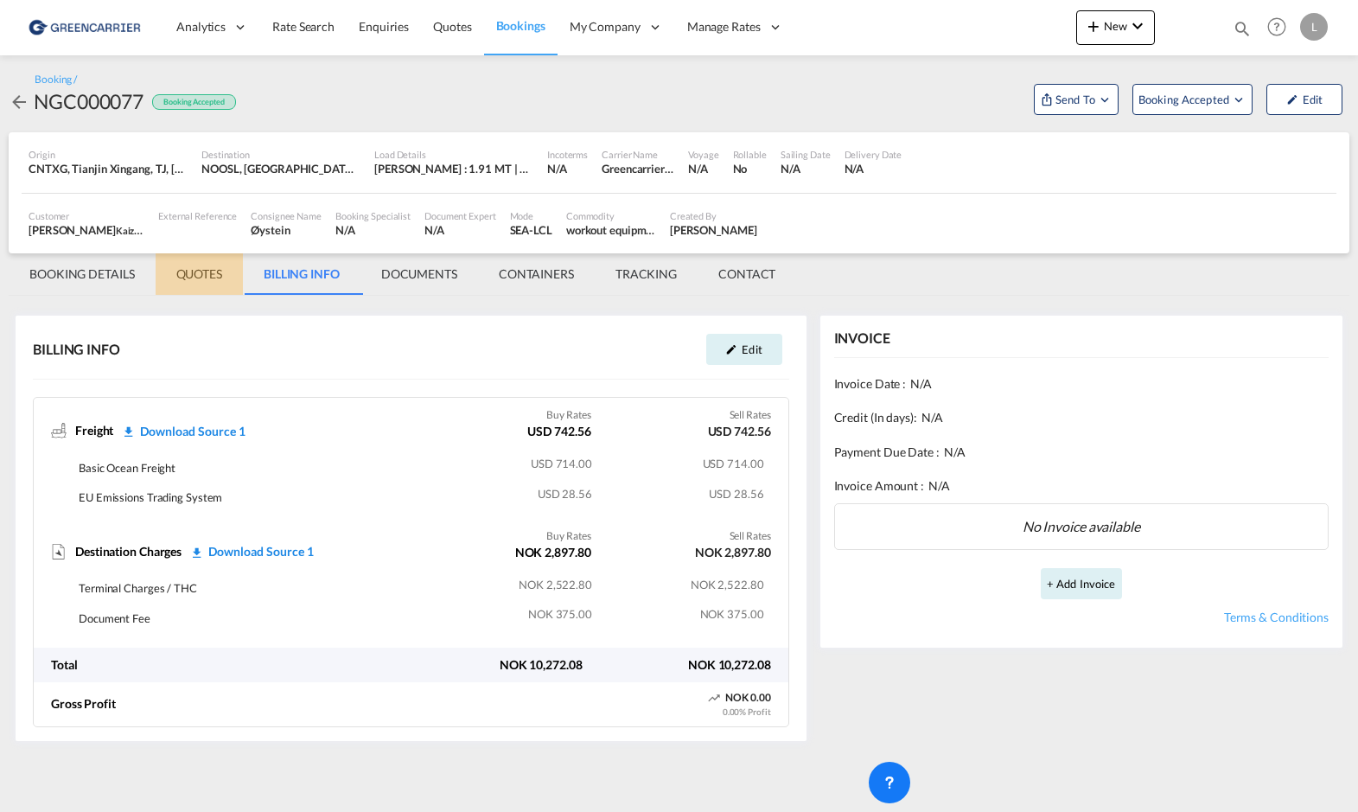
click at [210, 271] on md-tab-item "QUOTES" at bounding box center [199, 273] width 87 height 41
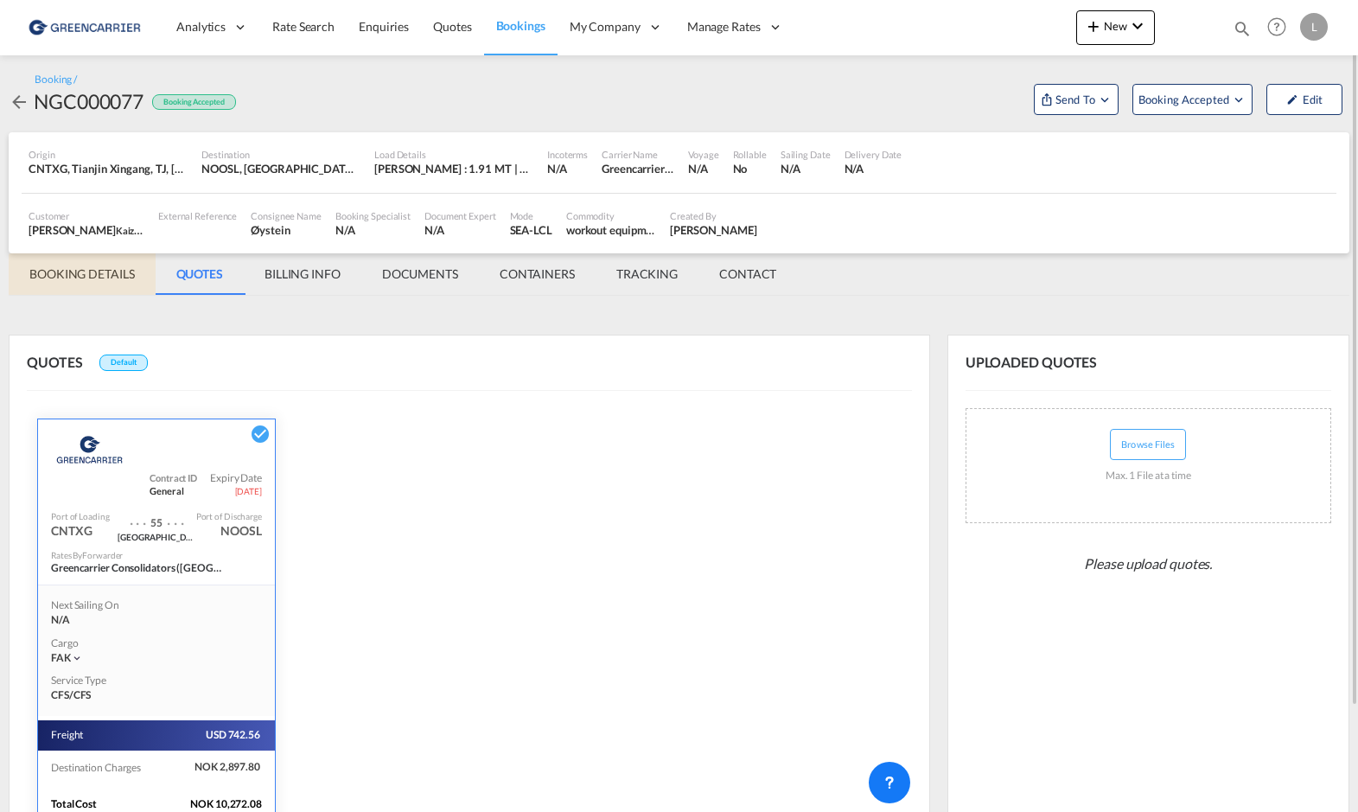
click at [99, 269] on md-tab-item "BOOKING DETAILS" at bounding box center [82, 273] width 147 height 41
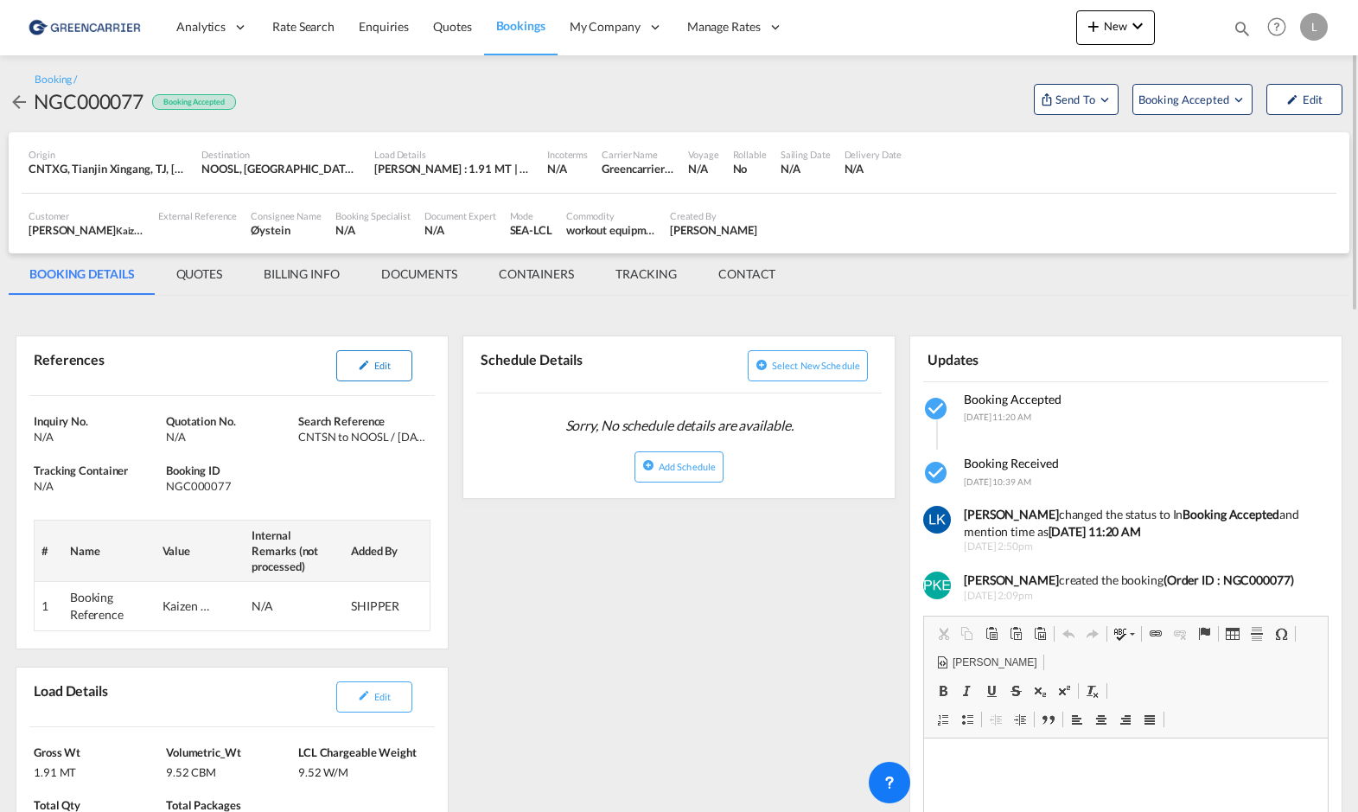
click at [392, 363] on button "Edit" at bounding box center [374, 365] width 76 height 31
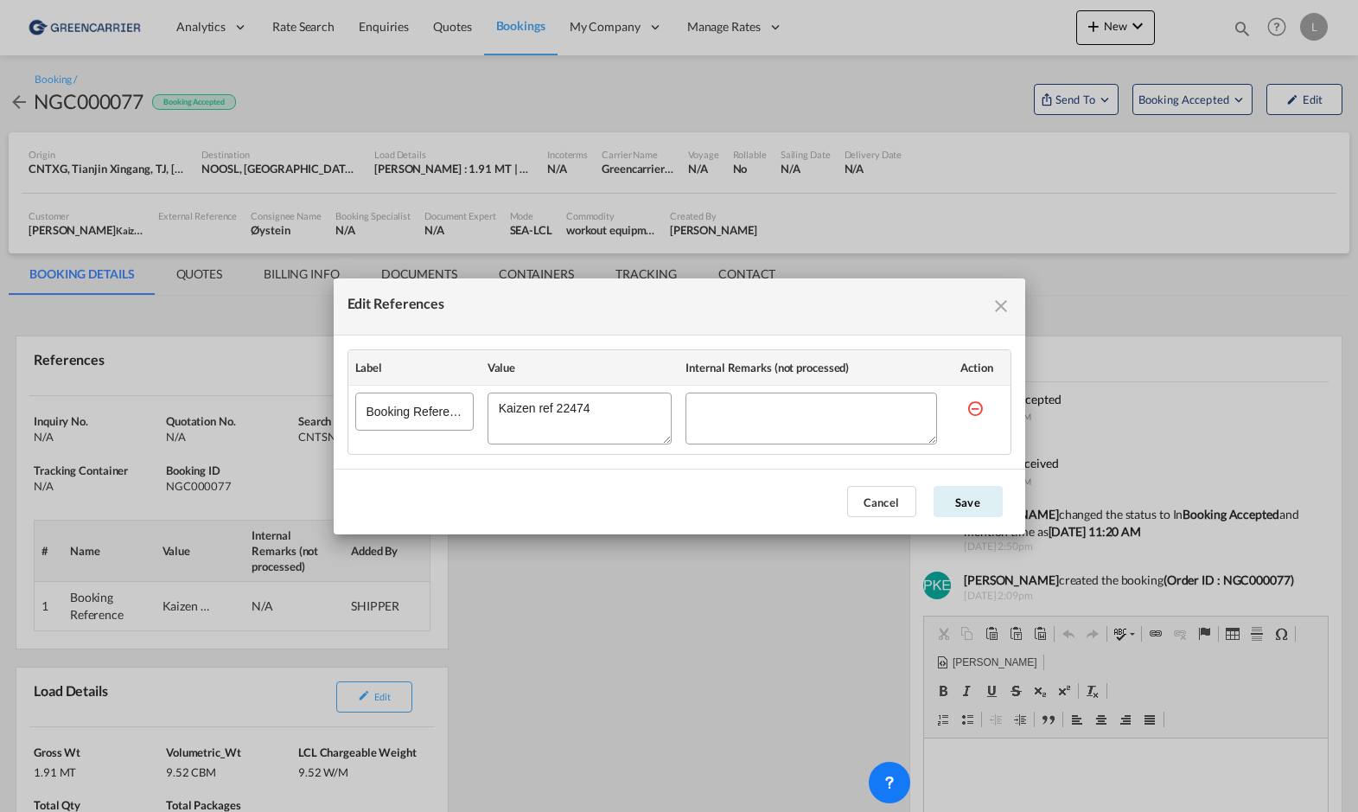
click at [1007, 307] on md-icon "icon-close fg-AAA8AD cursor" at bounding box center [1001, 306] width 21 height 21
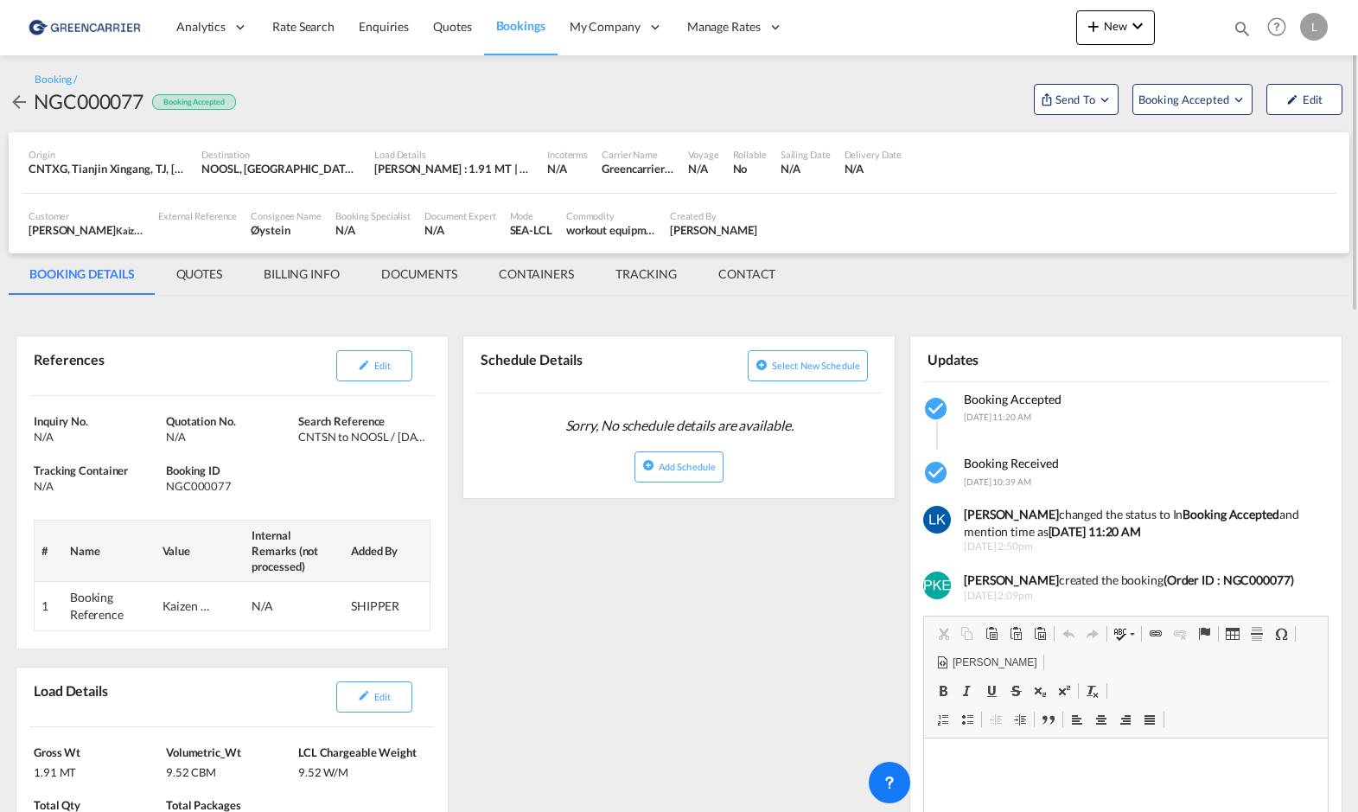
click at [533, 37] on link "Bookings" at bounding box center [520, 27] width 73 height 56
